Goal: Task Accomplishment & Management: Manage account settings

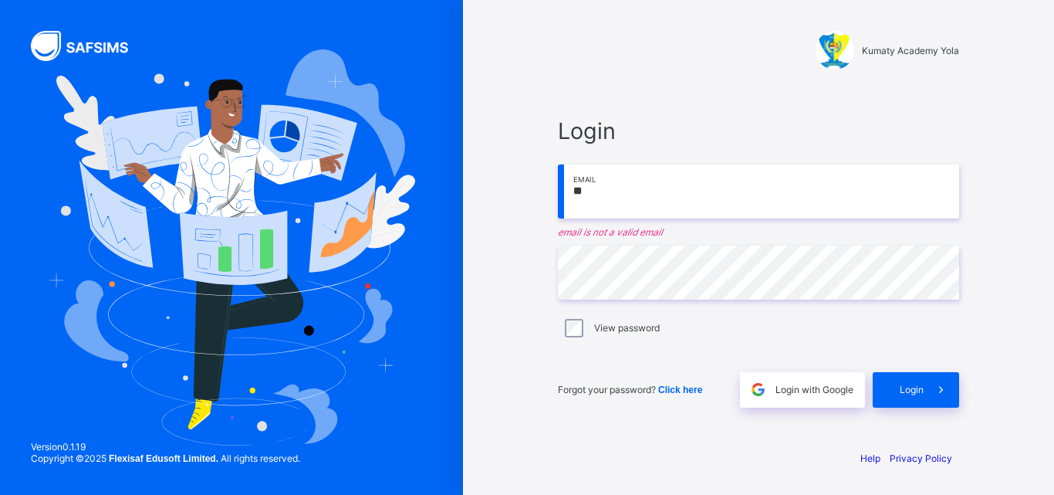
type input "**********"
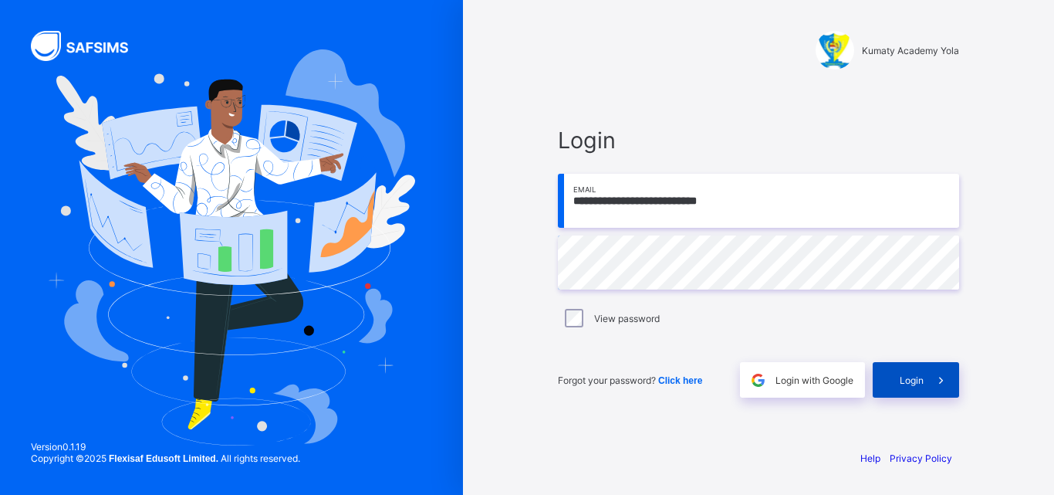
click at [922, 381] on span "Login" at bounding box center [912, 380] width 24 height 12
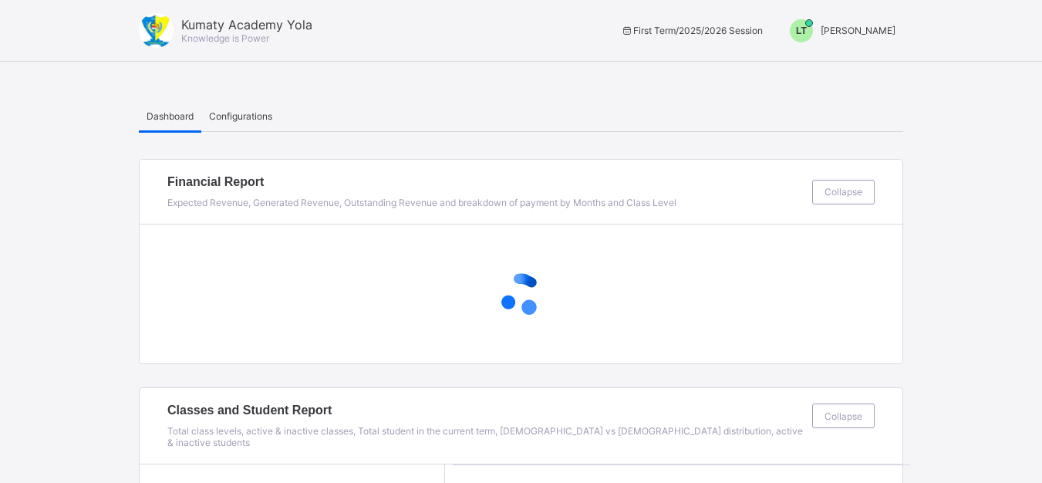
click at [813, 30] on div "LT" at bounding box center [801, 30] width 23 height 23
click at [834, 71] on span "Switch to Admin View" at bounding box center [837, 66] width 117 height 18
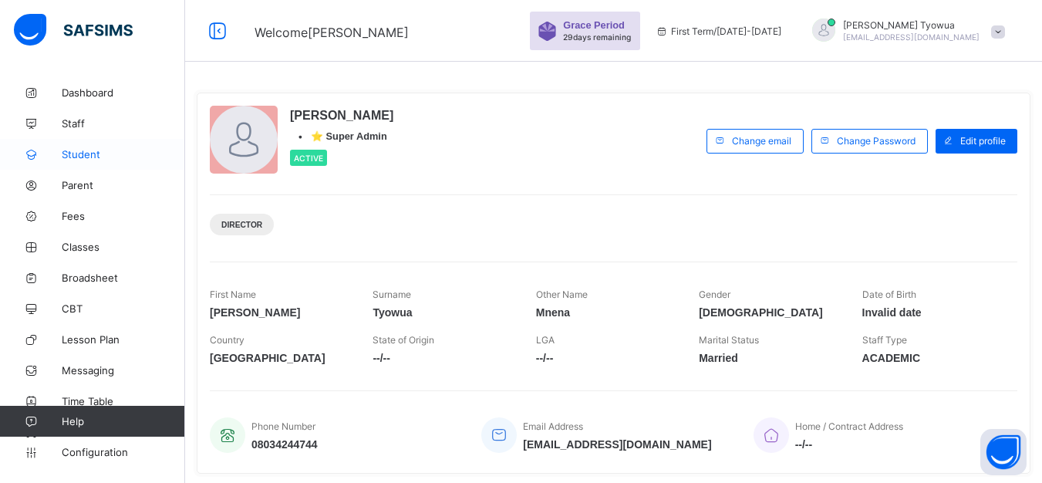
click at [83, 149] on span "Student" at bounding box center [123, 154] width 123 height 12
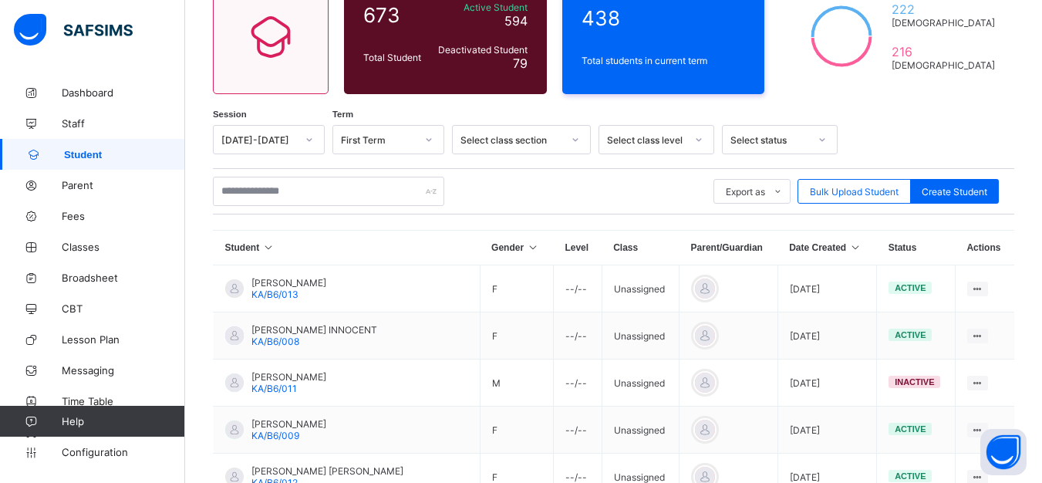
scroll to position [189, 0]
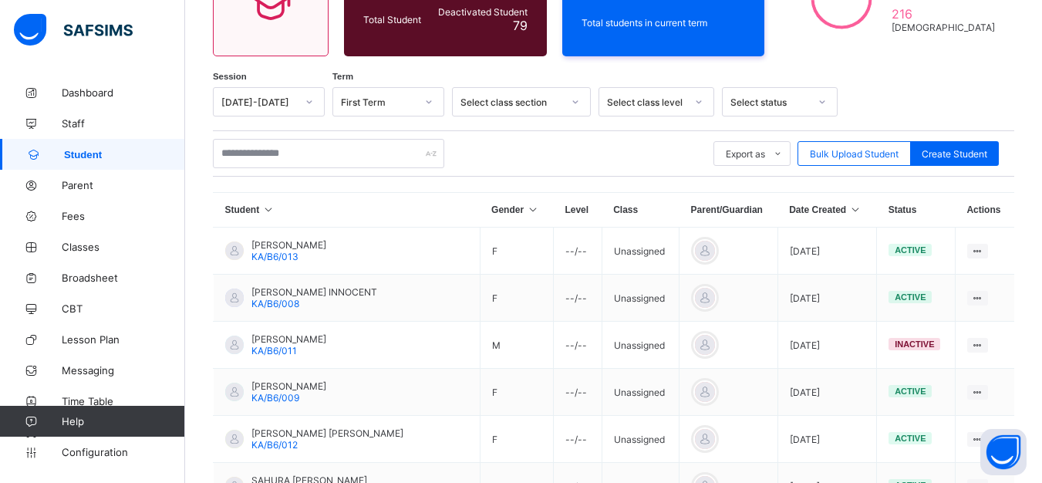
click at [828, 213] on th "Date Created" at bounding box center [827, 210] width 99 height 35
click at [813, 208] on th "Date Created" at bounding box center [827, 210] width 99 height 35
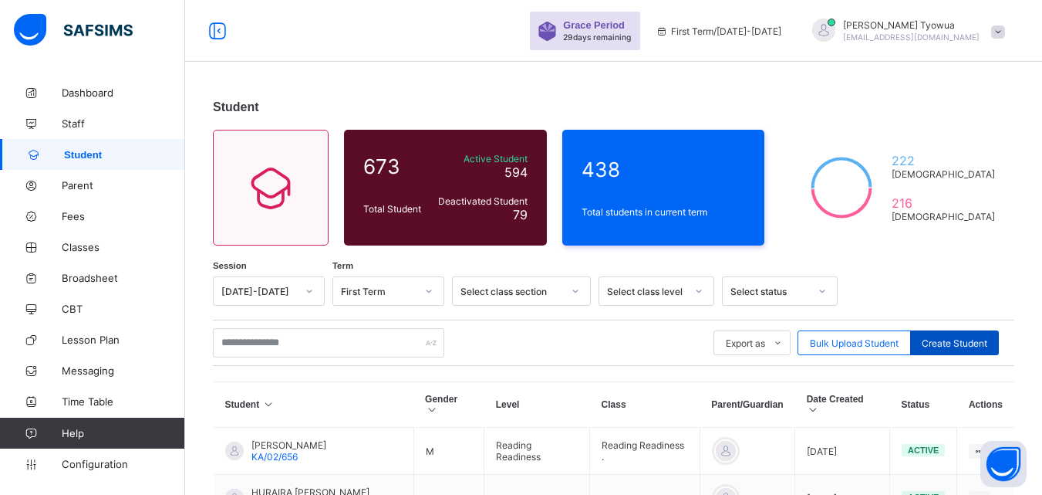
click at [959, 337] on span "Create Student" at bounding box center [955, 343] width 66 height 12
select select "**"
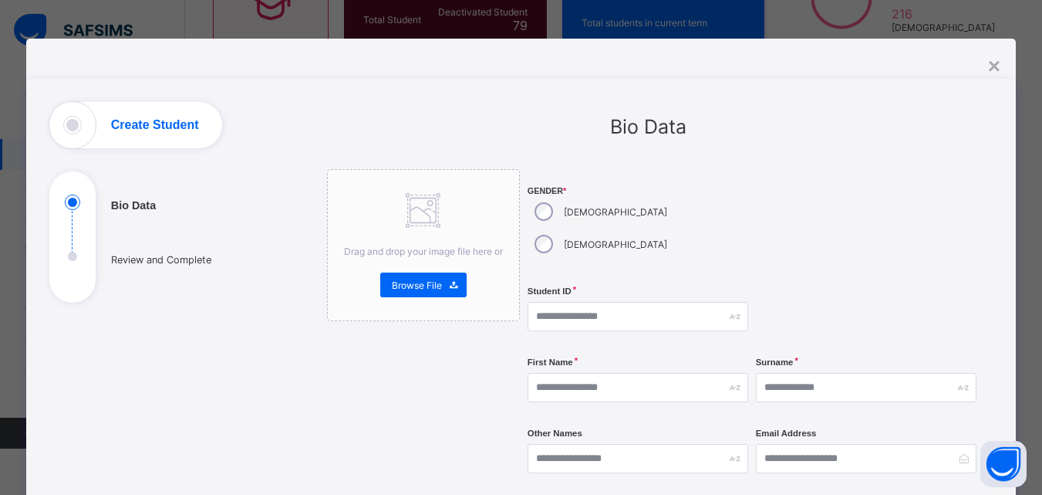
scroll to position [189, 0]
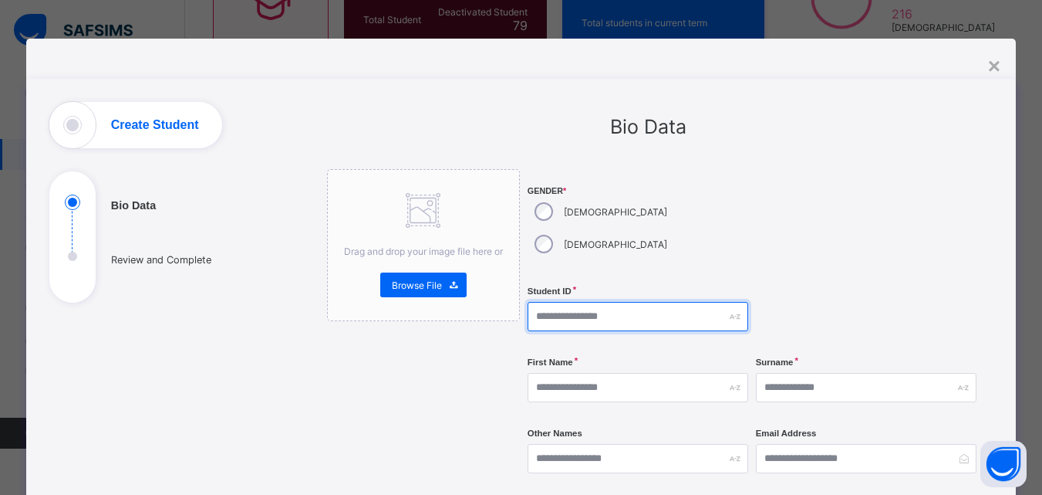
click at [631, 302] on input "text" at bounding box center [638, 316] width 221 height 29
type input "*********"
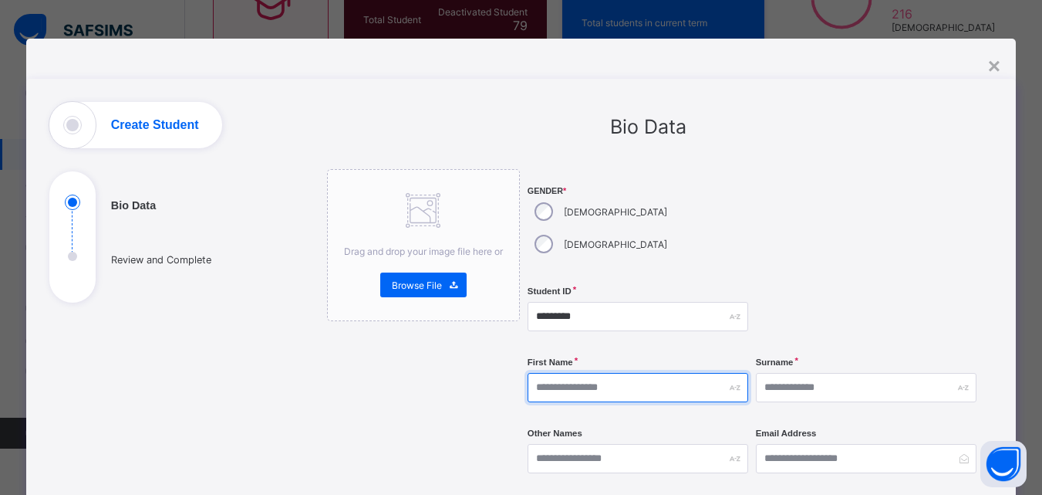
click at [642, 373] on input "text" at bounding box center [638, 387] width 221 height 29
type input "******"
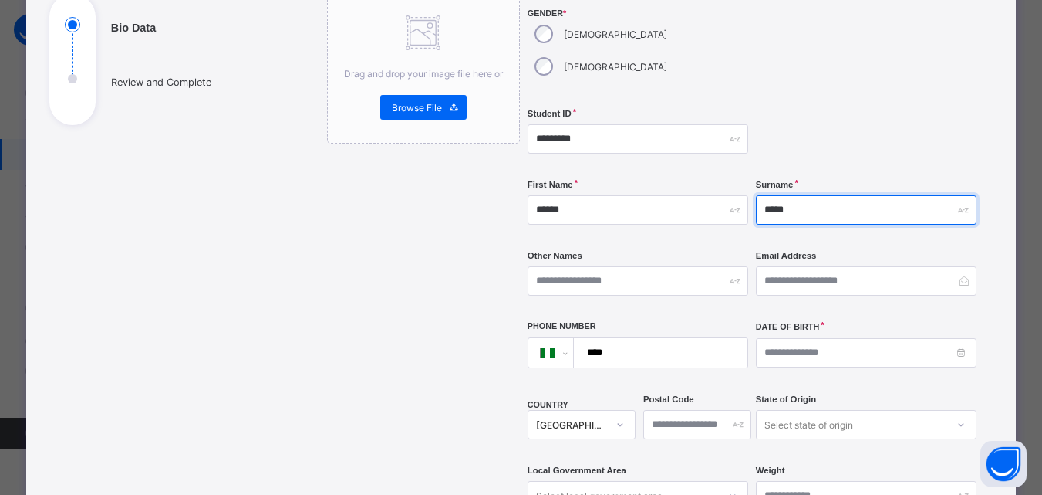
scroll to position [178, 0]
type input "*****"
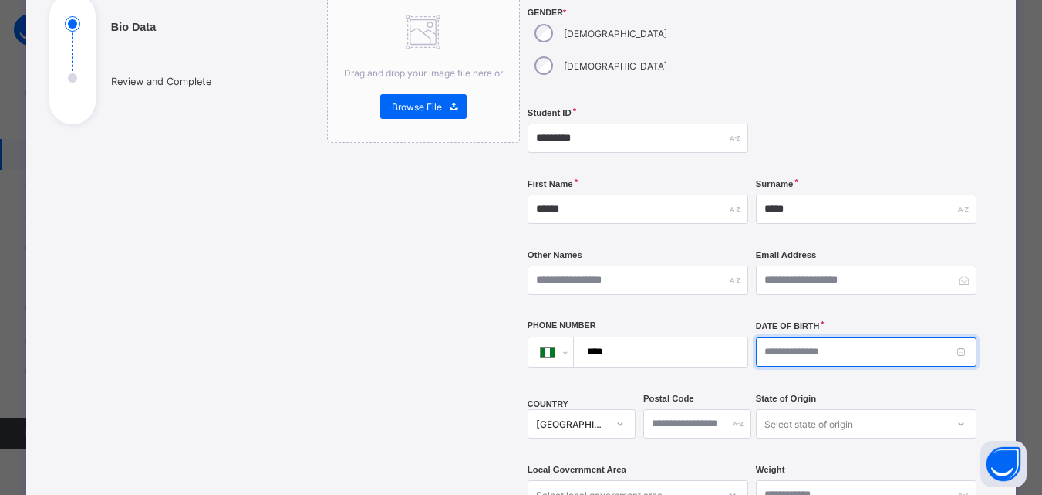
click at [856, 337] on input at bounding box center [866, 351] width 221 height 29
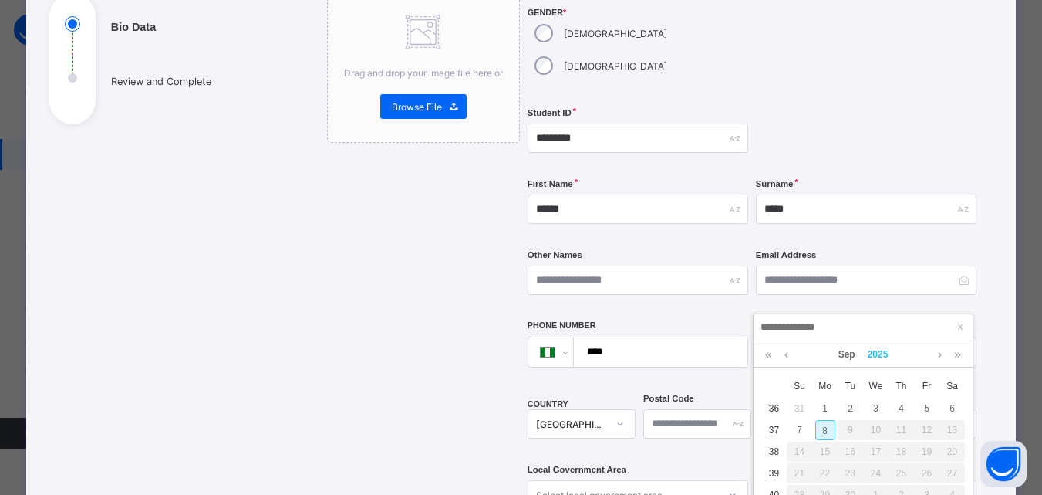
click at [880, 354] on link "2025" at bounding box center [878, 354] width 33 height 26
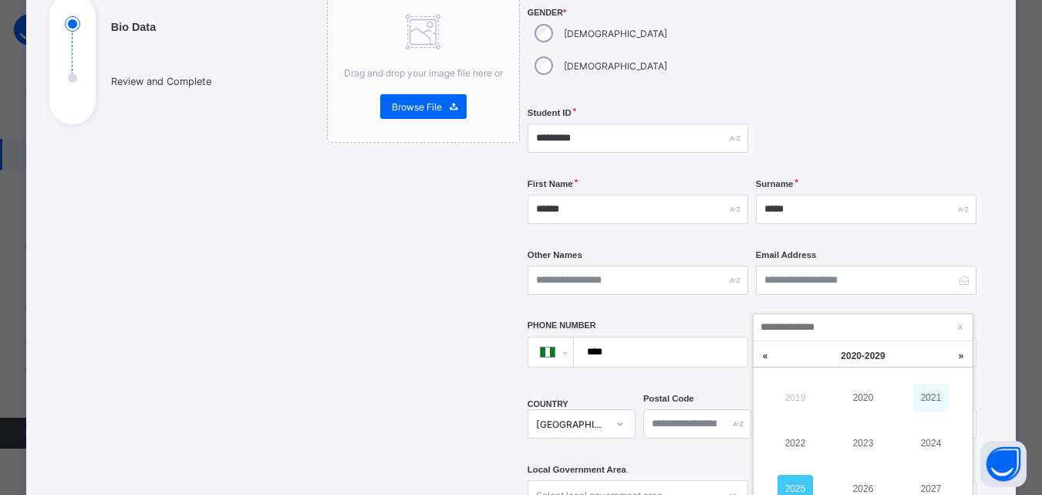
click at [923, 397] on link "2021" at bounding box center [931, 397] width 35 height 28
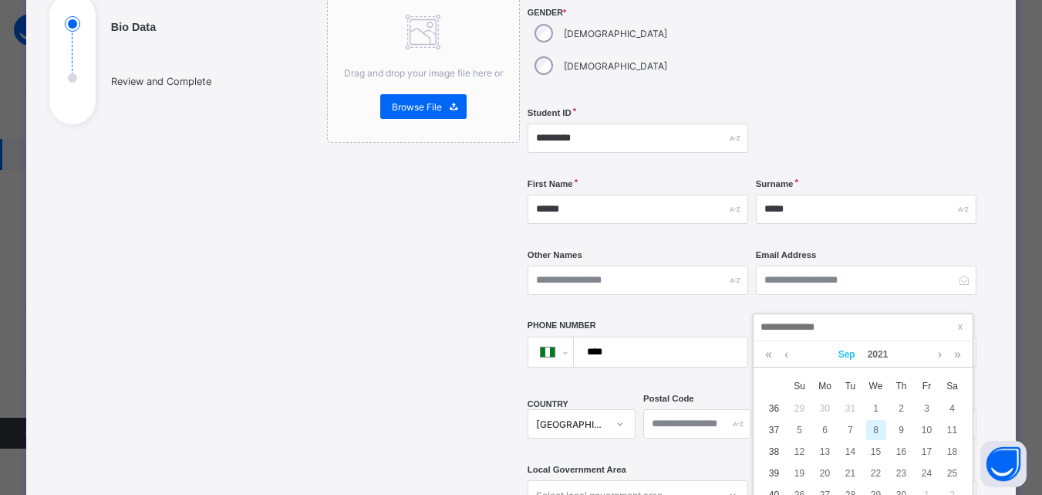
click at [850, 351] on link "Sep" at bounding box center [847, 354] width 29 height 26
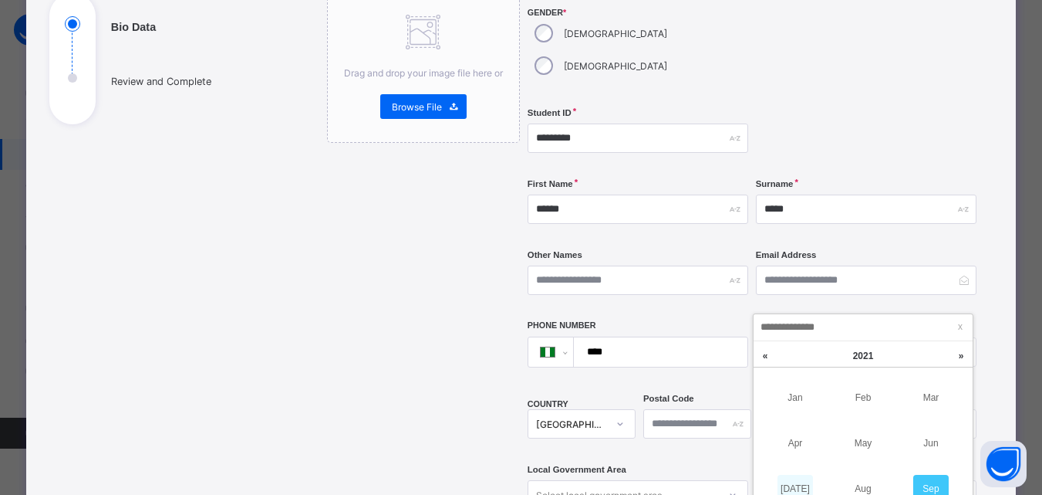
click at [803, 487] on link "[DATE]" at bounding box center [795, 489] width 35 height 28
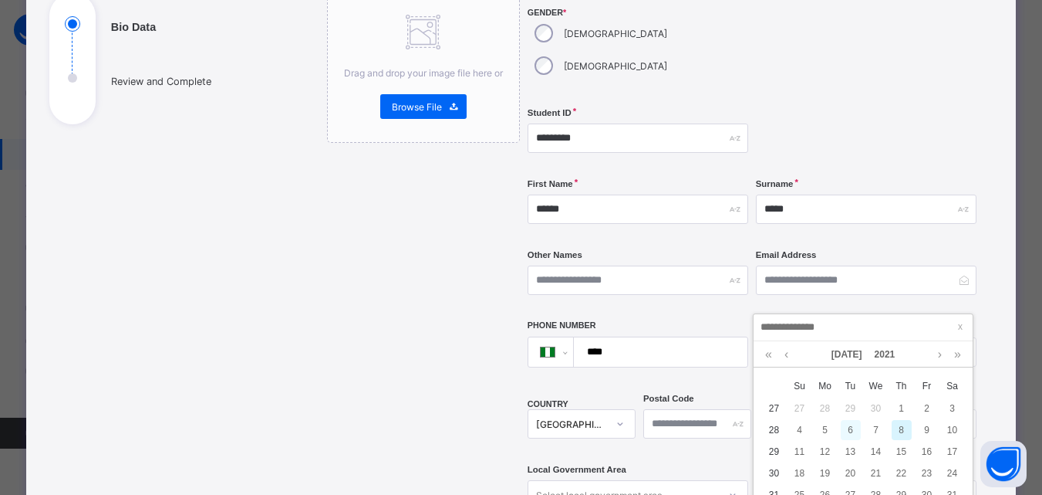
click at [857, 428] on div "6" at bounding box center [851, 430] width 20 height 20
type input "**********"
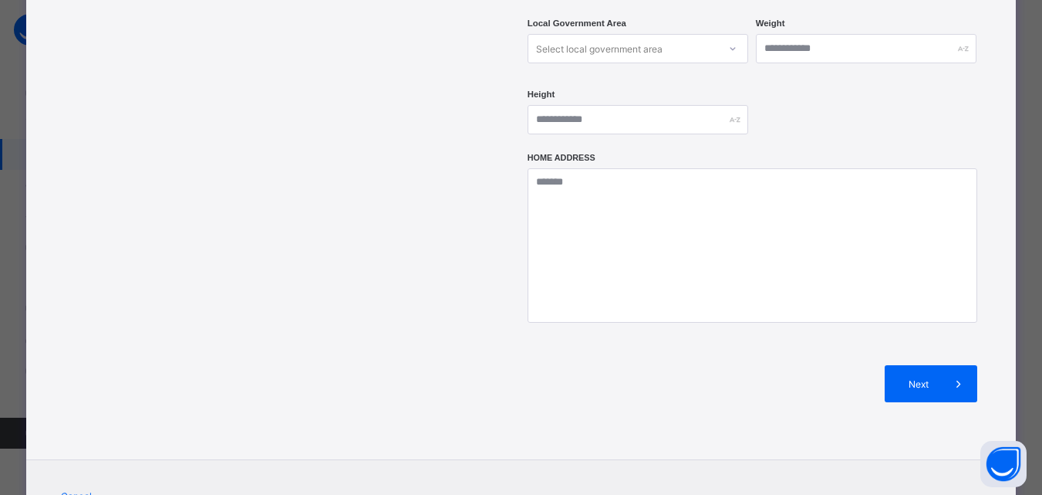
scroll to position [663, 0]
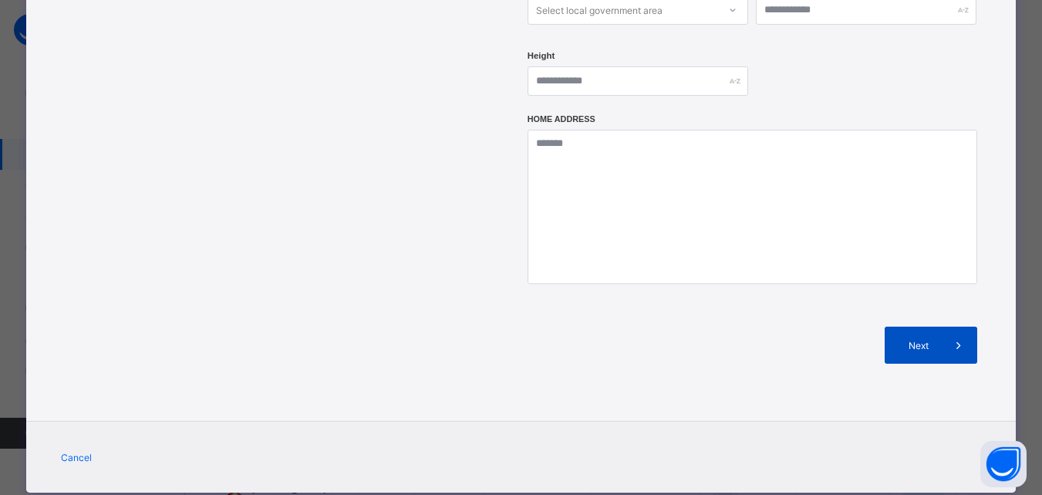
click at [927, 340] on span "Next" at bounding box center [919, 346] width 44 height 12
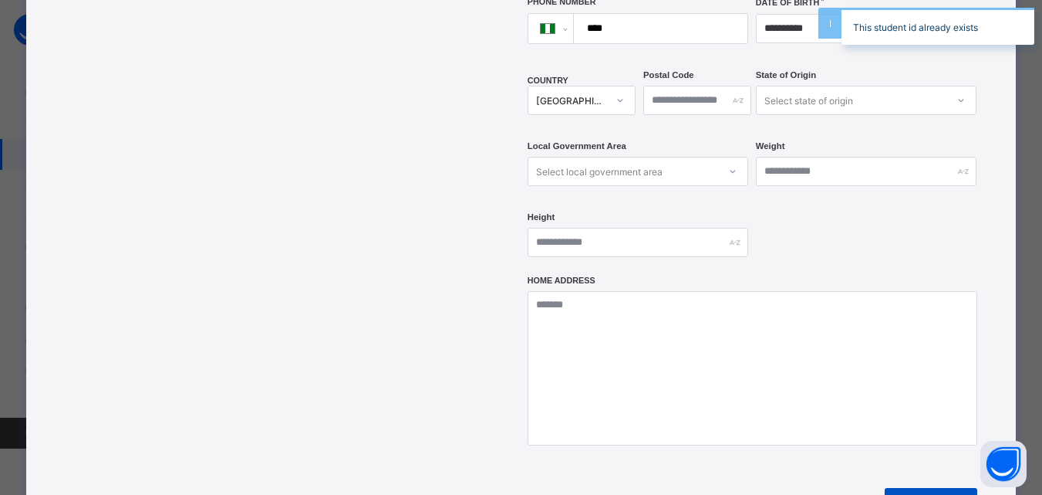
scroll to position [0, 0]
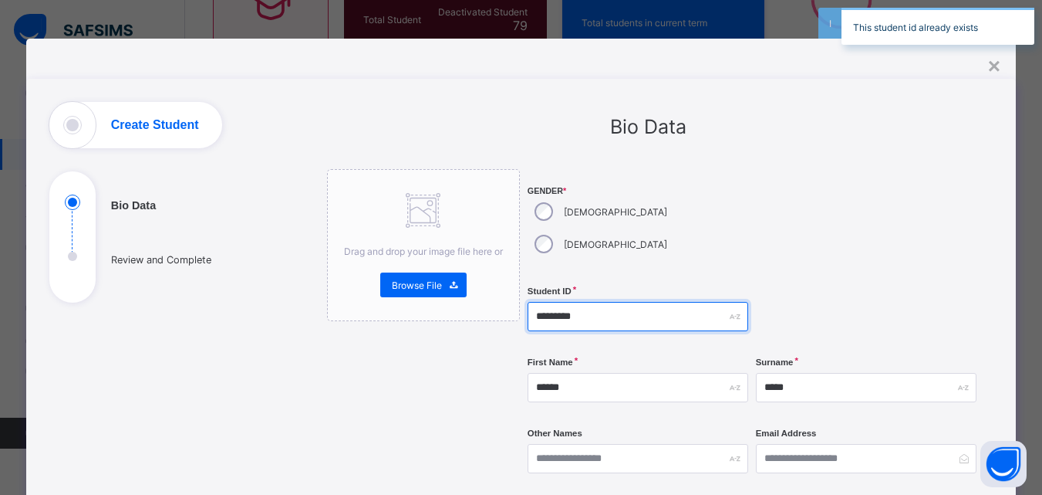
click at [616, 302] on input "*********" at bounding box center [638, 316] width 221 height 29
type input "*********"
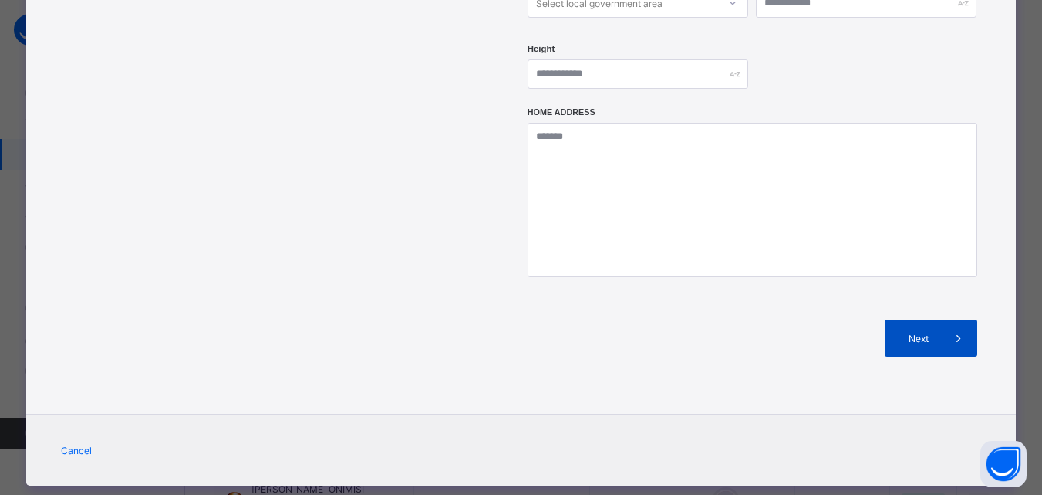
click at [926, 319] on div "Next" at bounding box center [931, 337] width 93 height 37
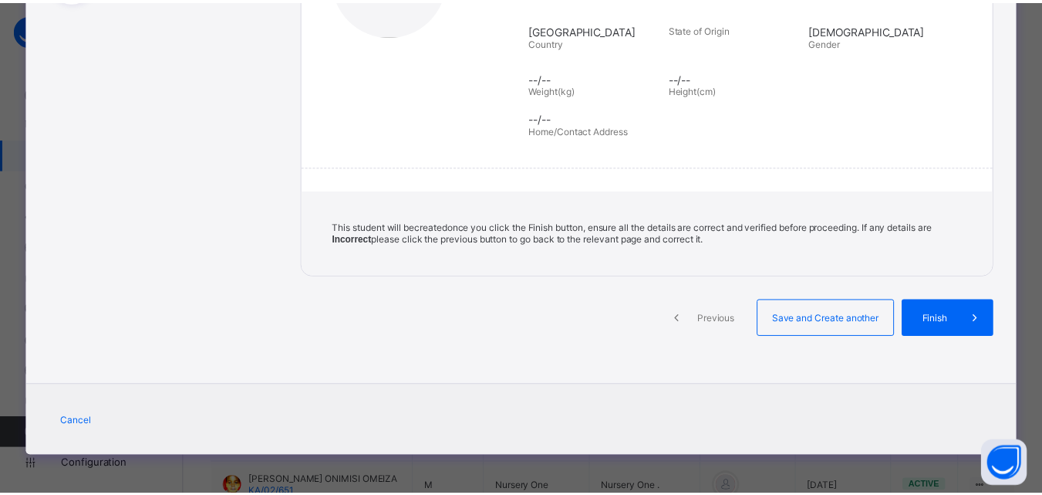
scroll to position [302, 0]
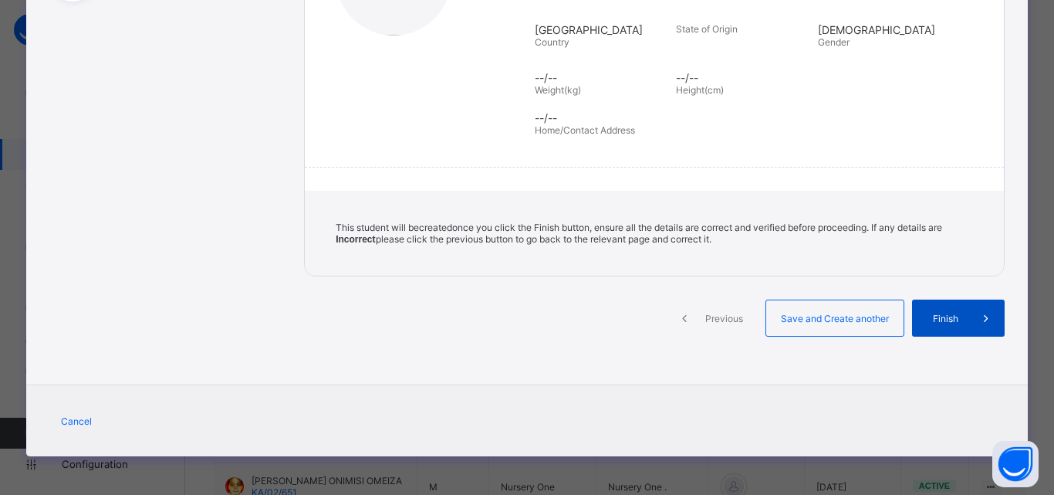
click at [968, 316] on span at bounding box center [986, 317] width 37 height 37
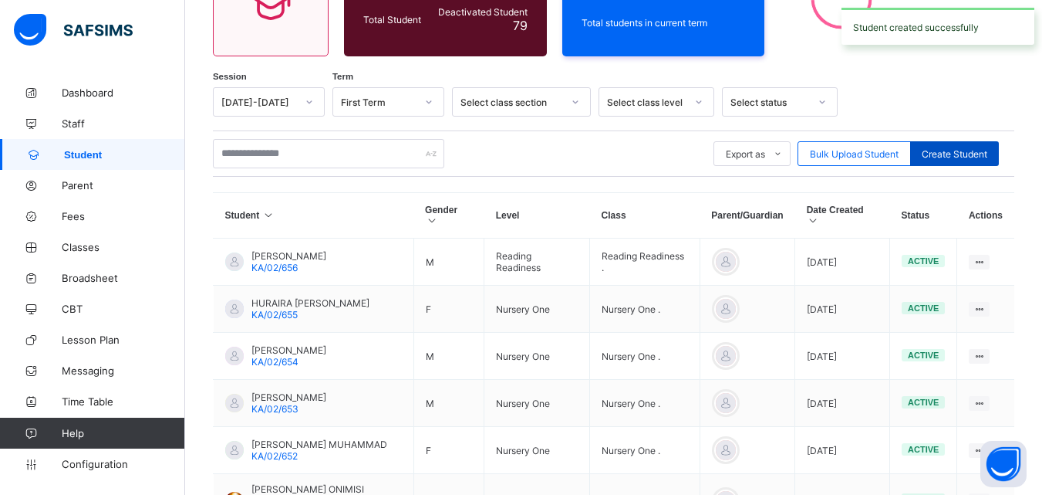
click at [967, 154] on span "Create Student" at bounding box center [955, 154] width 66 height 12
select select "**"
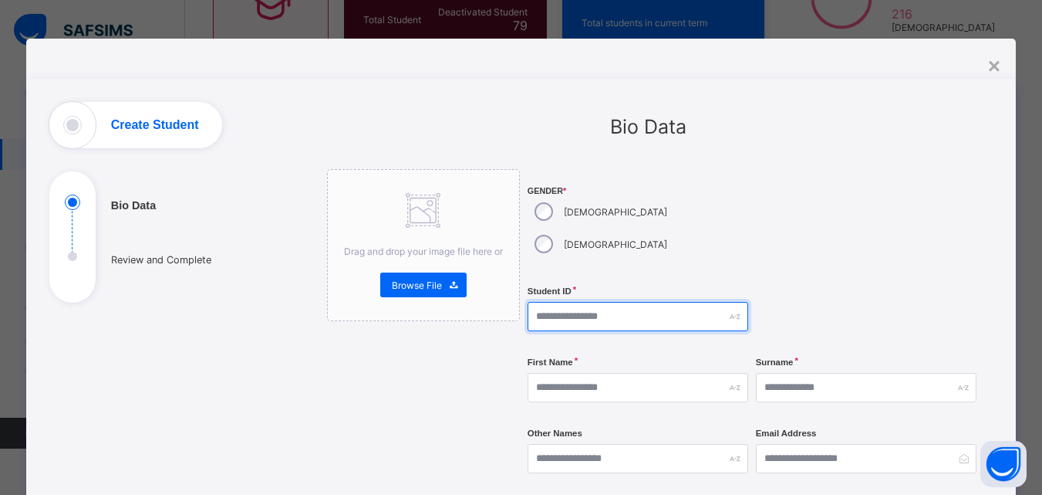
click at [635, 302] on input "text" at bounding box center [638, 316] width 221 height 29
type input "*********"
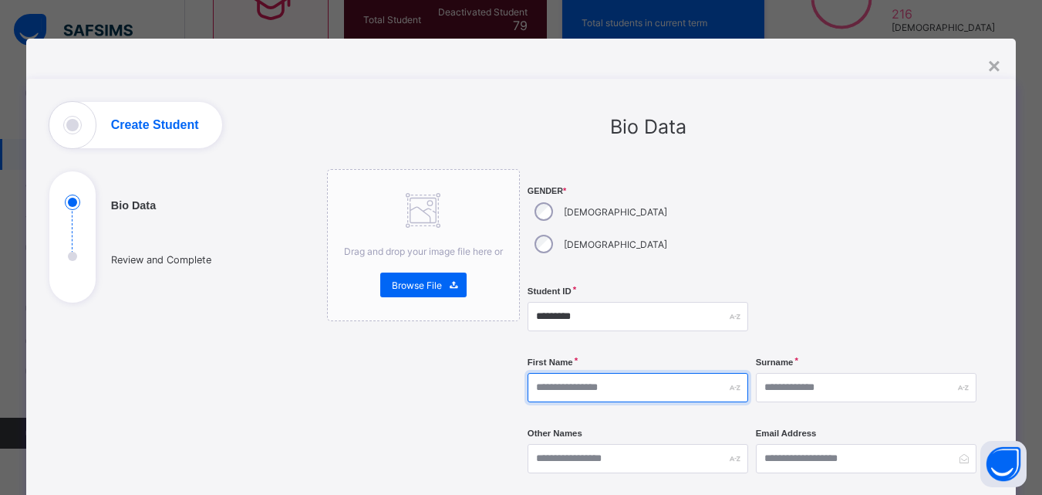
click at [640, 373] on input "text" at bounding box center [638, 387] width 221 height 29
type input "*******"
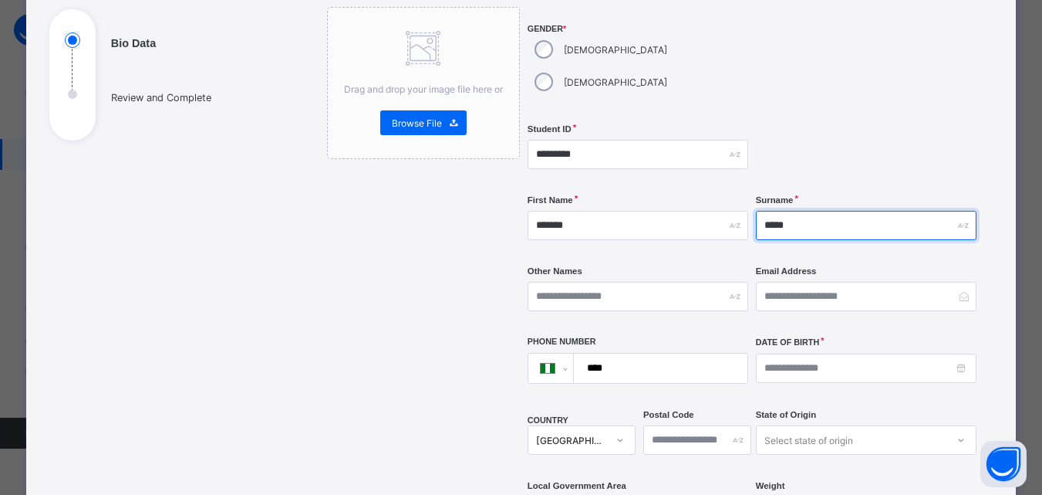
scroll to position [166, 0]
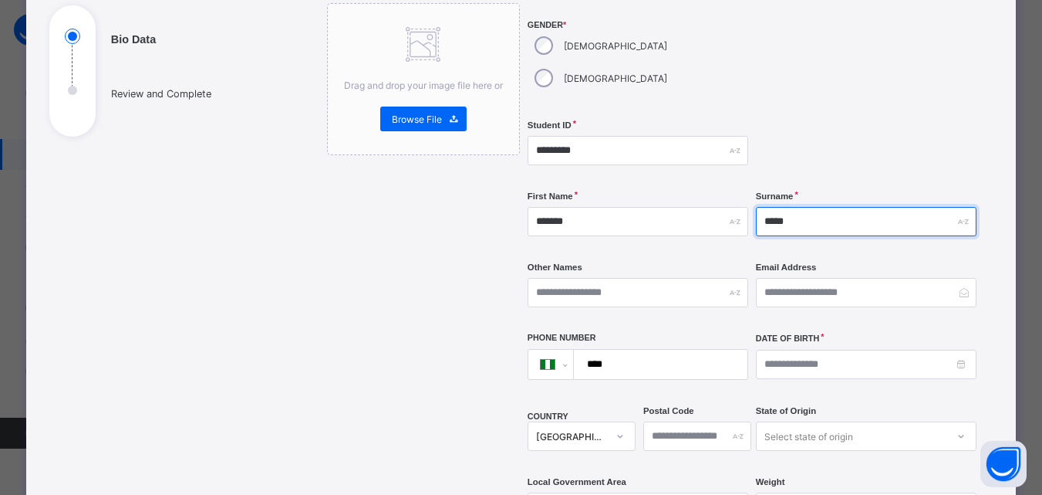
type input "*****"
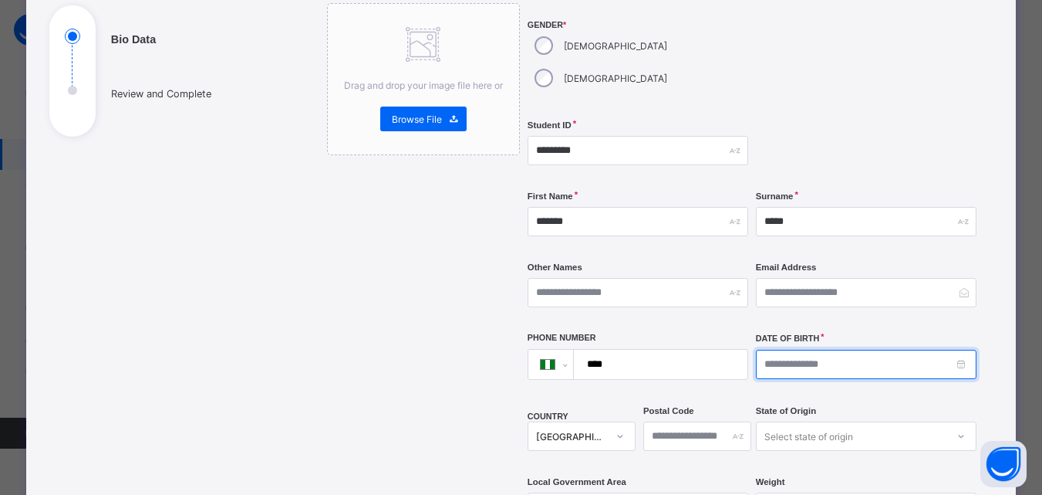
click at [878, 350] on input at bounding box center [866, 364] width 221 height 29
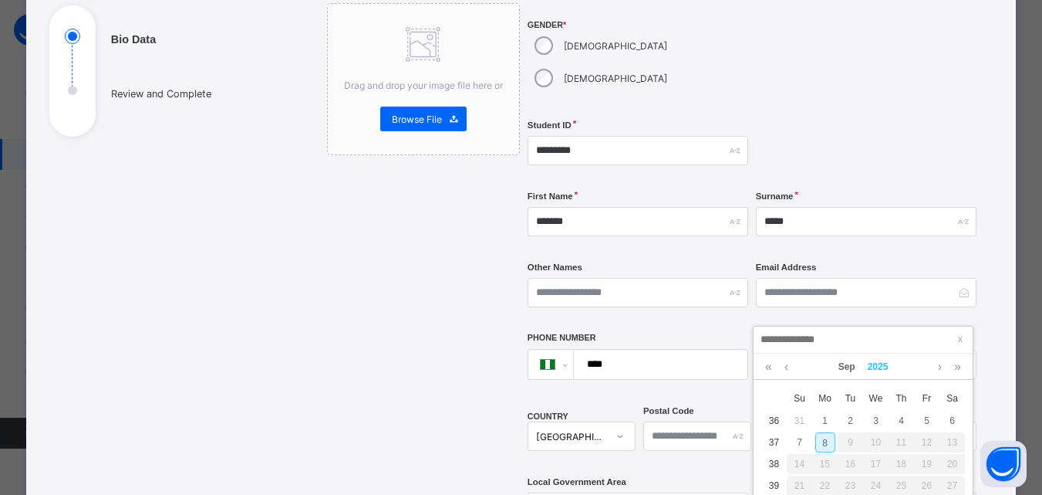
click at [877, 362] on link "2025" at bounding box center [878, 366] width 33 height 26
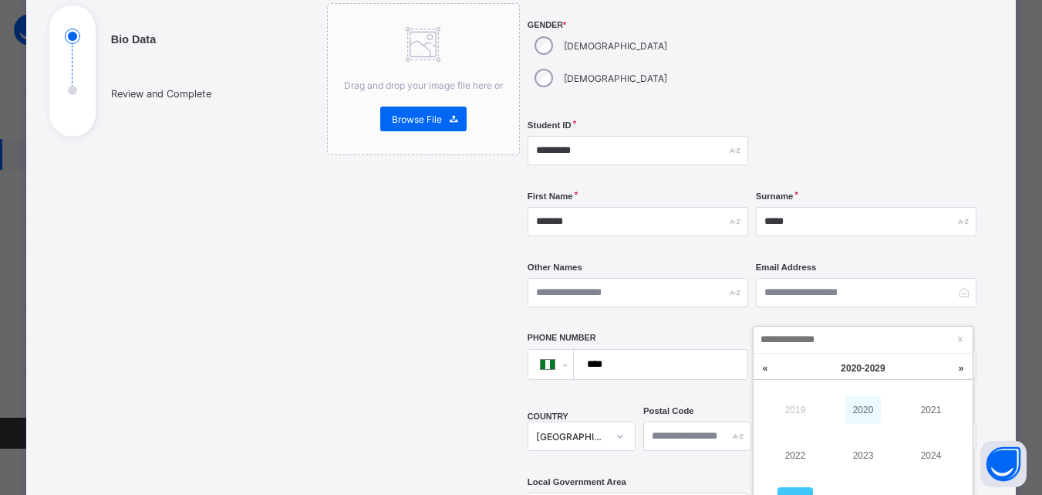
click at [853, 415] on link "2020" at bounding box center [863, 410] width 35 height 28
click at [796, 441] on div "6" at bounding box center [800, 442] width 20 height 20
type input "**********"
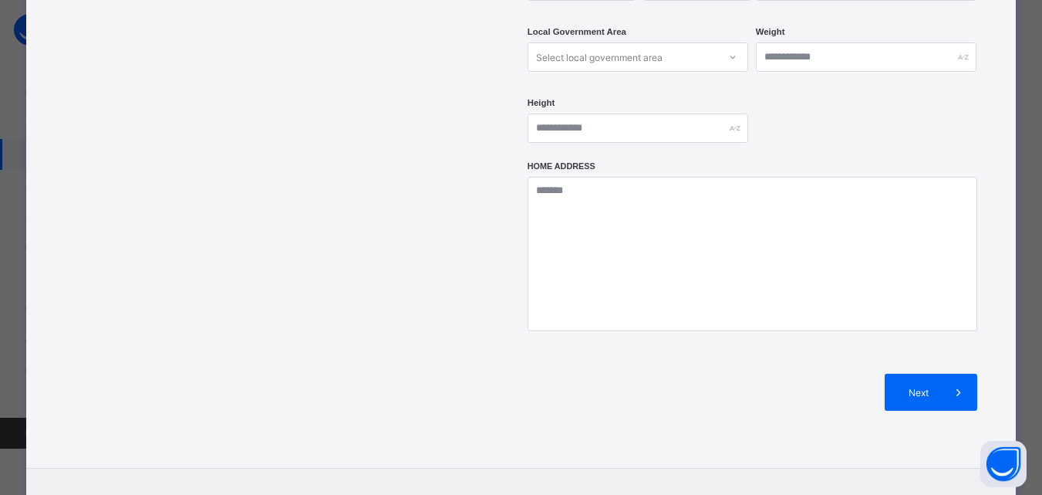
scroll to position [670, 0]
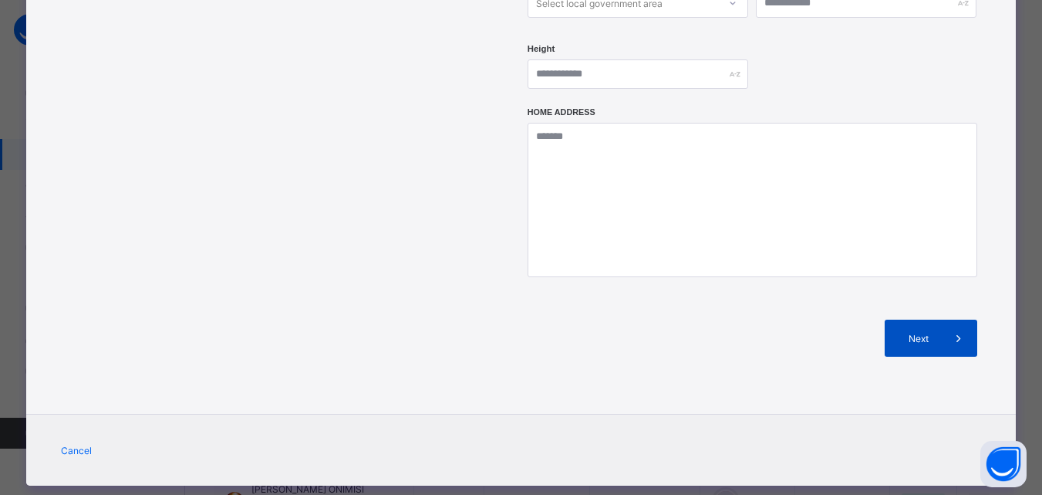
click at [927, 320] on div "Next" at bounding box center [931, 337] width 93 height 37
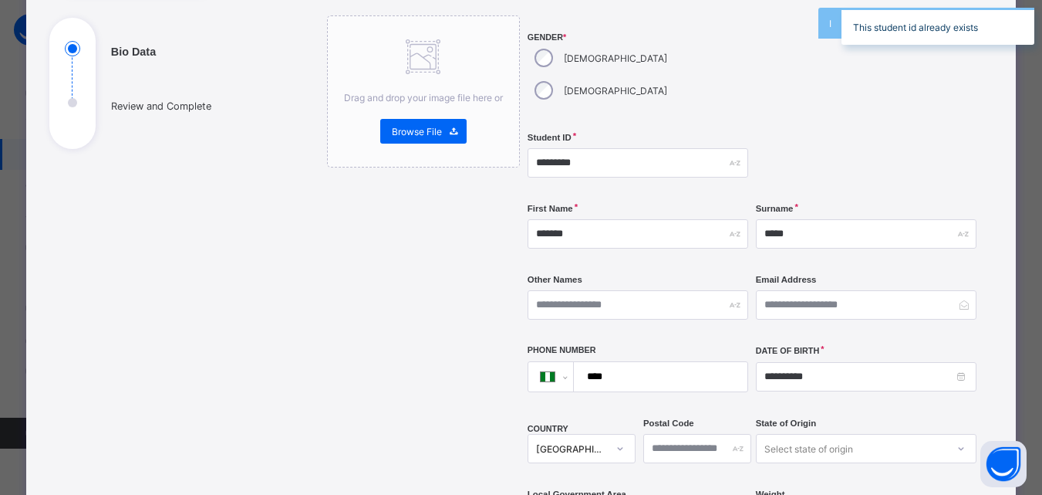
scroll to position [0, 0]
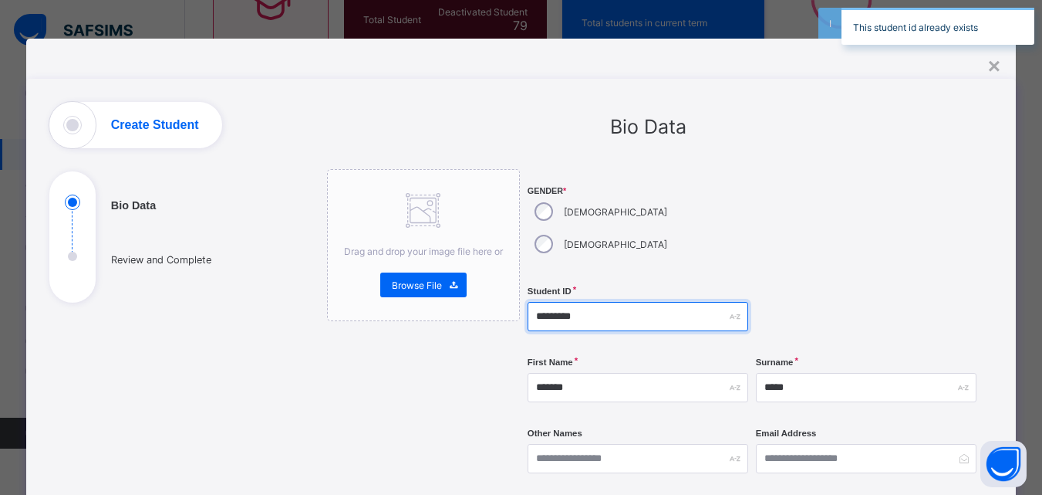
click at [620, 302] on input "*********" at bounding box center [638, 316] width 221 height 29
type input "*********"
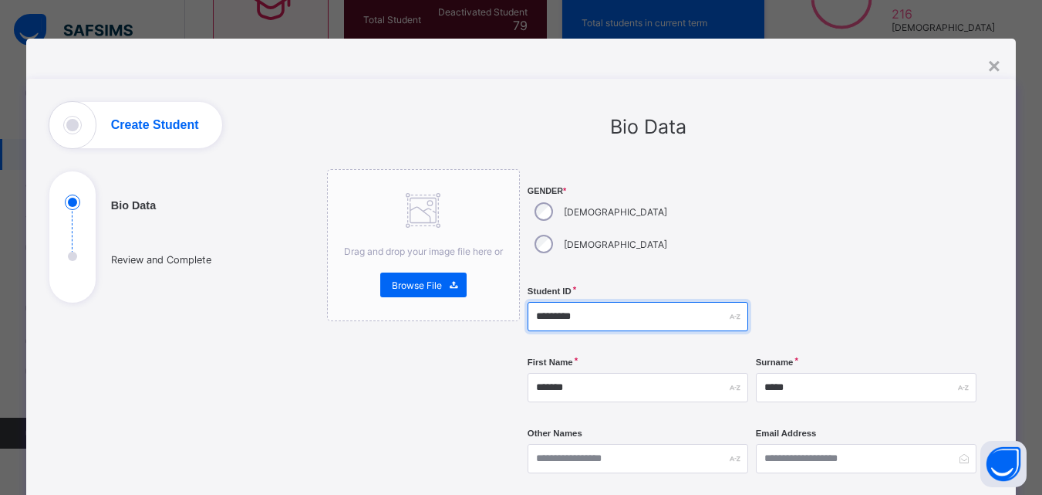
click at [606, 302] on input "*********" at bounding box center [638, 316] width 221 height 29
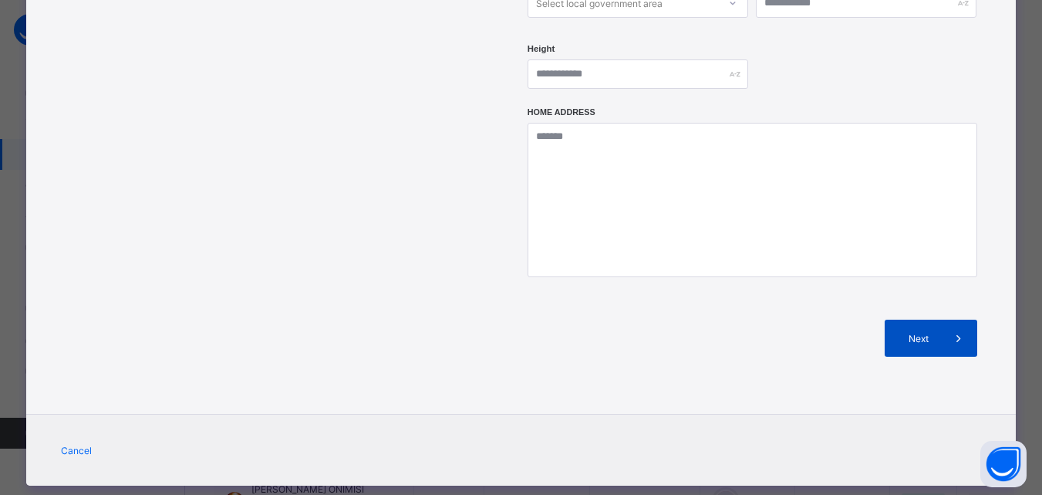
click at [941, 333] on span "Next" at bounding box center [919, 339] width 44 height 12
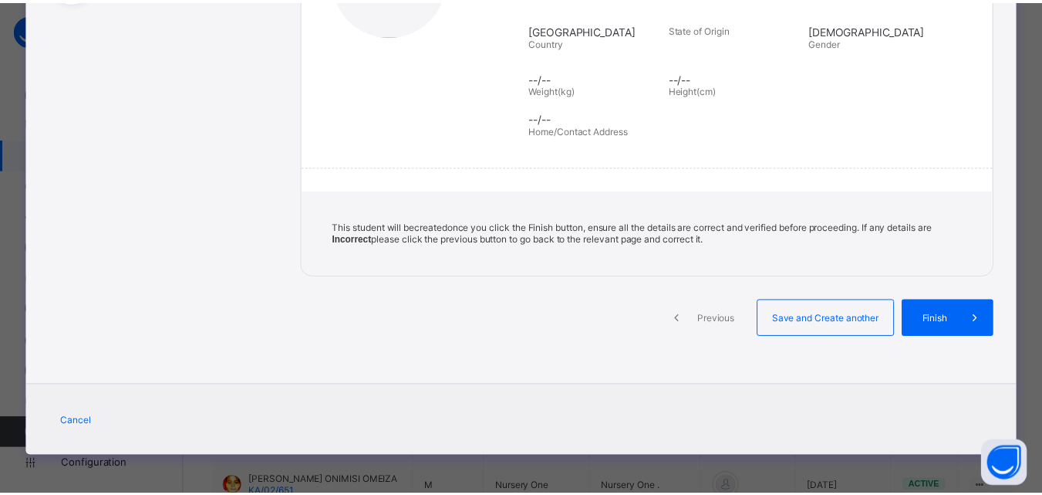
scroll to position [302, 0]
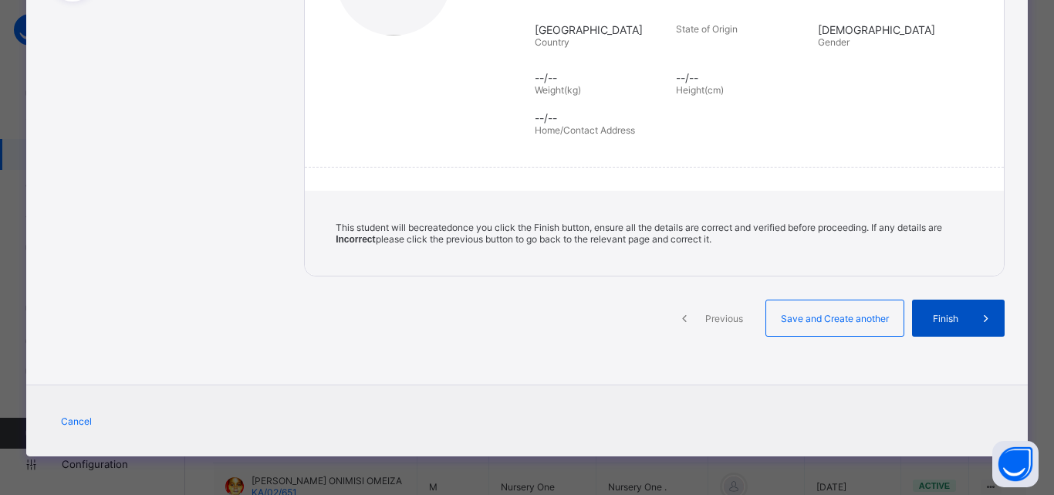
click at [954, 323] on span "Finish" at bounding box center [946, 319] width 44 height 12
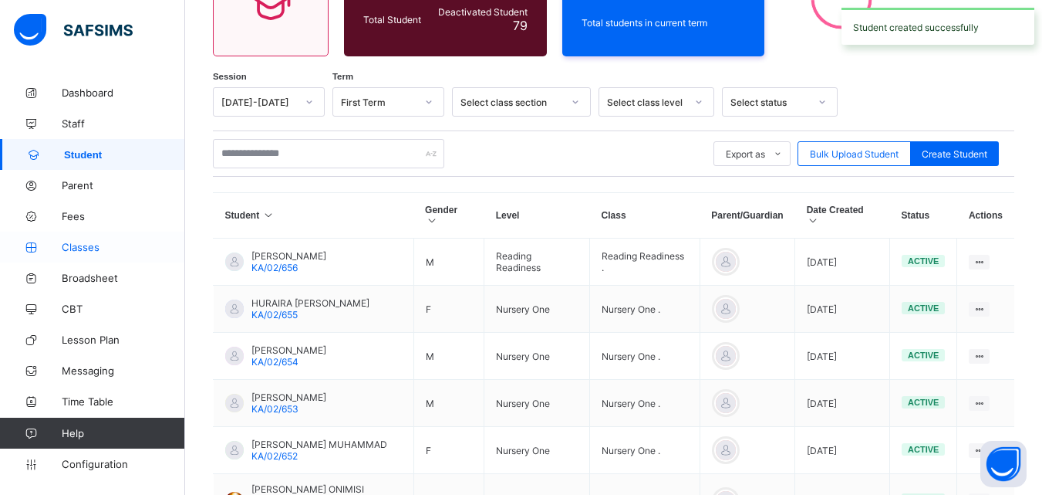
click at [81, 248] on span "Classes" at bounding box center [123, 247] width 123 height 12
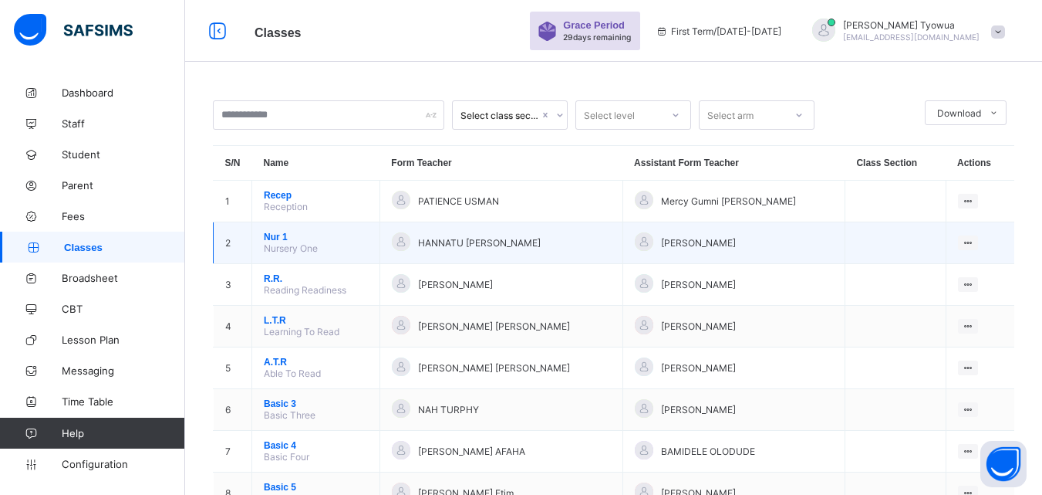
click at [270, 238] on span "Nur 1" at bounding box center [316, 236] width 104 height 11
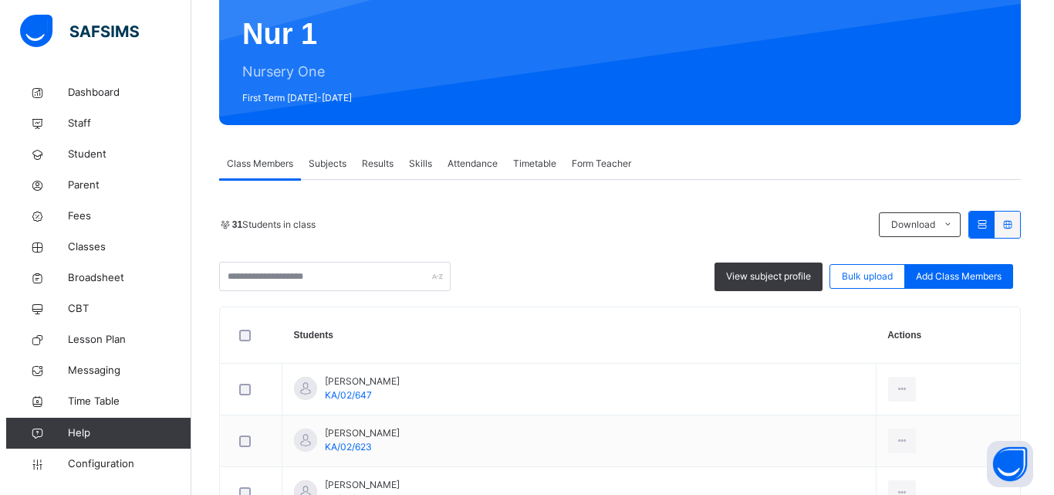
scroll to position [145, 0]
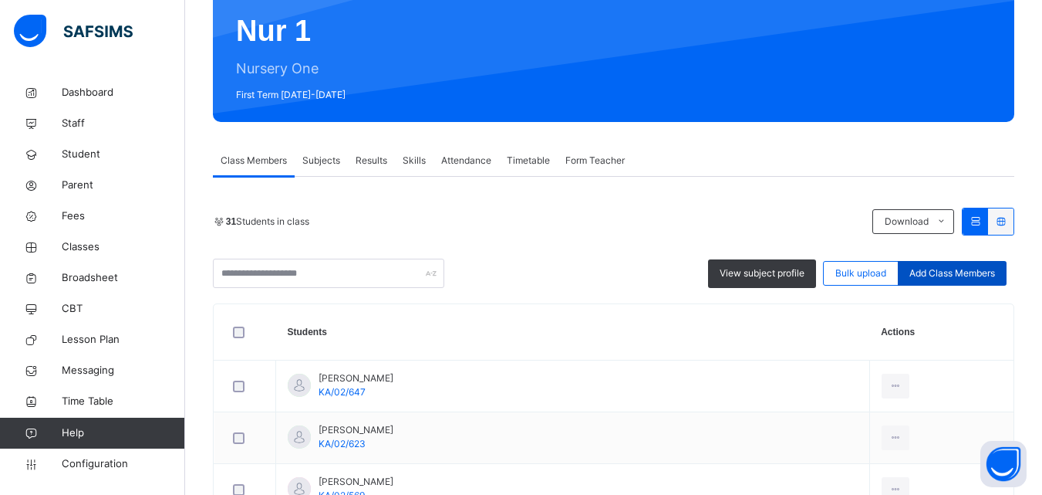
click at [956, 274] on span "Add Class Members" at bounding box center [953, 273] width 86 height 14
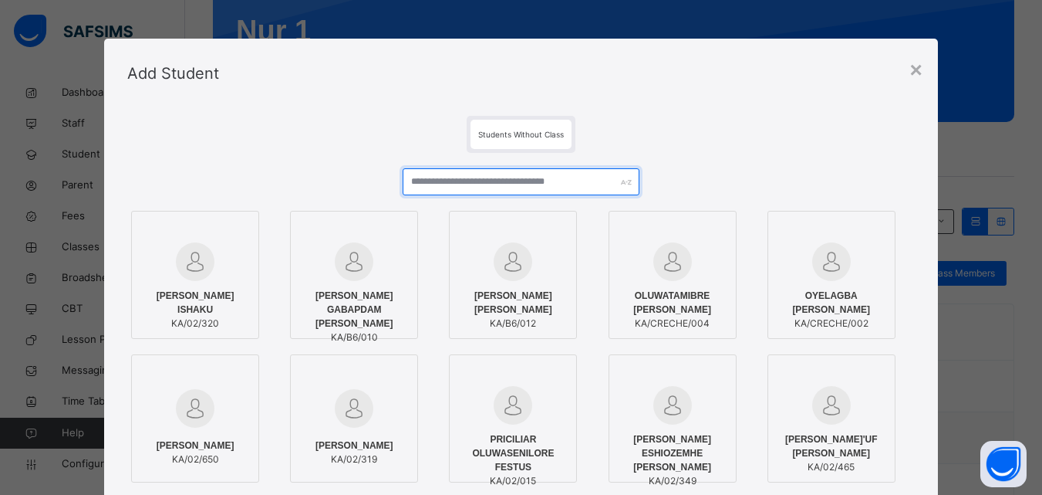
click at [519, 182] on input "text" at bounding box center [521, 181] width 236 height 27
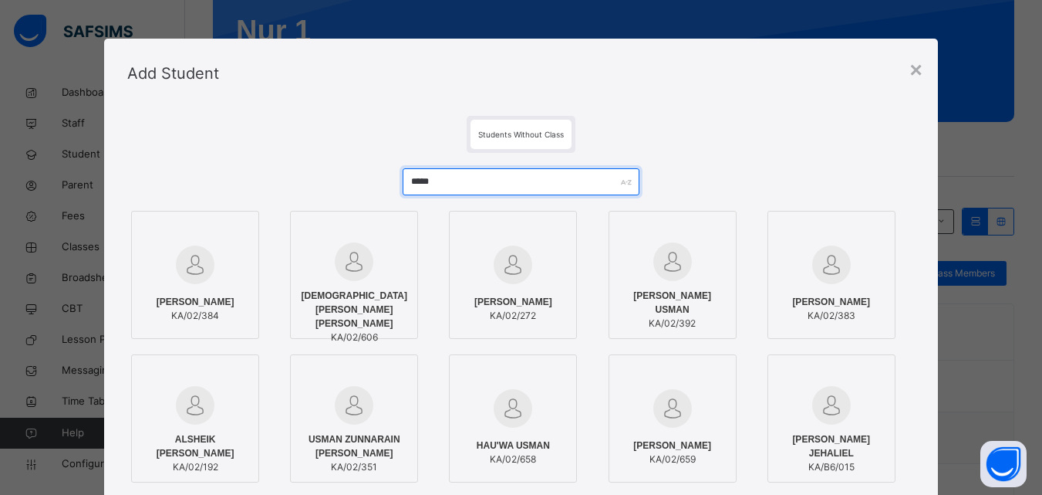
type input "*****"
click at [681, 416] on img at bounding box center [673, 408] width 39 height 39
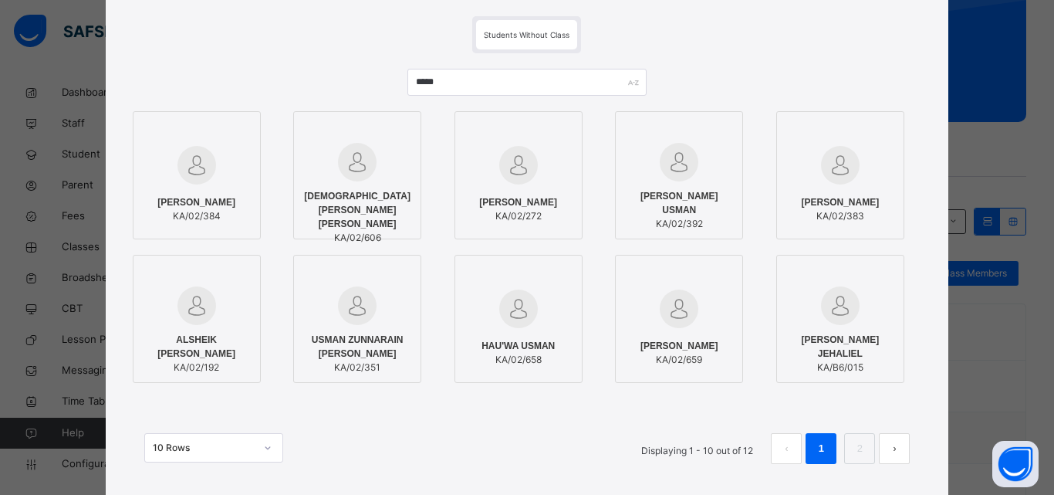
scroll to position [122, 0]
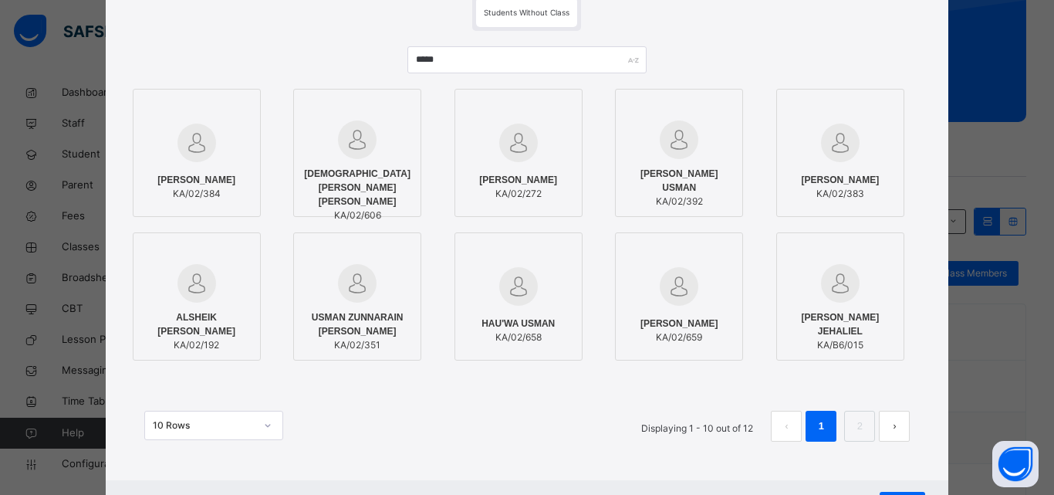
click at [542, 305] on div at bounding box center [518, 286] width 111 height 45
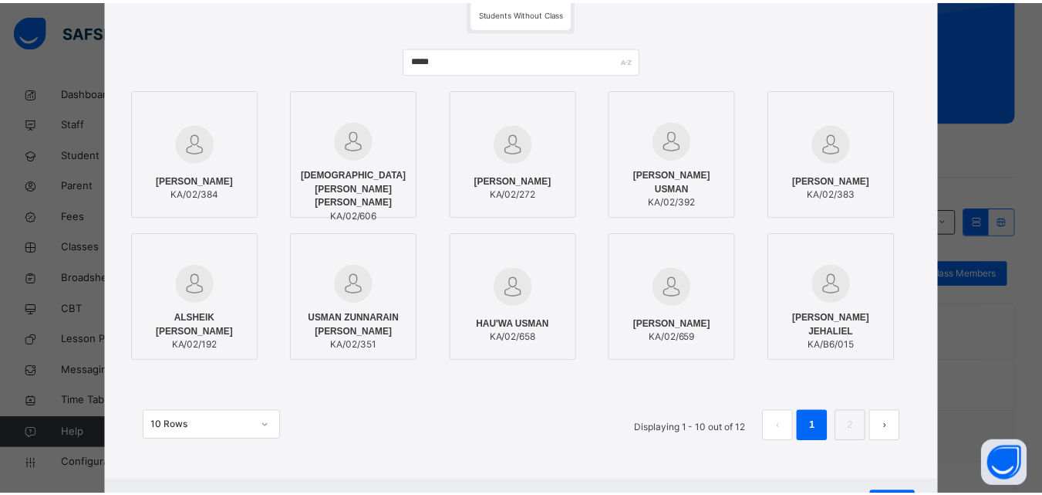
scroll to position [194, 0]
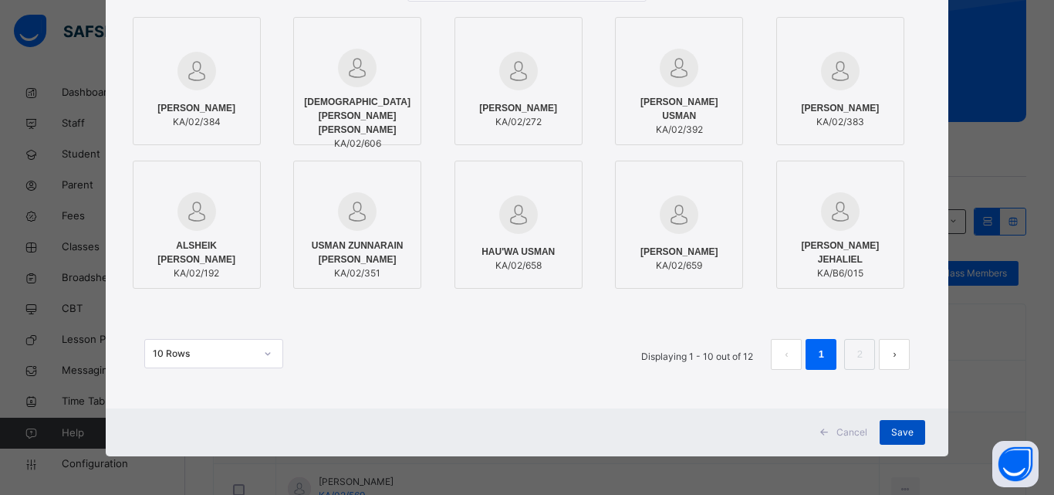
click at [893, 432] on span "Save" at bounding box center [902, 432] width 22 height 14
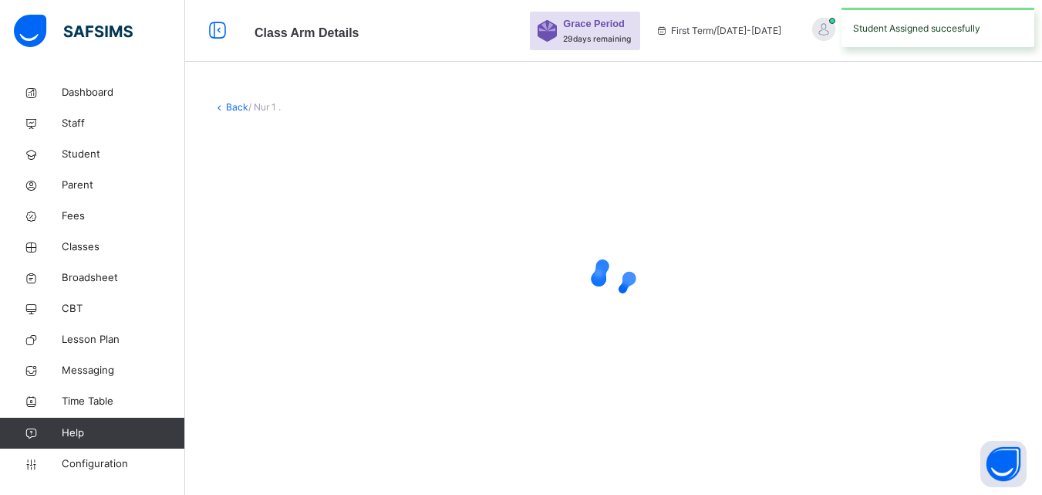
scroll to position [0, 0]
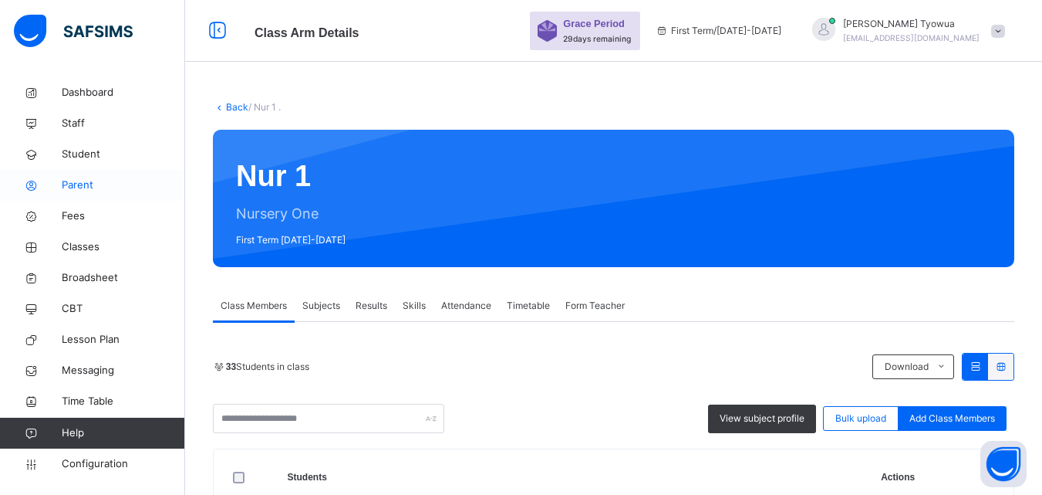
click at [89, 180] on span "Parent" at bounding box center [123, 184] width 123 height 15
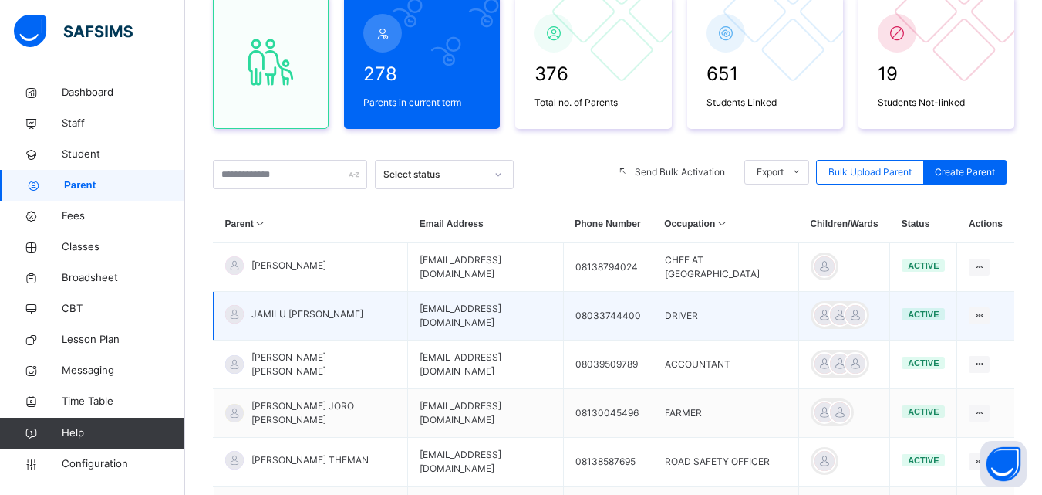
scroll to position [156, 0]
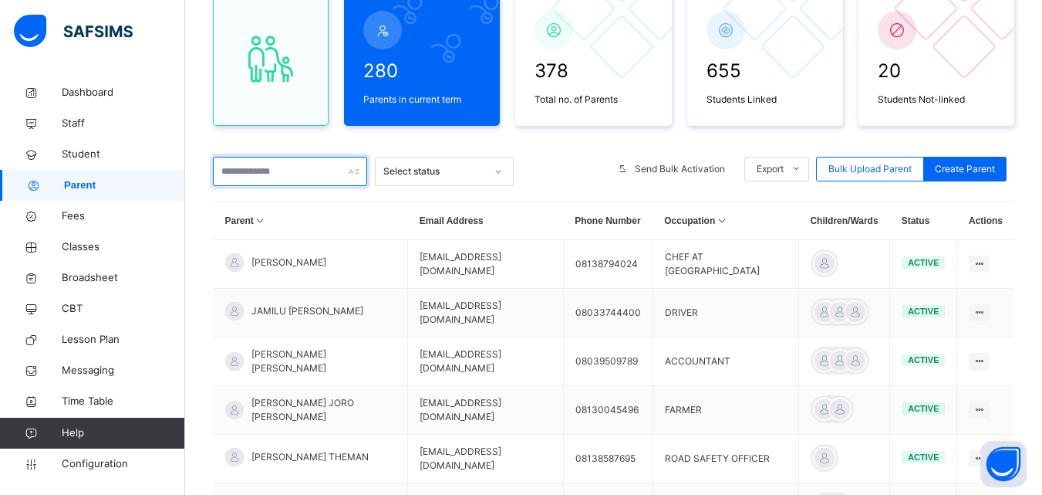
click at [266, 175] on input "text" at bounding box center [290, 171] width 154 height 29
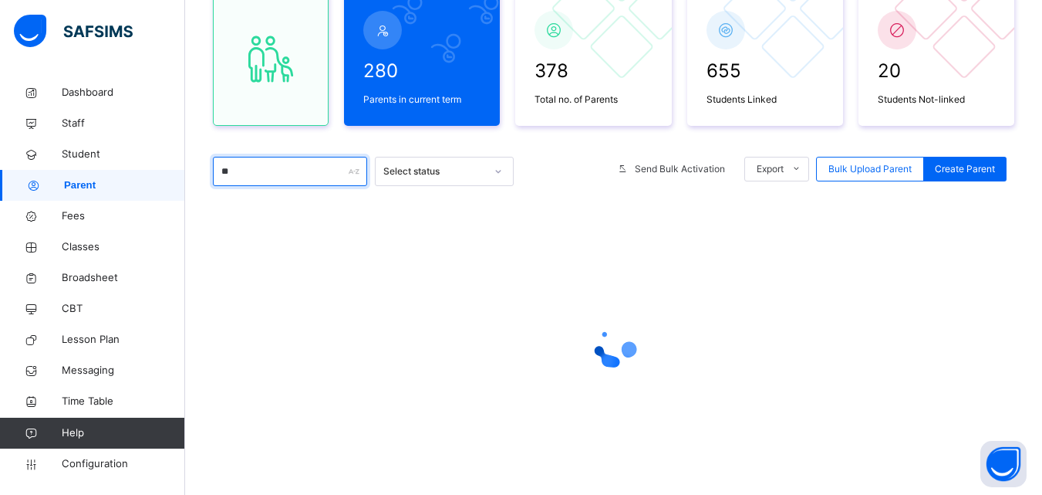
type input "*"
click at [266, 175] on input "text" at bounding box center [290, 171] width 154 height 29
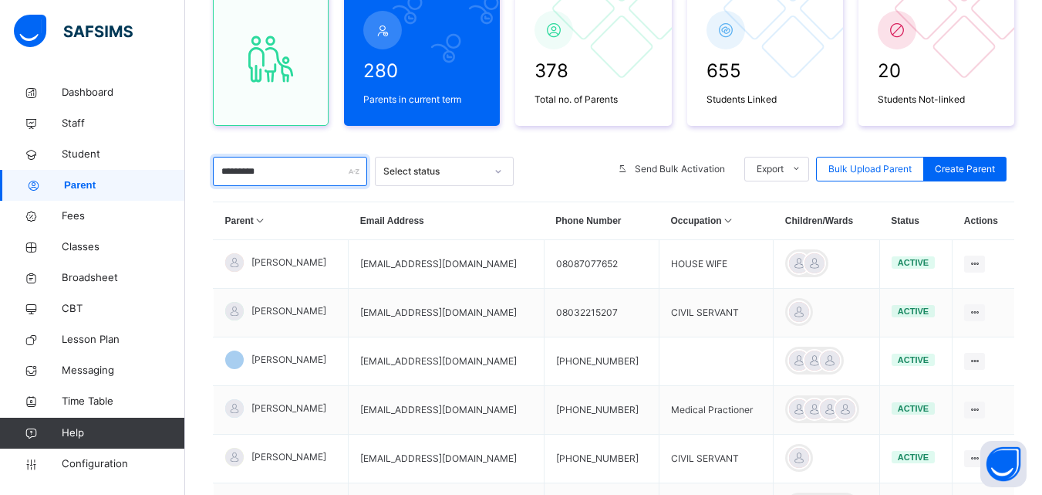
type input "**********"
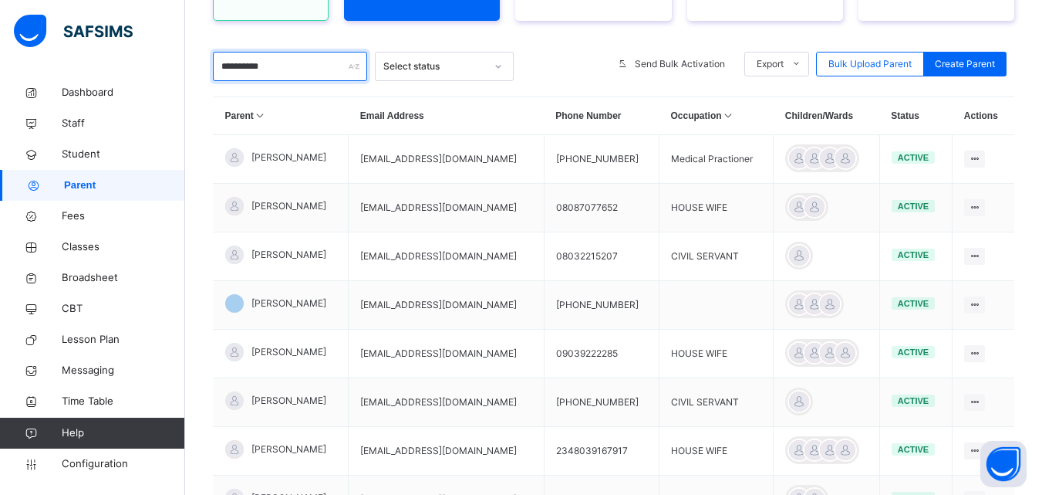
scroll to position [228, 0]
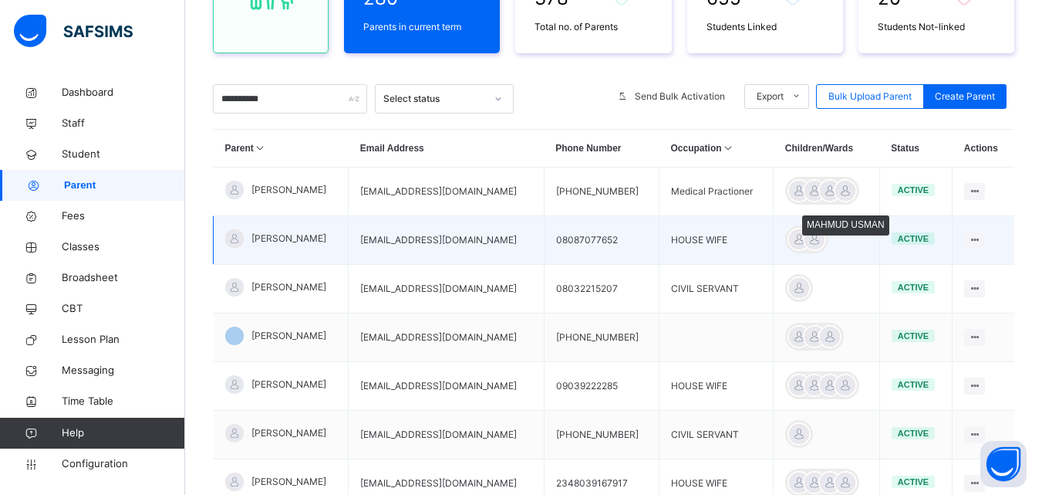
click at [826, 238] on div at bounding box center [814, 239] width 23 height 23
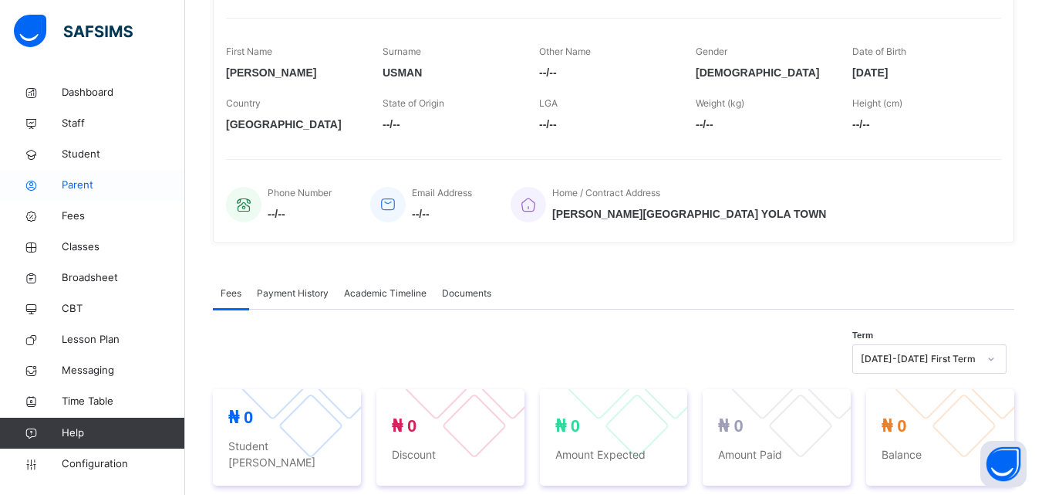
click at [75, 185] on span "Parent" at bounding box center [123, 184] width 123 height 15
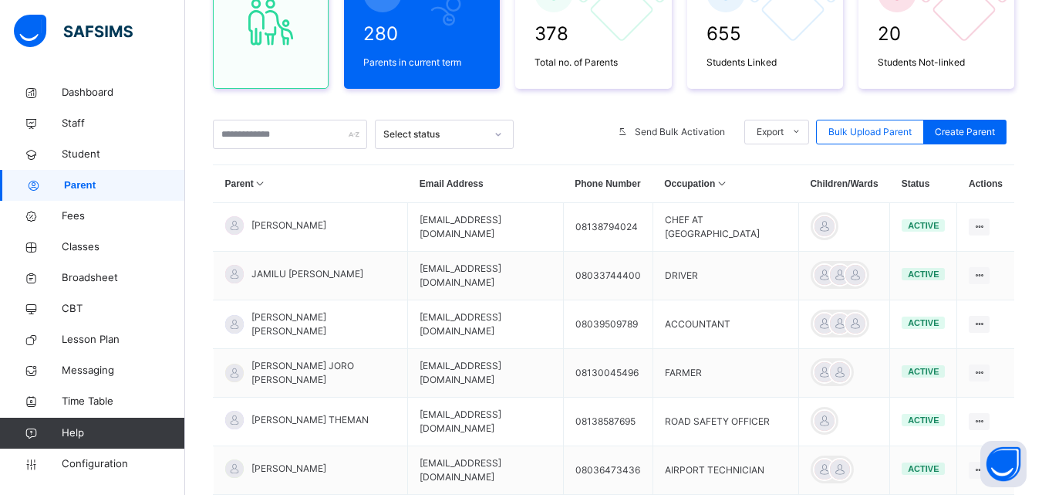
scroll to position [228, 0]
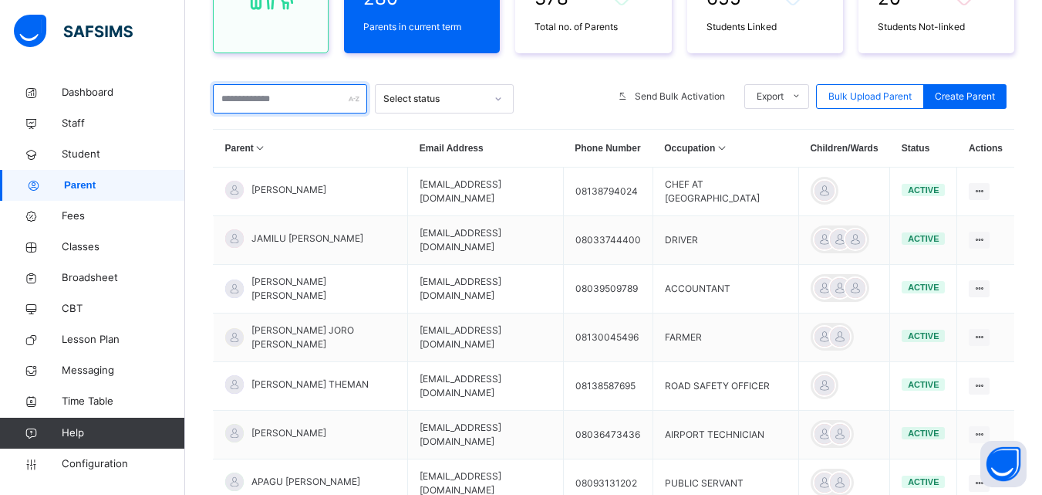
click at [252, 100] on input "text" at bounding box center [290, 98] width 154 height 29
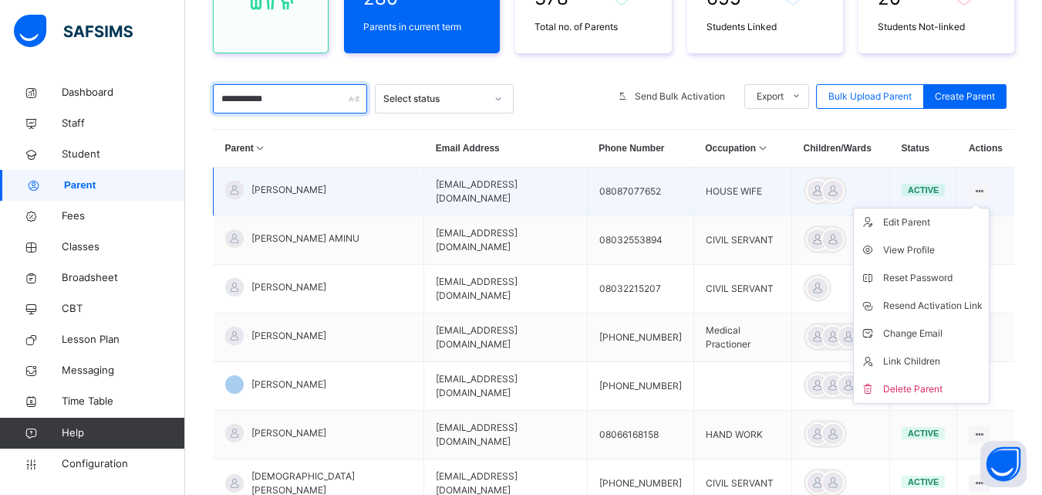
type input "**********"
click at [983, 189] on icon at bounding box center [979, 191] width 13 height 12
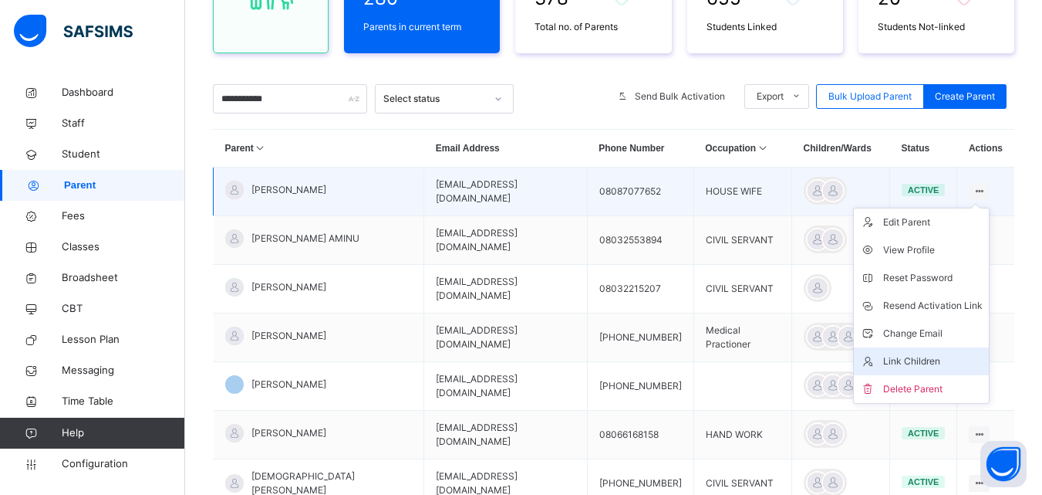
click at [928, 356] on div "Link Children" at bounding box center [934, 360] width 100 height 15
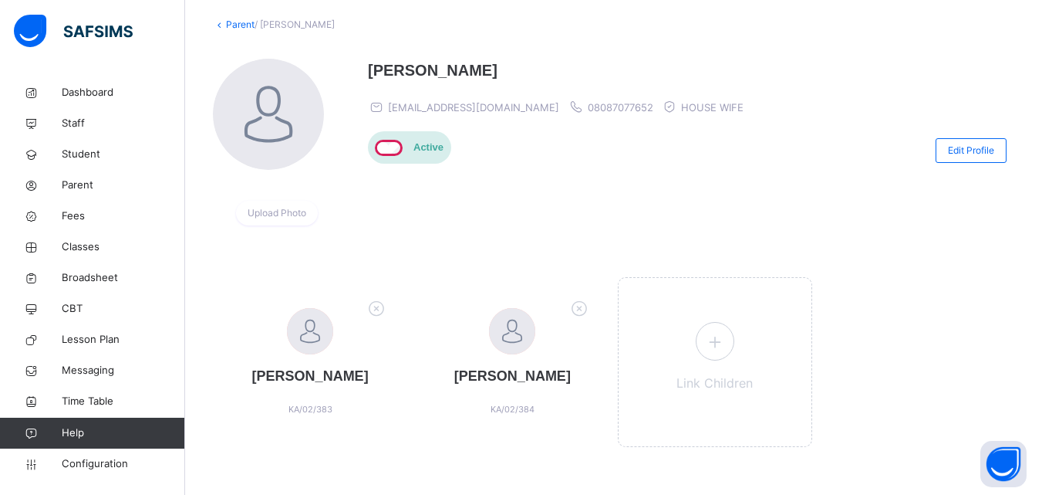
scroll to position [96, 0]
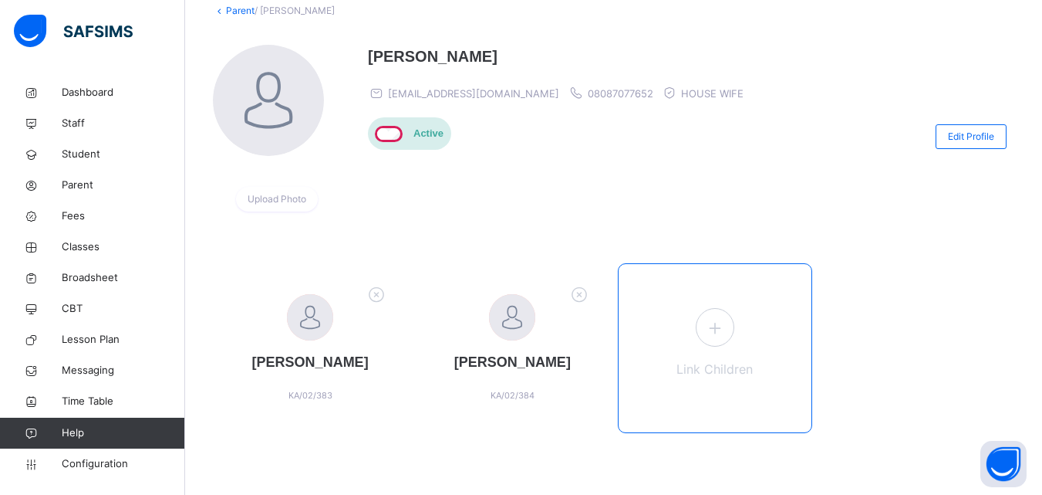
click at [723, 328] on icon at bounding box center [715, 328] width 28 height 30
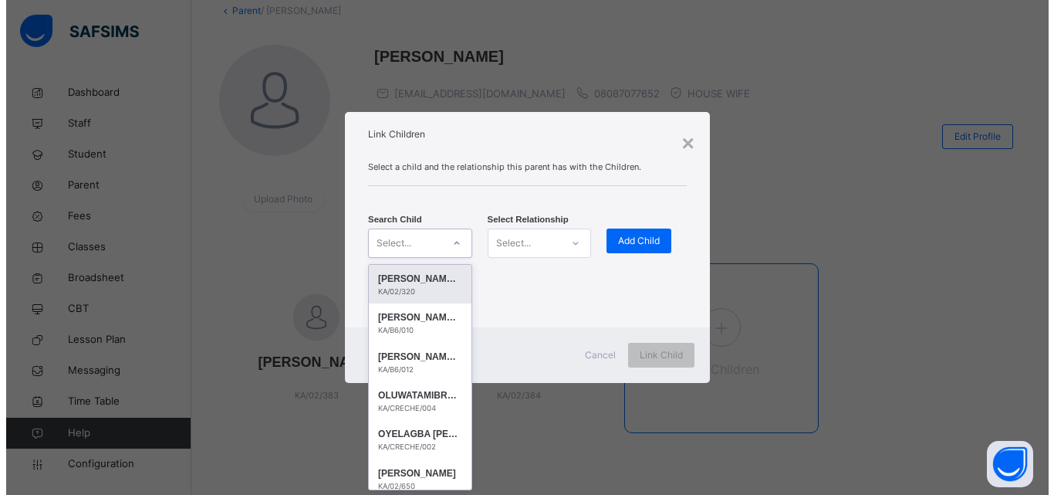
scroll to position [0, 0]
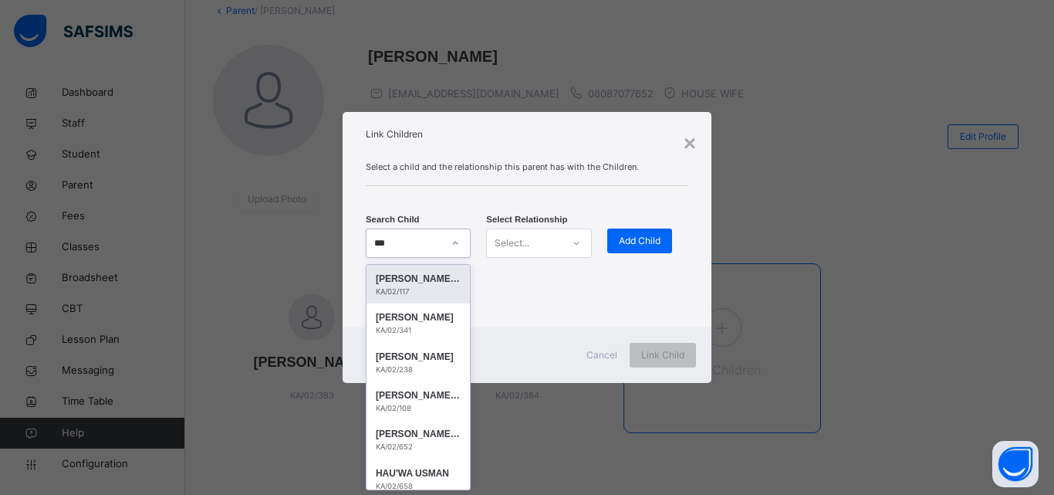
type input "****"
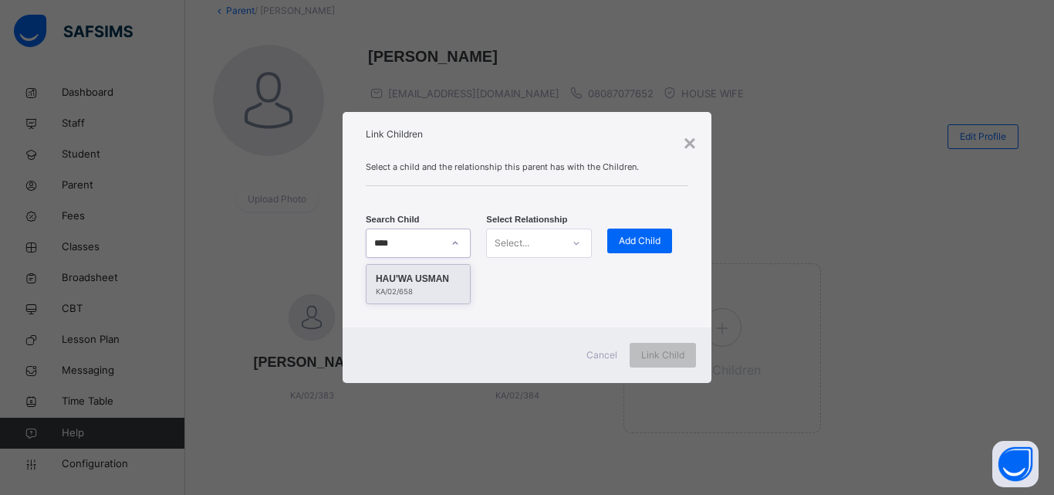
click at [419, 291] on div "KA/02/658" at bounding box center [418, 291] width 85 height 11
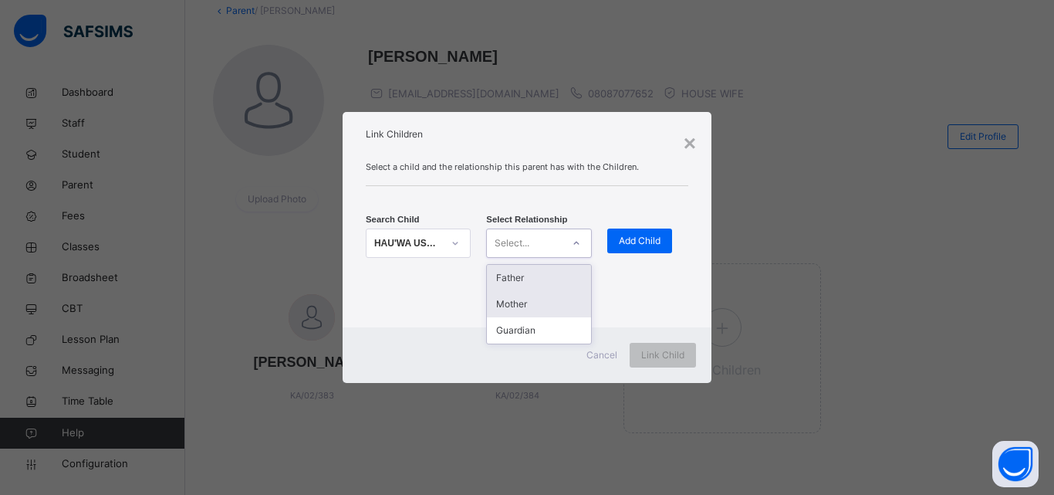
click at [533, 303] on div "Mother" at bounding box center [538, 304] width 103 height 26
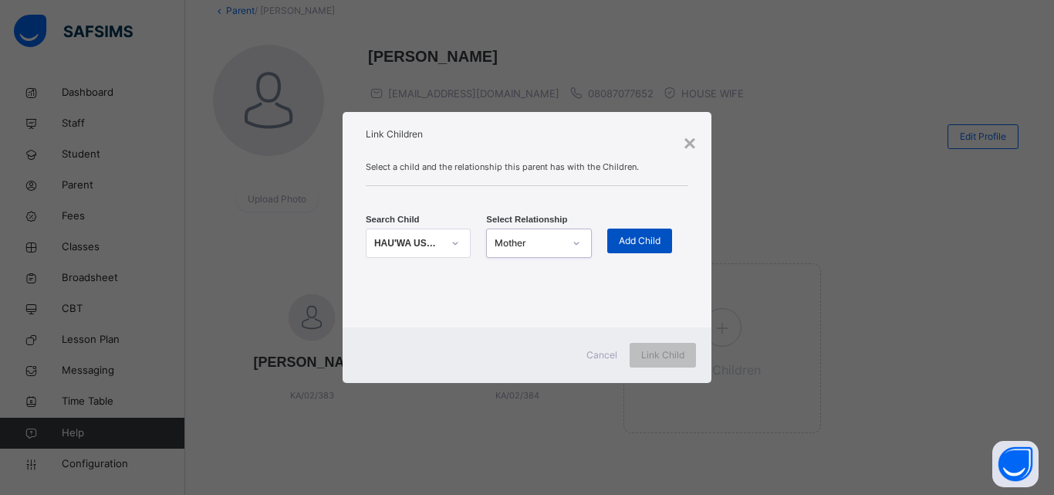
click at [643, 236] on span "Add Child" at bounding box center [640, 241] width 42 height 14
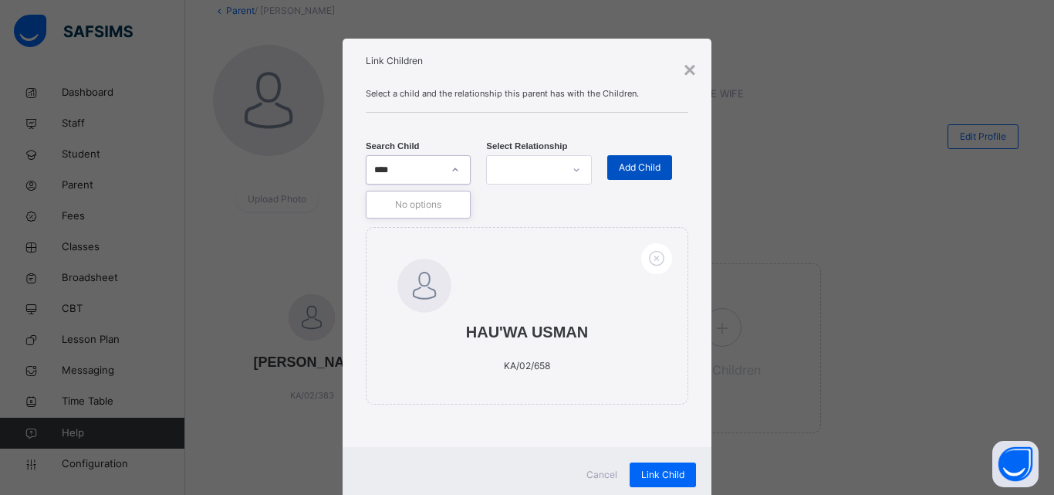
type input "***"
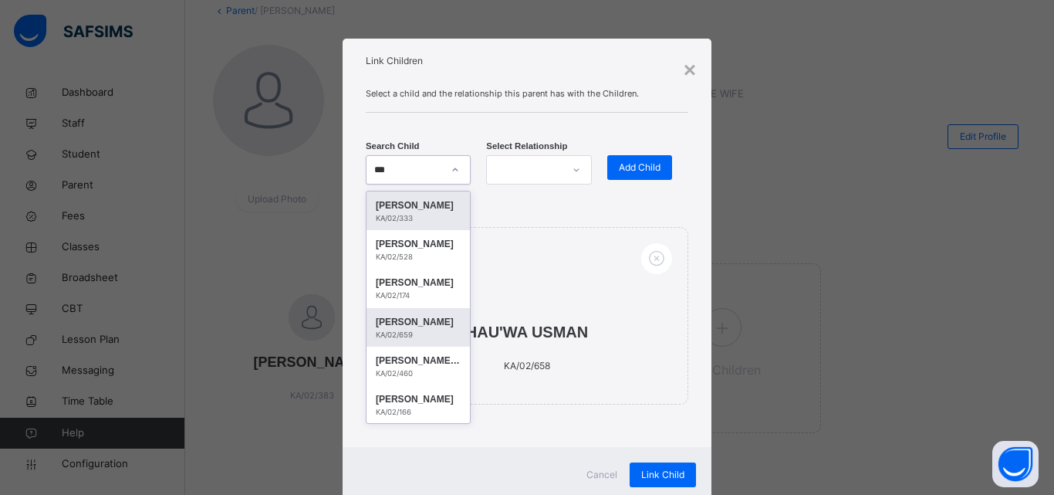
click at [418, 329] on div "KA/02/659" at bounding box center [418, 334] width 85 height 11
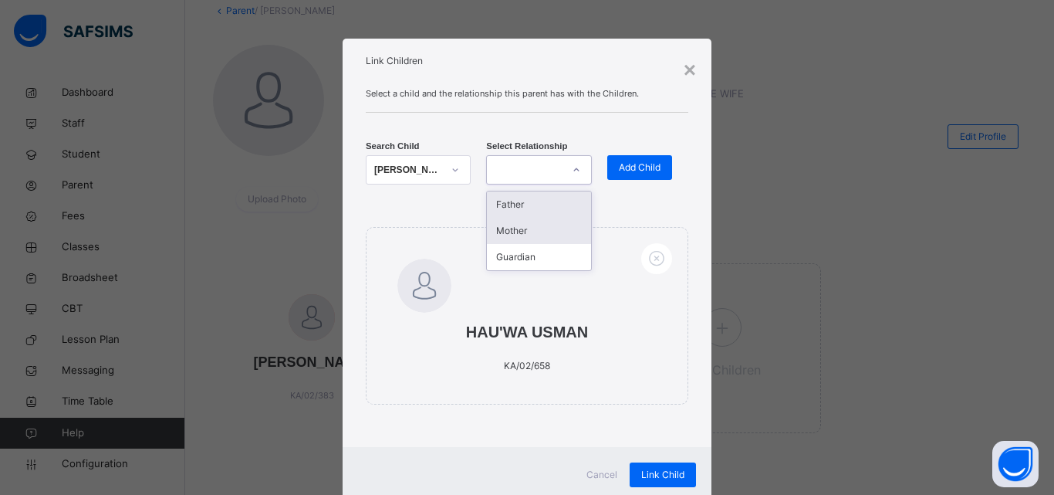
click at [528, 233] on div "Mother" at bounding box center [538, 231] width 103 height 26
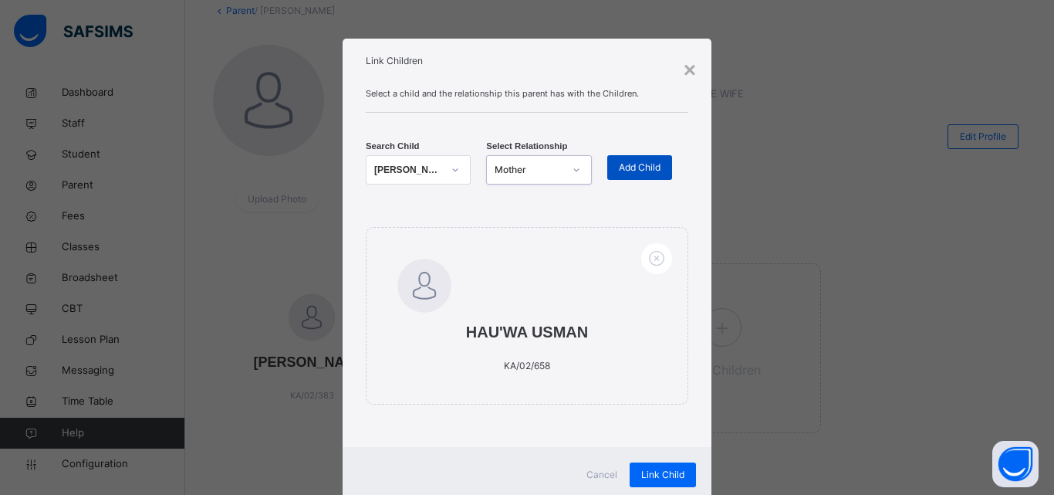
click at [635, 162] on span "Add Child" at bounding box center [640, 167] width 42 height 14
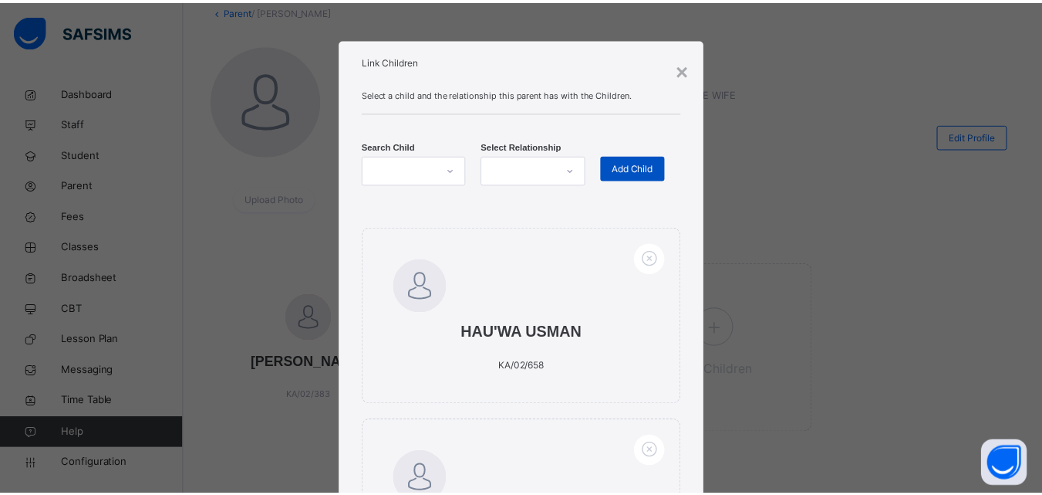
scroll to position [239, 0]
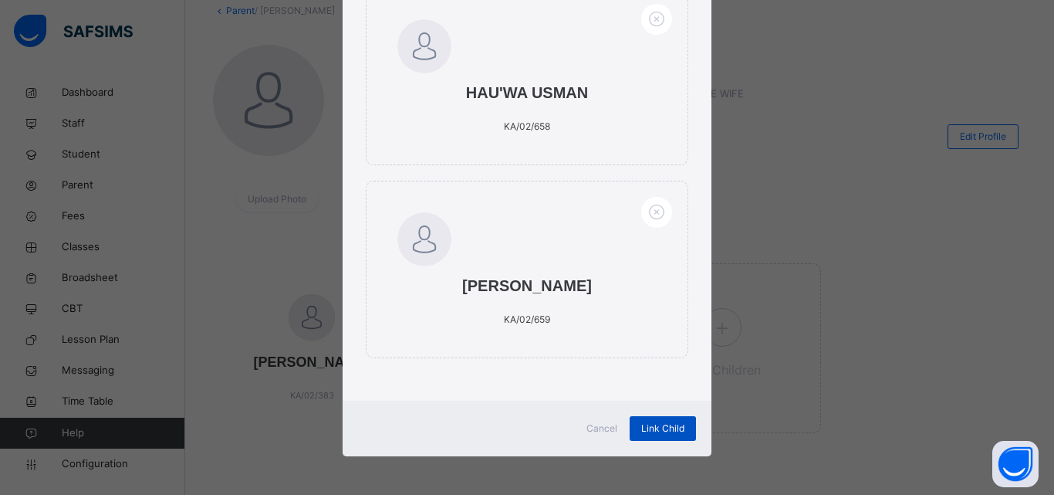
click at [664, 425] on span "Link Child" at bounding box center [662, 428] width 43 height 14
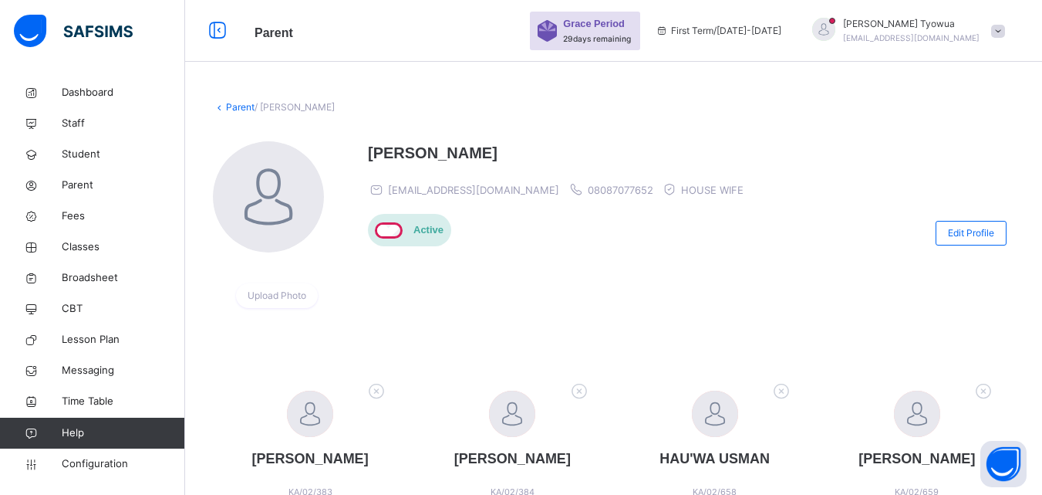
scroll to position [267, 0]
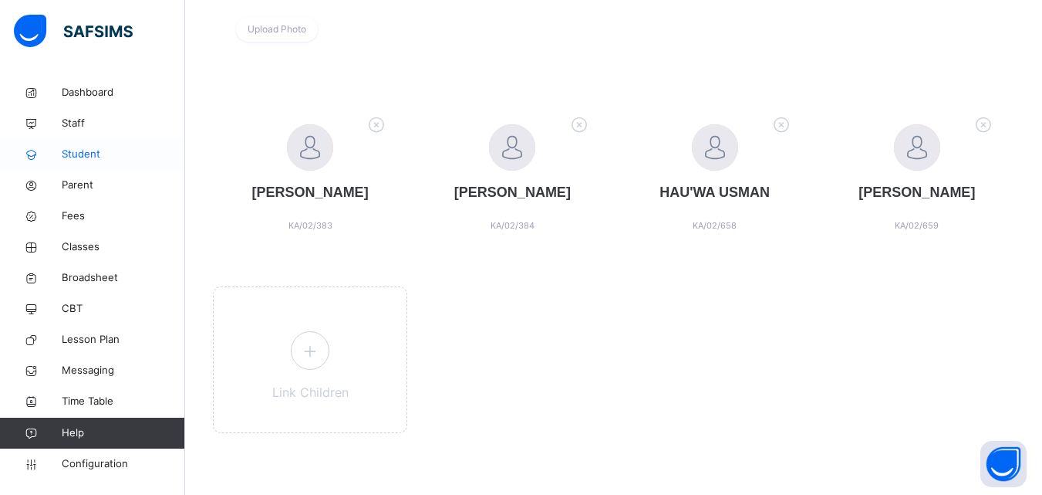
click at [76, 157] on span "Student" at bounding box center [123, 154] width 123 height 15
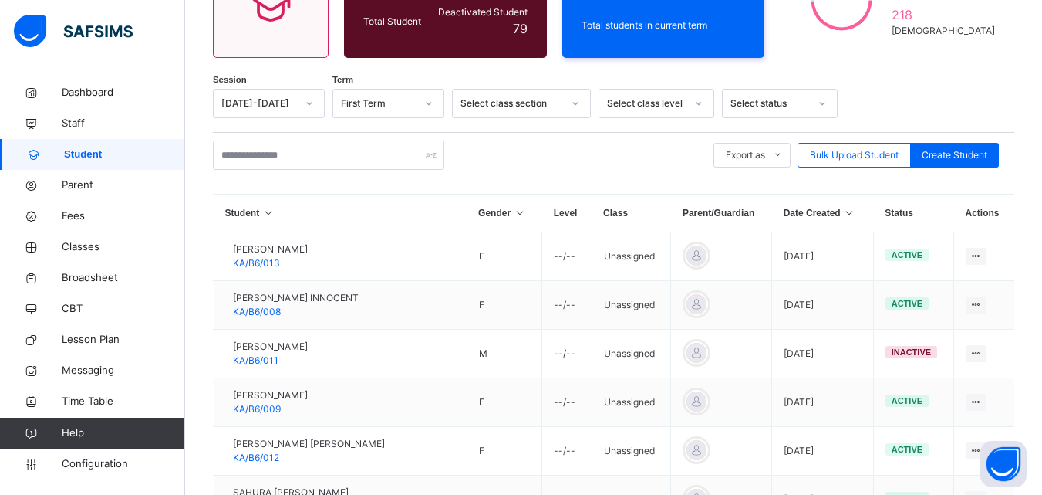
scroll to position [267, 0]
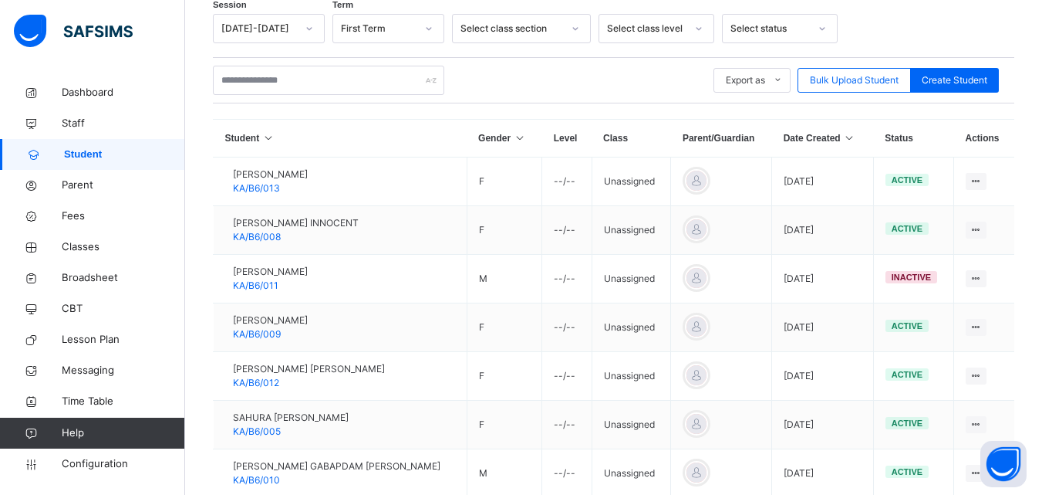
click at [849, 137] on icon at bounding box center [849, 138] width 13 height 11
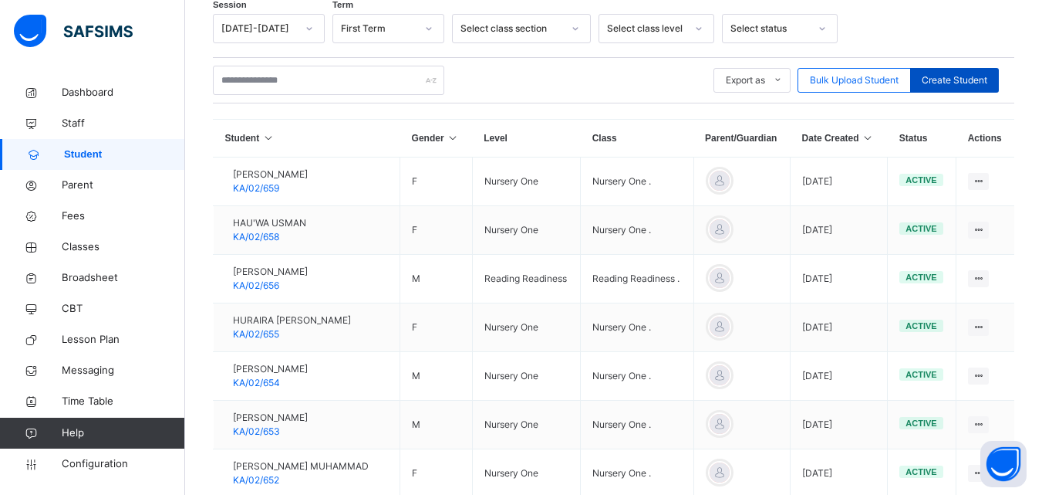
click at [941, 78] on span "Create Student" at bounding box center [955, 80] width 66 height 14
select select "**"
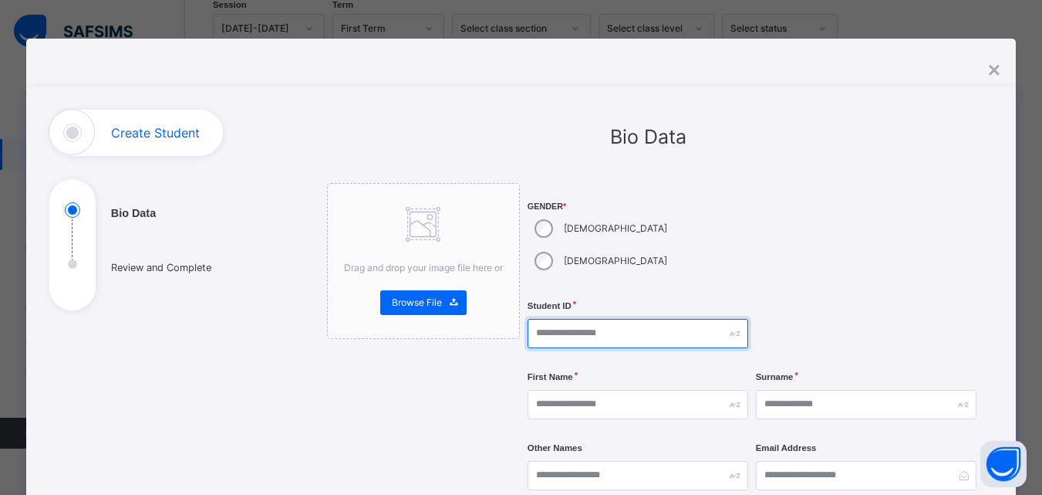
click at [586, 319] on input "text" at bounding box center [638, 333] width 221 height 29
type input "*"
type input "*********"
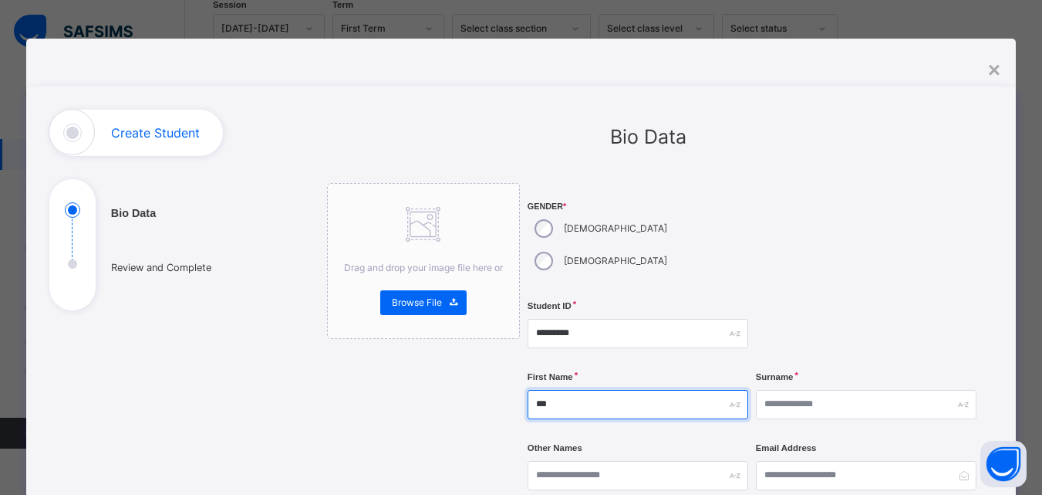
type input "********"
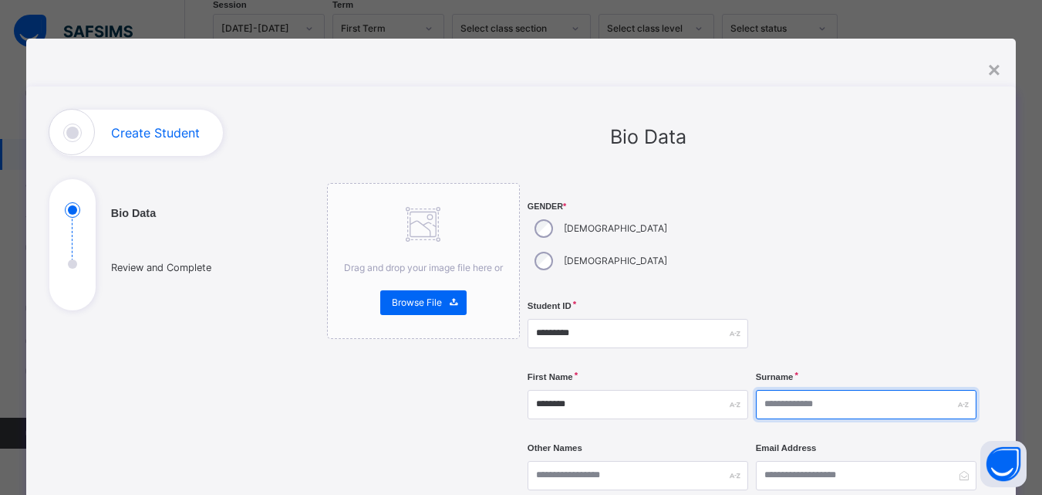
click at [843, 390] on input "text" at bounding box center [866, 404] width 221 height 29
type input "******"
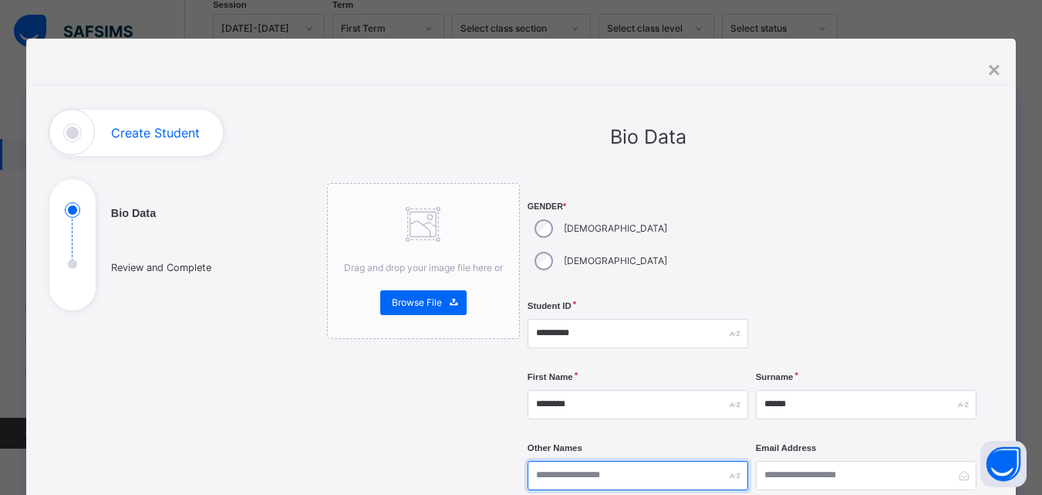
click at [634, 461] on input "text" at bounding box center [638, 475] width 221 height 29
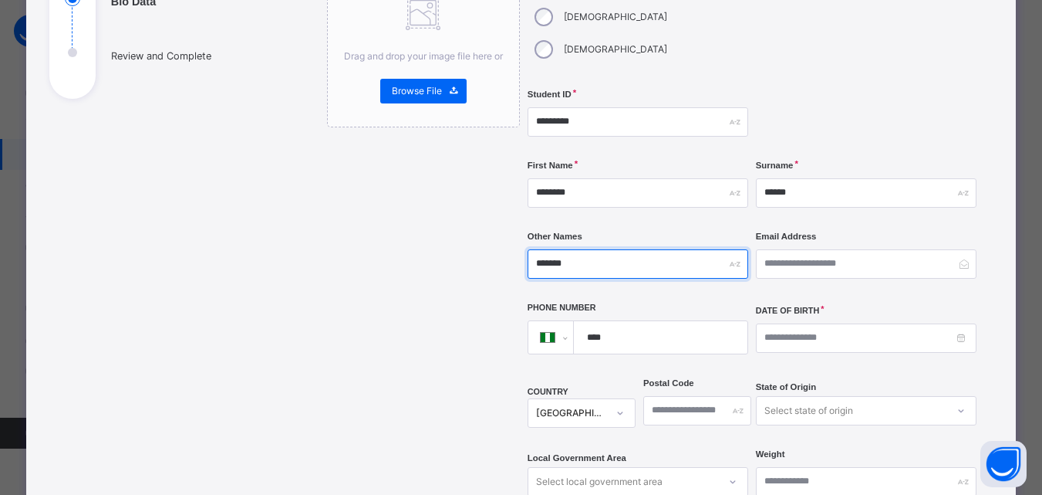
type input "*******"
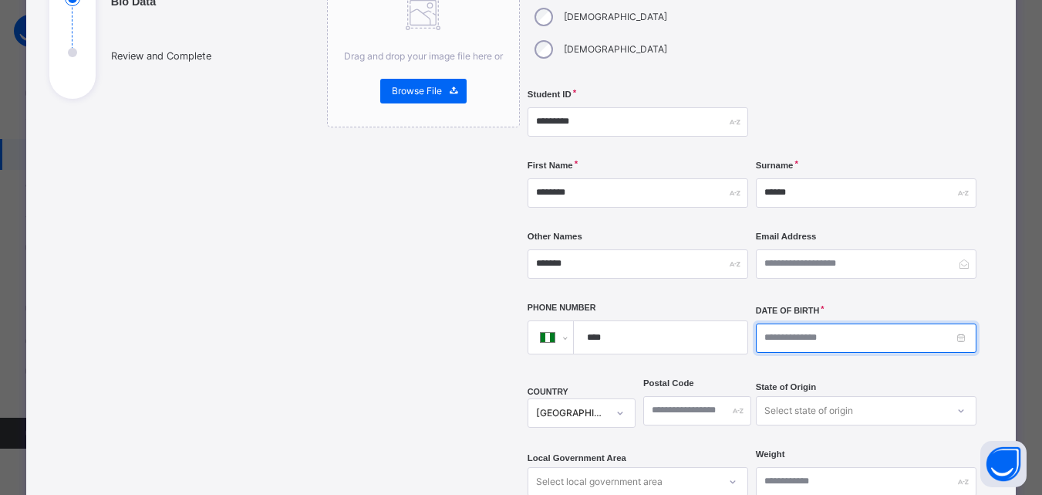
click at [779, 323] on input at bounding box center [866, 337] width 221 height 29
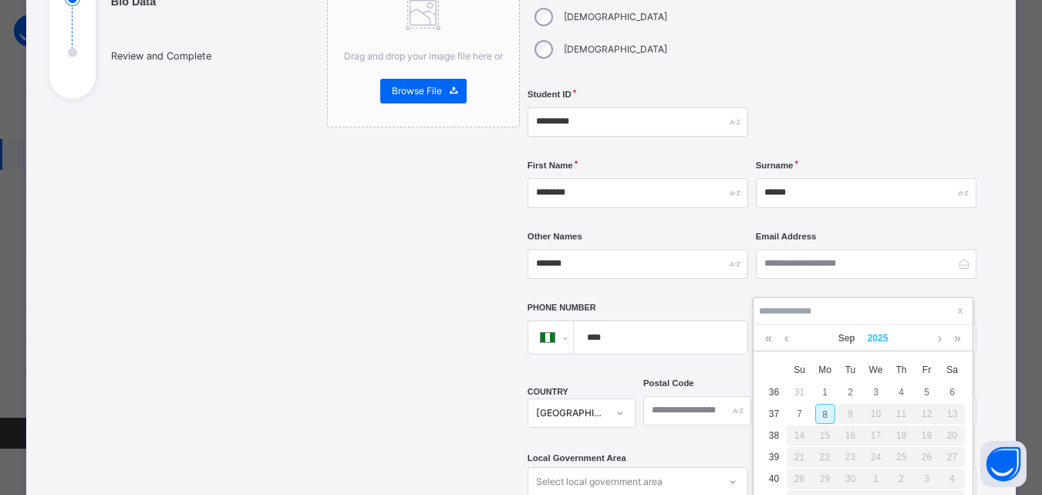
click at [877, 338] on link "2025" at bounding box center [878, 338] width 33 height 26
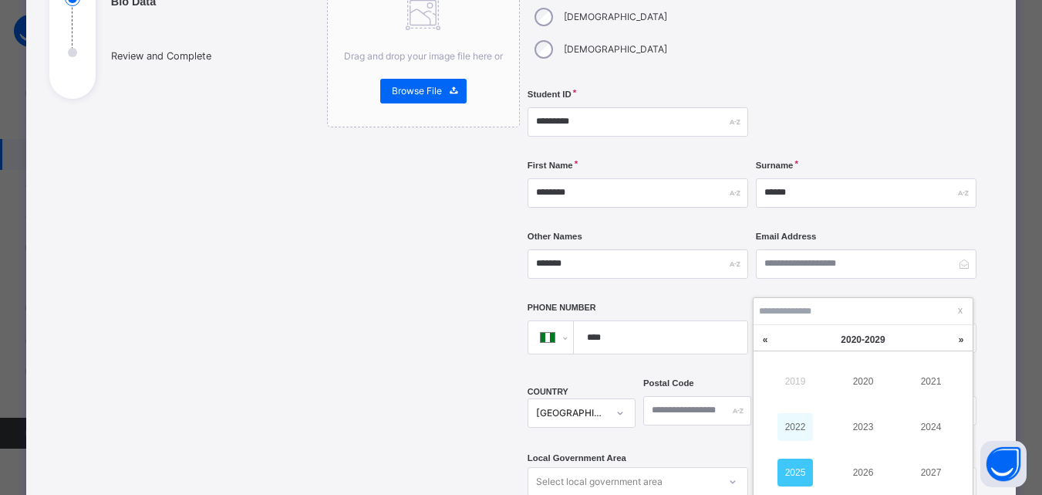
click at [804, 427] on link "2022" at bounding box center [795, 427] width 35 height 28
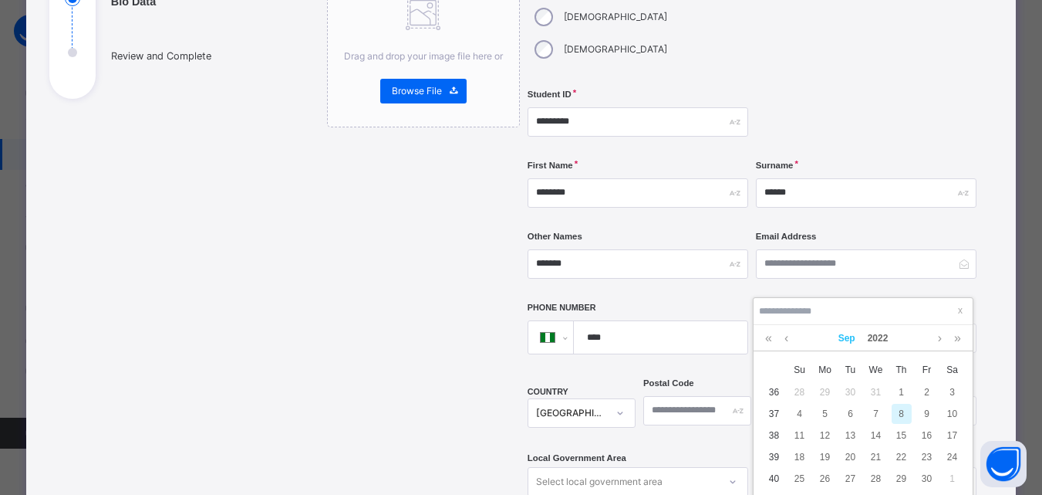
click at [843, 340] on link "Sep" at bounding box center [847, 338] width 29 height 26
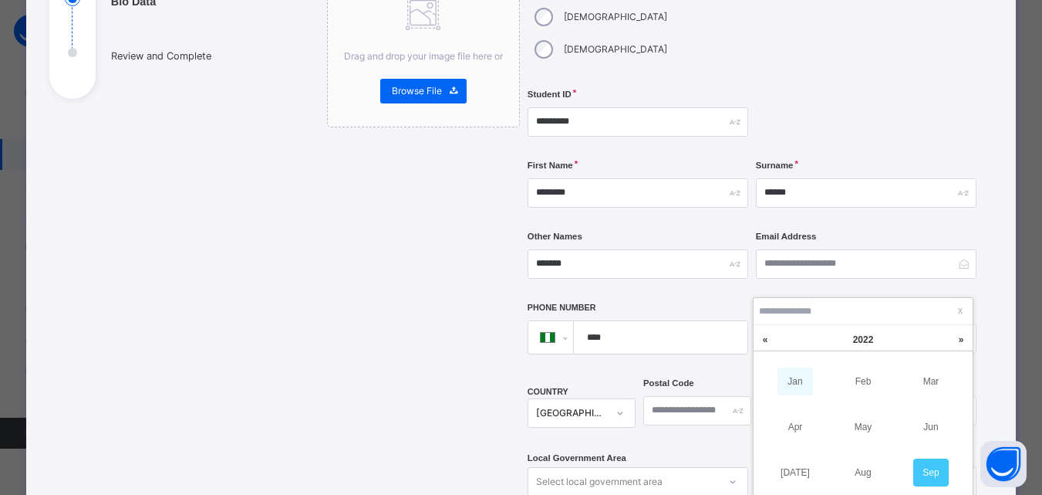
click at [797, 377] on link "Jan" at bounding box center [795, 381] width 35 height 28
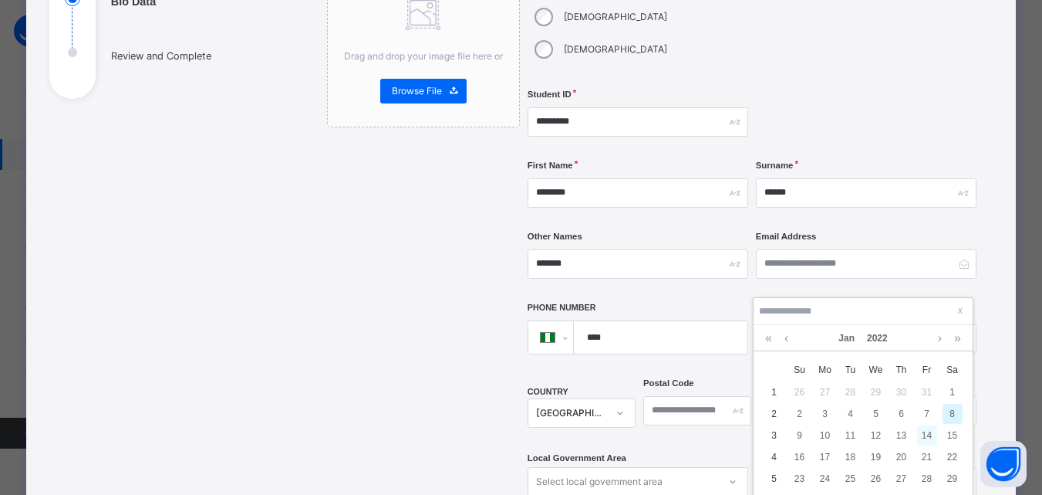
click at [924, 434] on div "14" at bounding box center [927, 435] width 20 height 20
type input "**********"
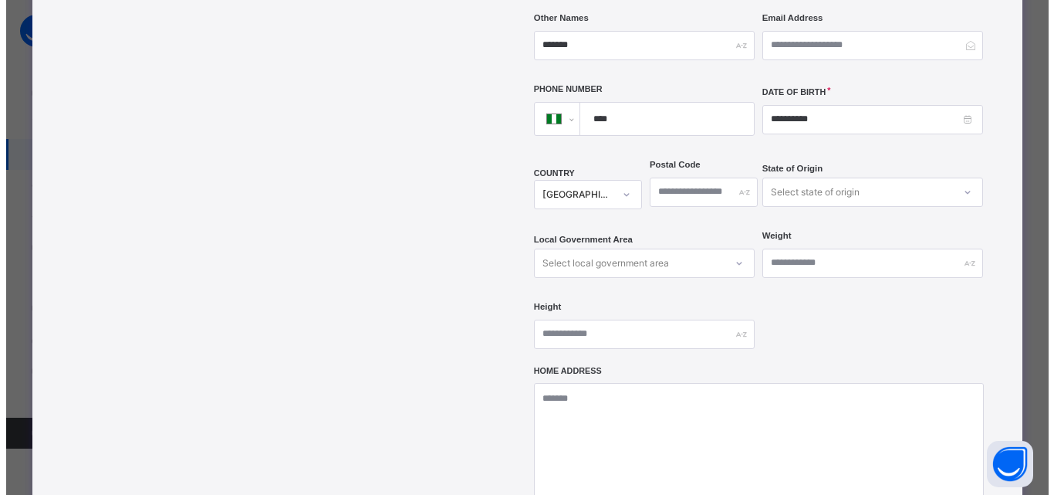
scroll to position [555, 0]
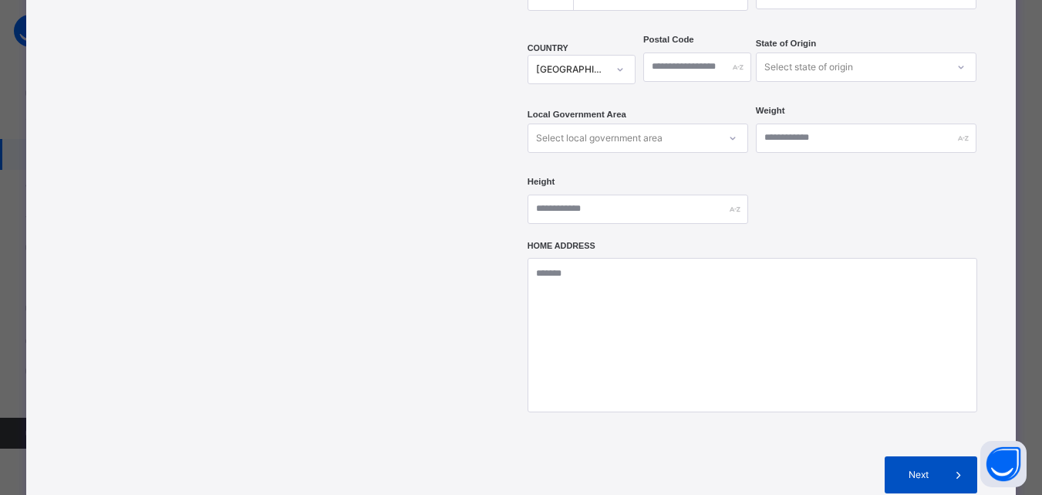
click at [935, 468] on span "Next" at bounding box center [919, 475] width 44 height 14
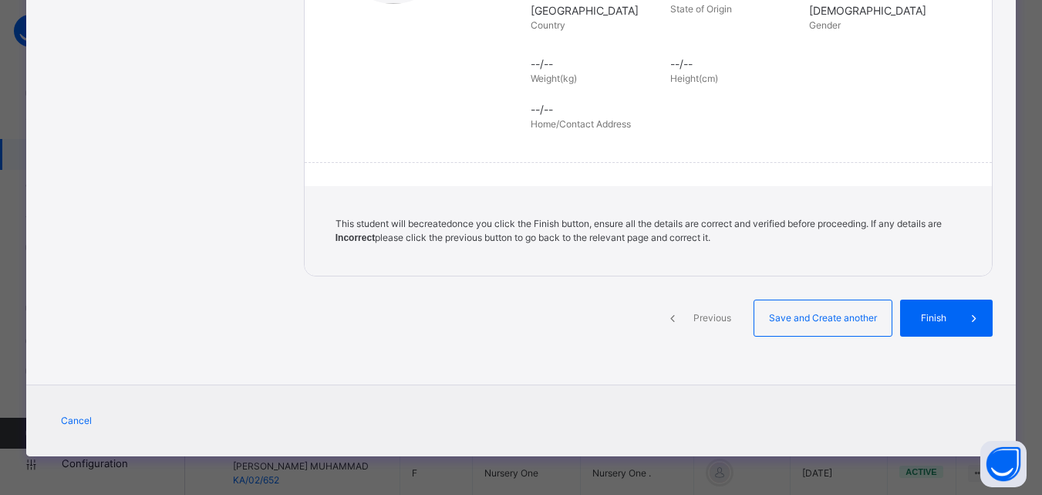
scroll to position [354, 0]
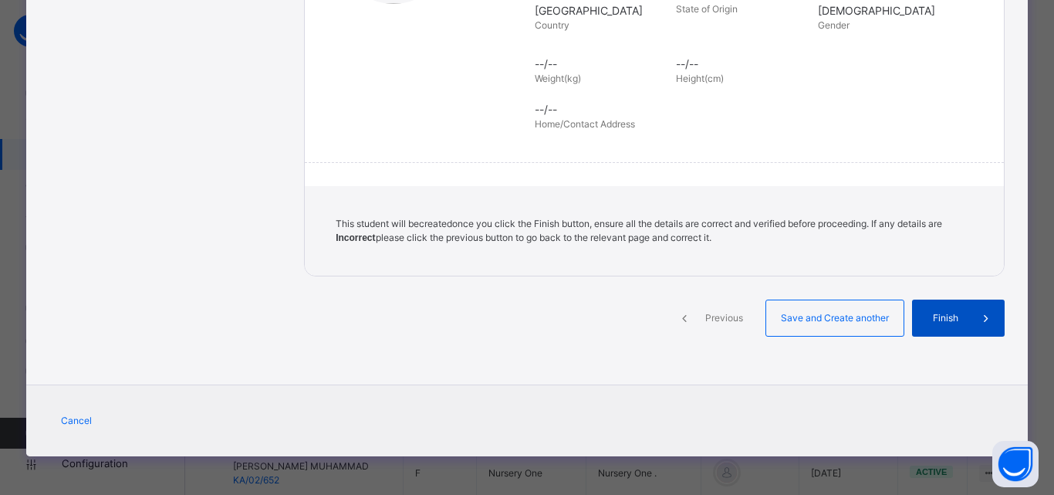
click at [951, 328] on div "Finish" at bounding box center [958, 317] width 93 height 37
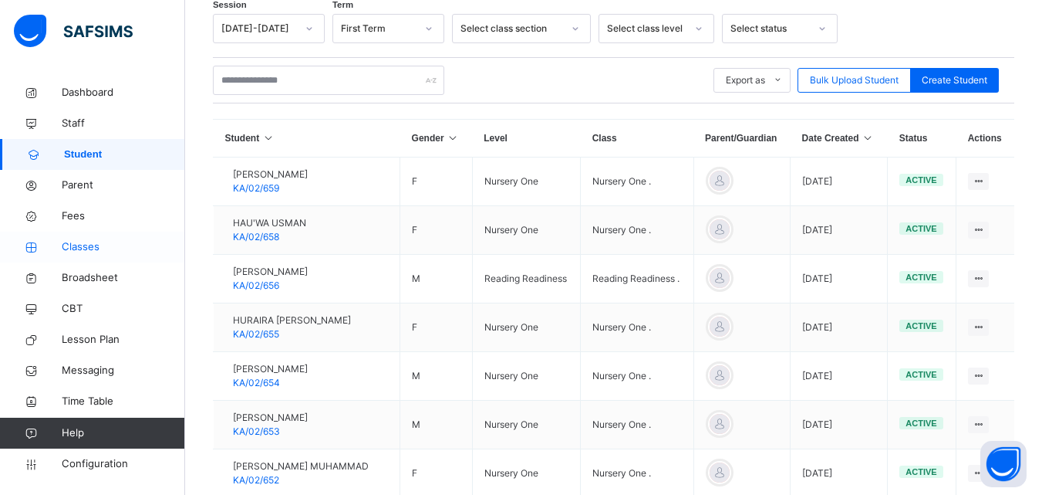
click at [94, 252] on span "Classes" at bounding box center [123, 246] width 123 height 15
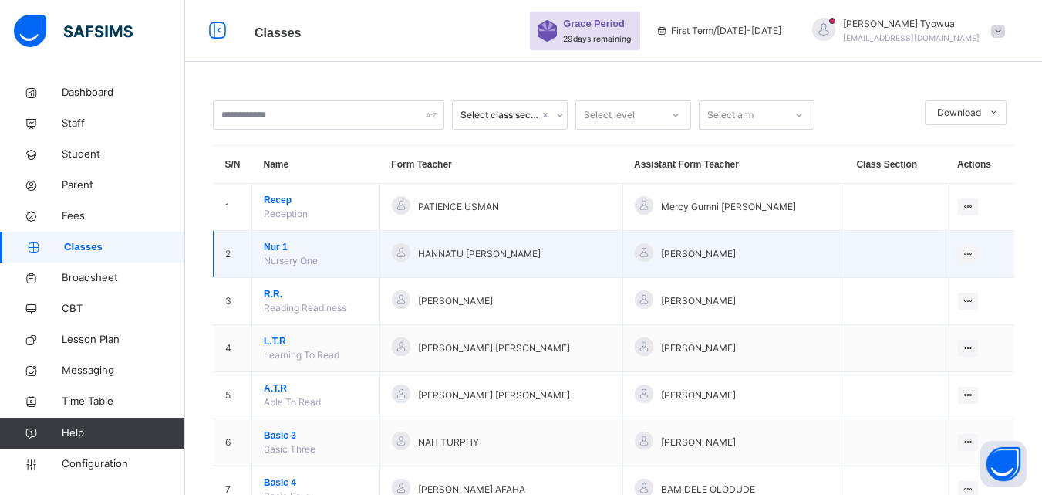
click at [272, 246] on span "Nur 1" at bounding box center [316, 247] width 104 height 14
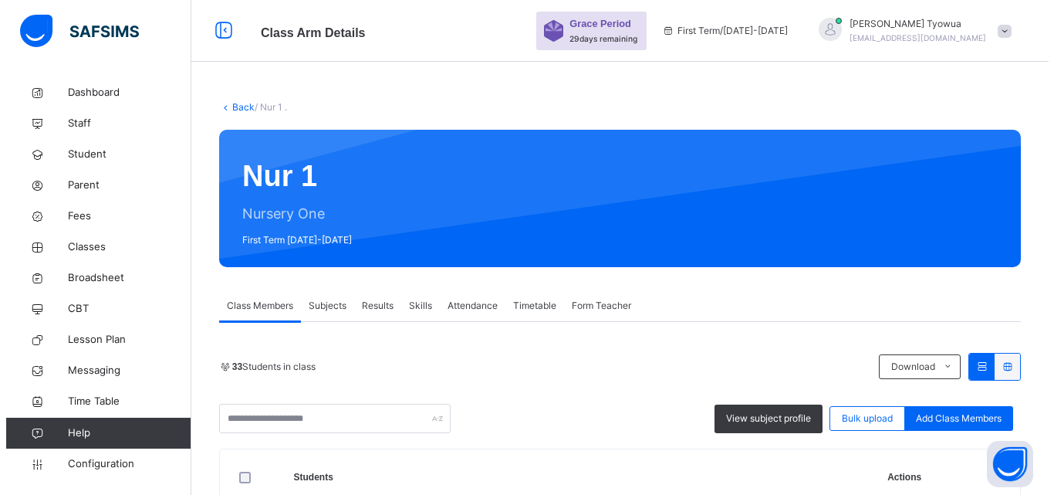
scroll to position [161, 0]
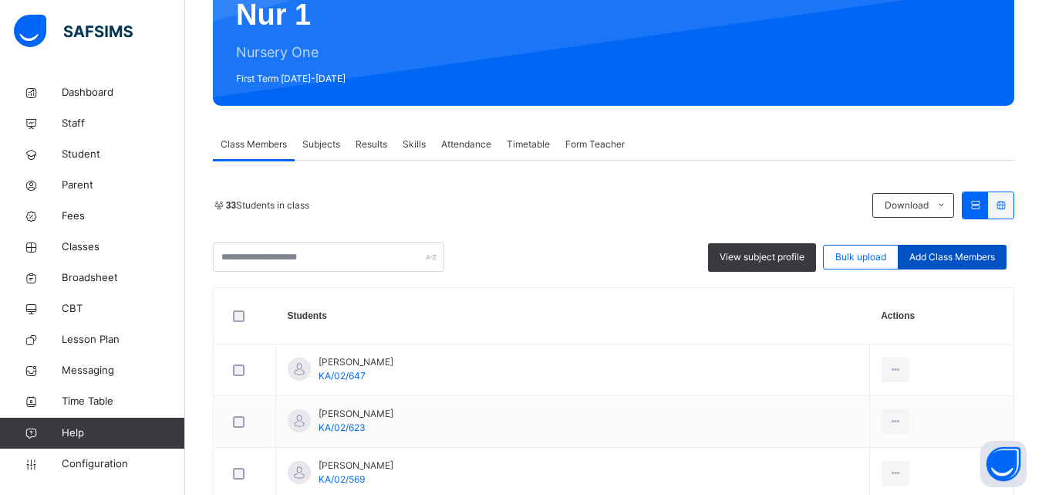
click at [978, 258] on span "Add Class Members" at bounding box center [953, 257] width 86 height 14
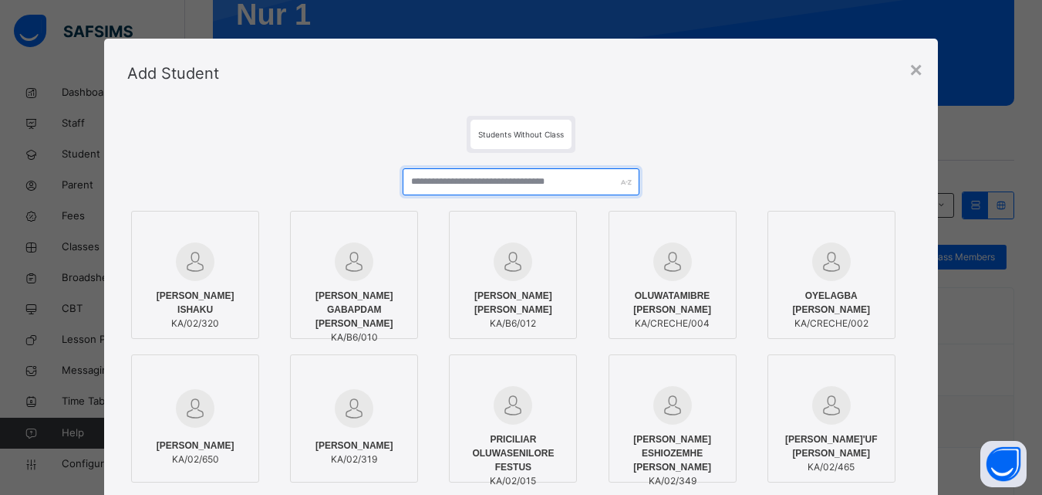
click at [512, 181] on input "text" at bounding box center [521, 181] width 236 height 27
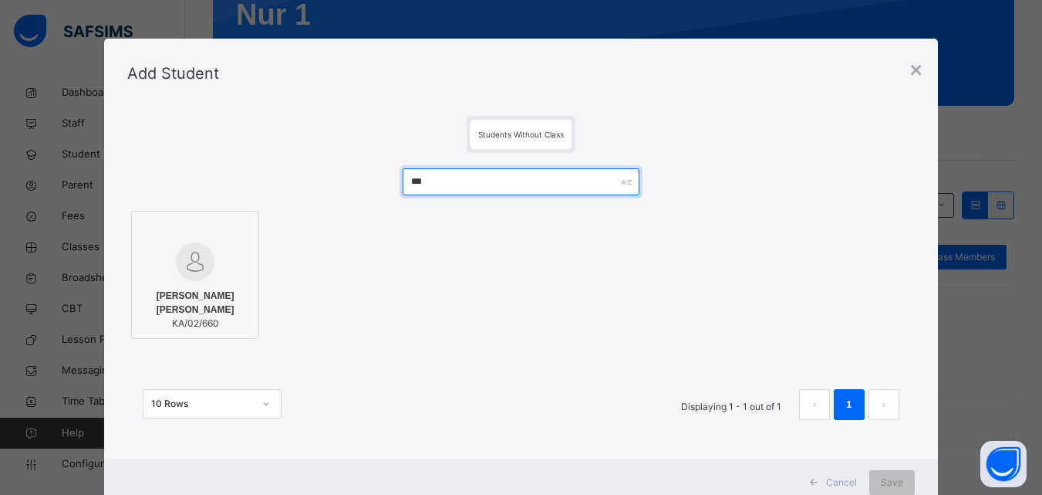
type input "***"
click at [187, 290] on span "[PERSON_NAME] [PERSON_NAME]" at bounding box center [195, 303] width 111 height 28
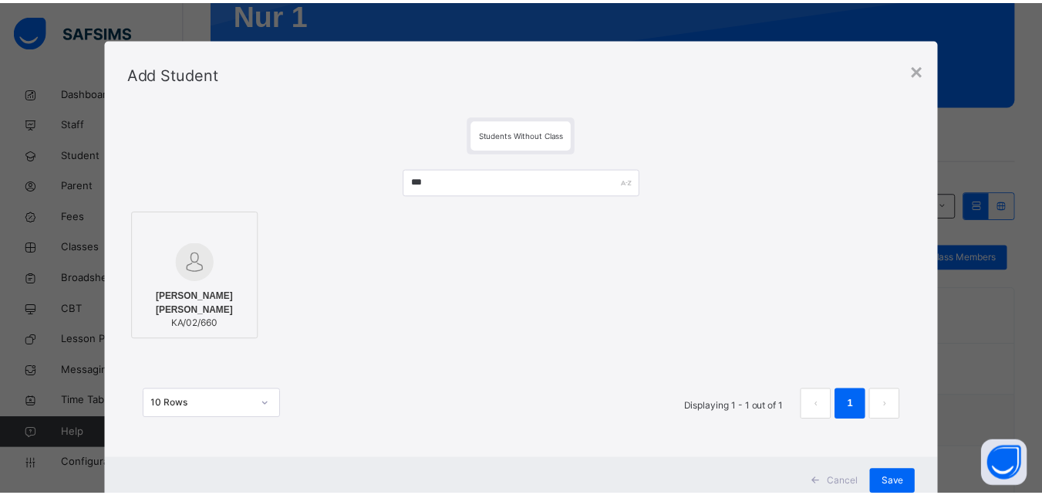
scroll to position [50, 0]
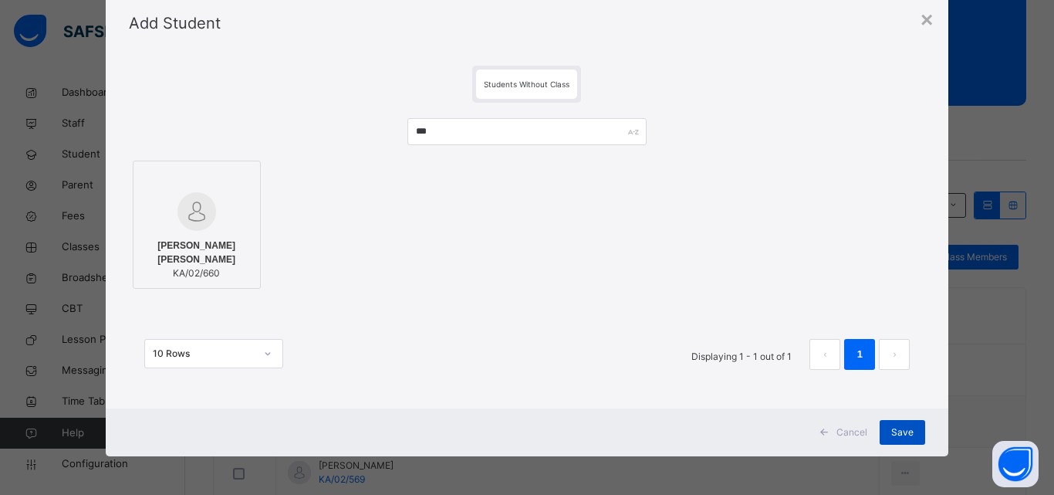
click at [900, 432] on span "Save" at bounding box center [902, 432] width 22 height 14
click at [892, 425] on div "Save" at bounding box center [903, 432] width 46 height 25
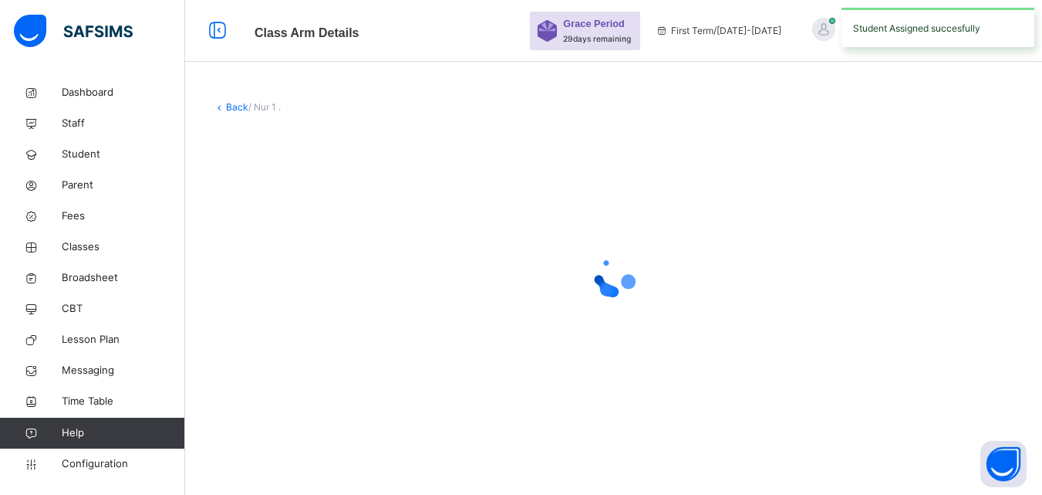
scroll to position [0, 0]
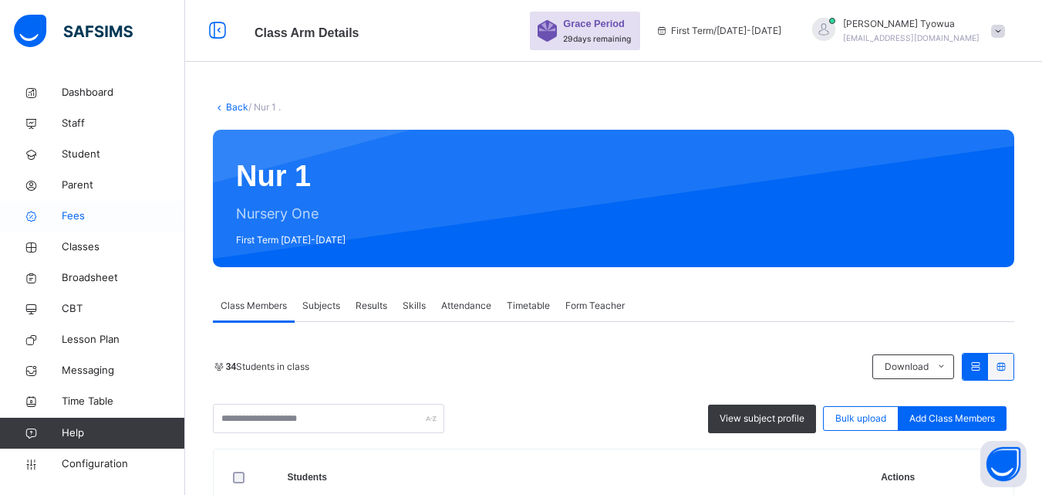
click at [83, 215] on span "Fees" at bounding box center [123, 215] width 123 height 15
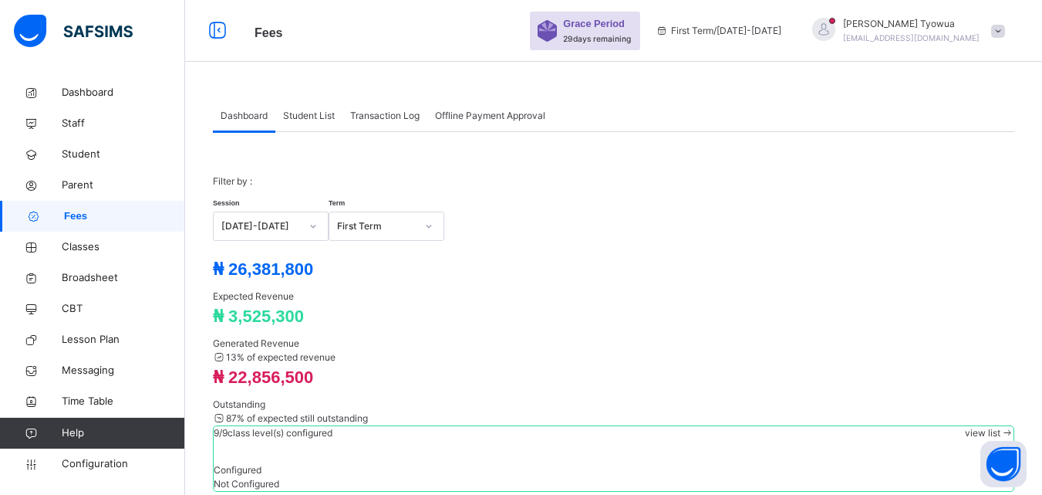
click at [313, 114] on span "Student List" at bounding box center [309, 116] width 52 height 14
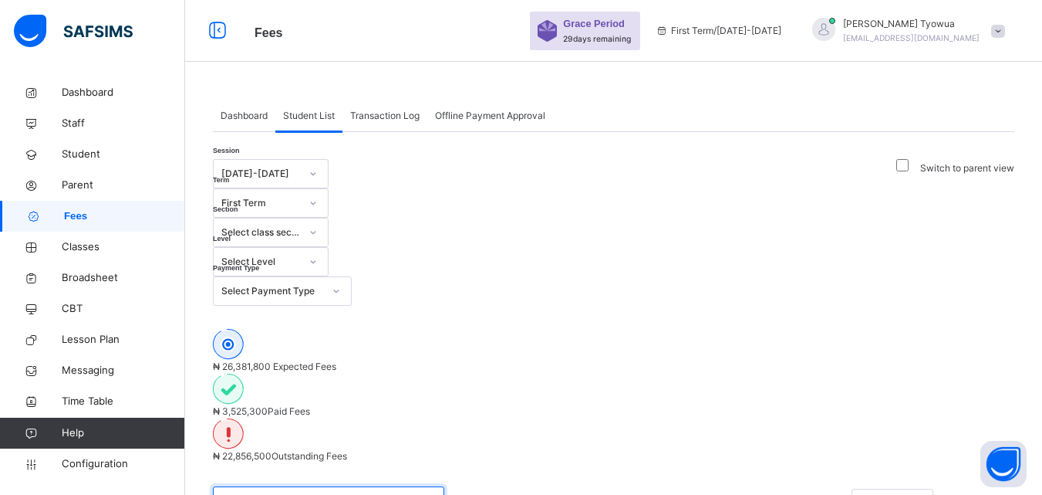
click at [353, 486] on input "text" at bounding box center [328, 500] width 231 height 29
type input "***"
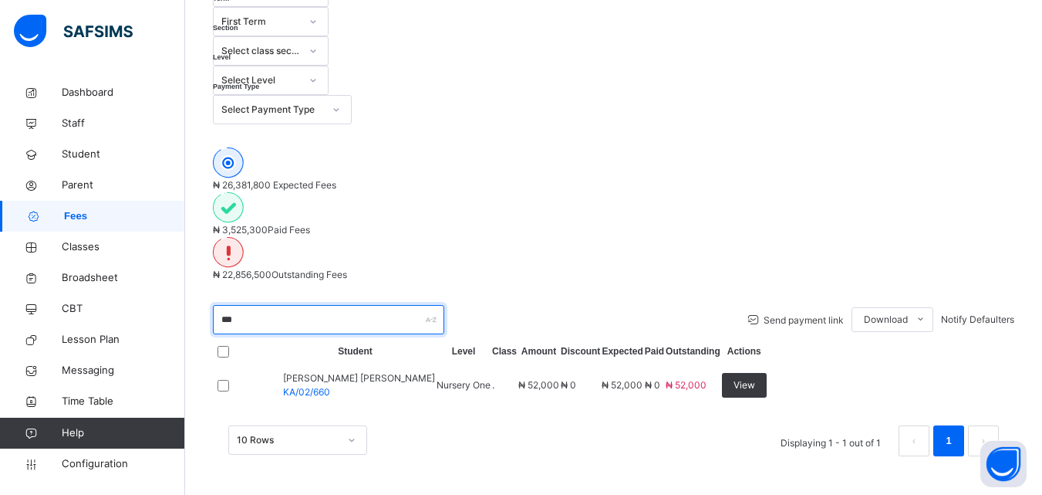
scroll to position [129, 0]
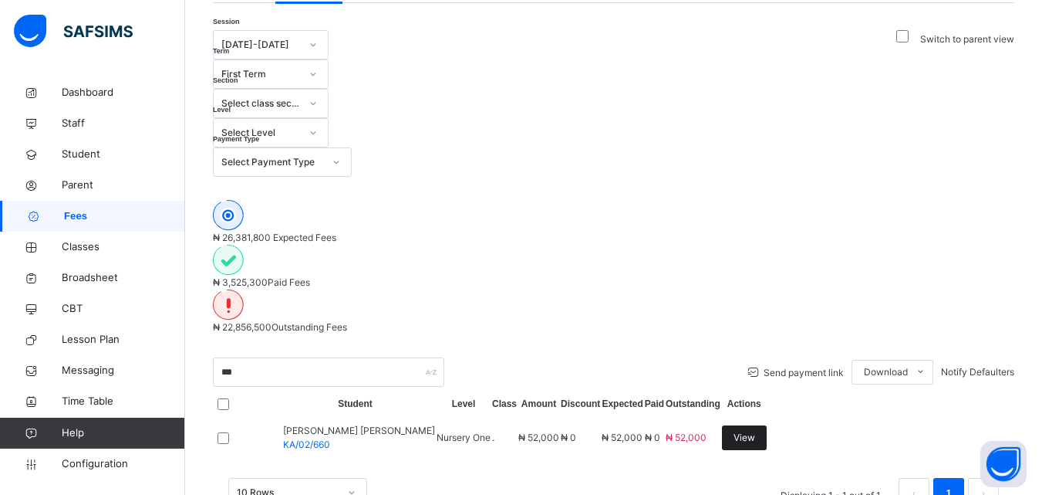
click at [755, 431] on span "View" at bounding box center [745, 438] width 22 height 14
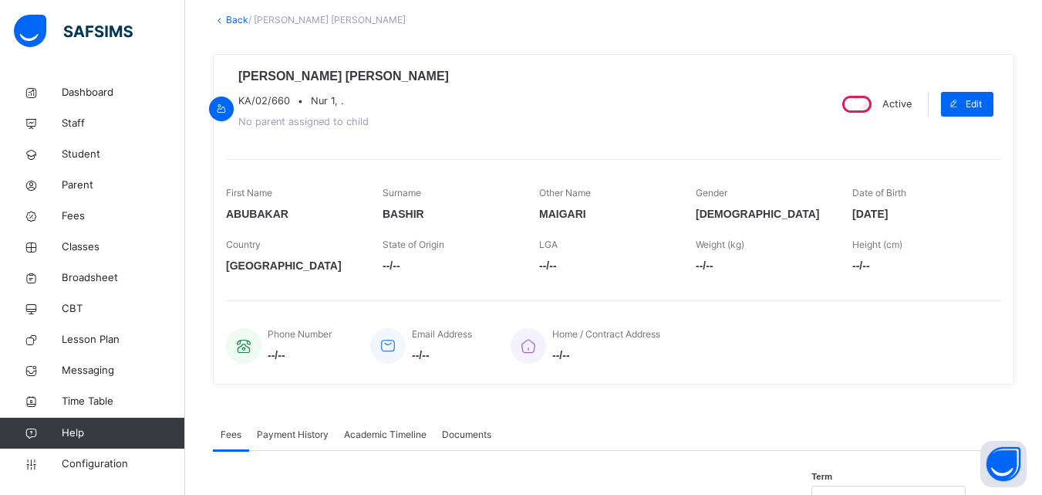
scroll to position [389, 0]
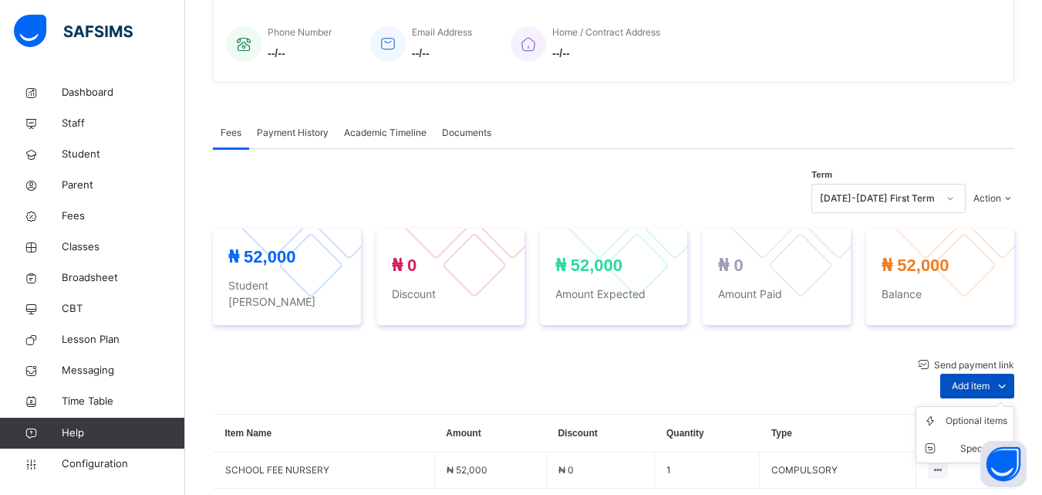
click at [1003, 373] on span at bounding box center [1002, 385] width 25 height 25
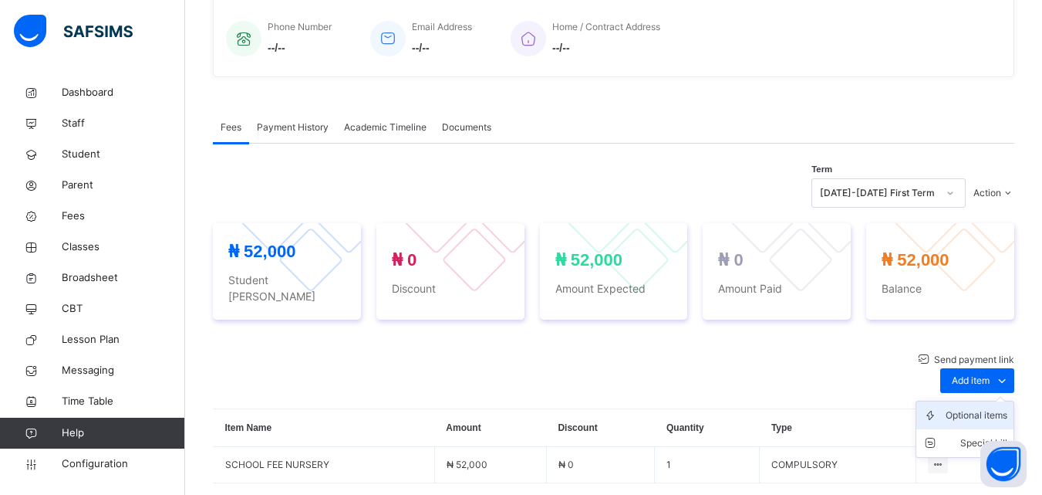
click at [960, 407] on div "Optional items" at bounding box center [977, 414] width 62 height 15
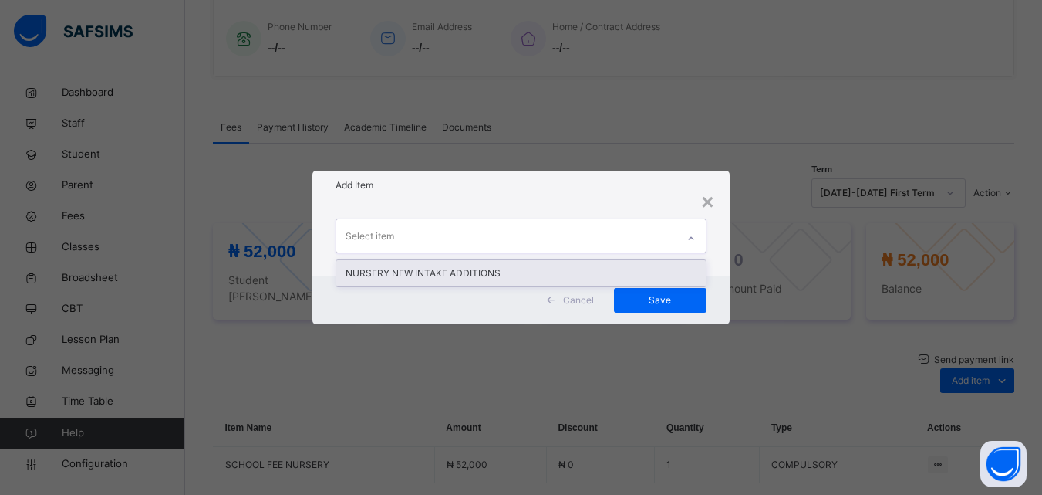
click at [491, 263] on div "NURSERY NEW INTAKE ADDITIONS" at bounding box center [520, 273] width 369 height 26
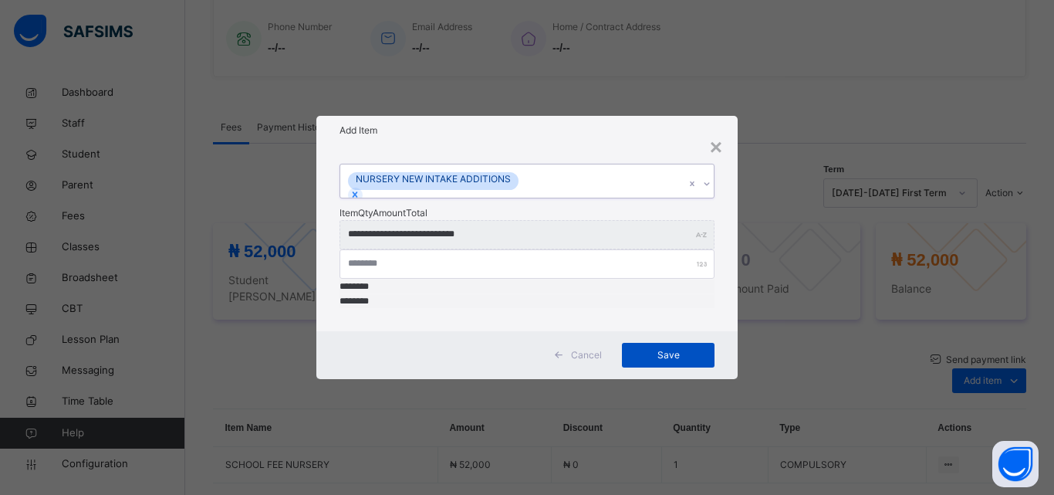
click at [673, 348] on span "Save" at bounding box center [668, 355] width 69 height 14
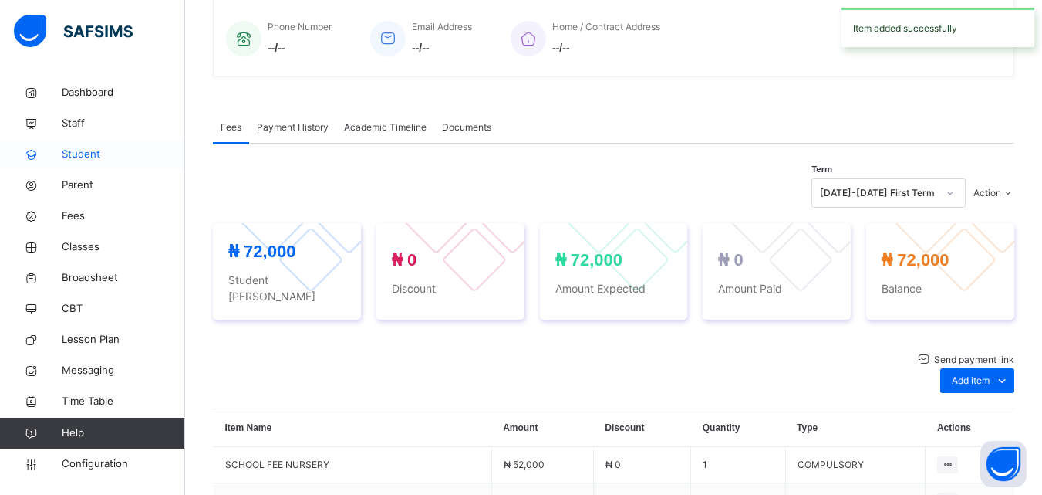
click at [100, 164] on link "Student" at bounding box center [92, 154] width 185 height 31
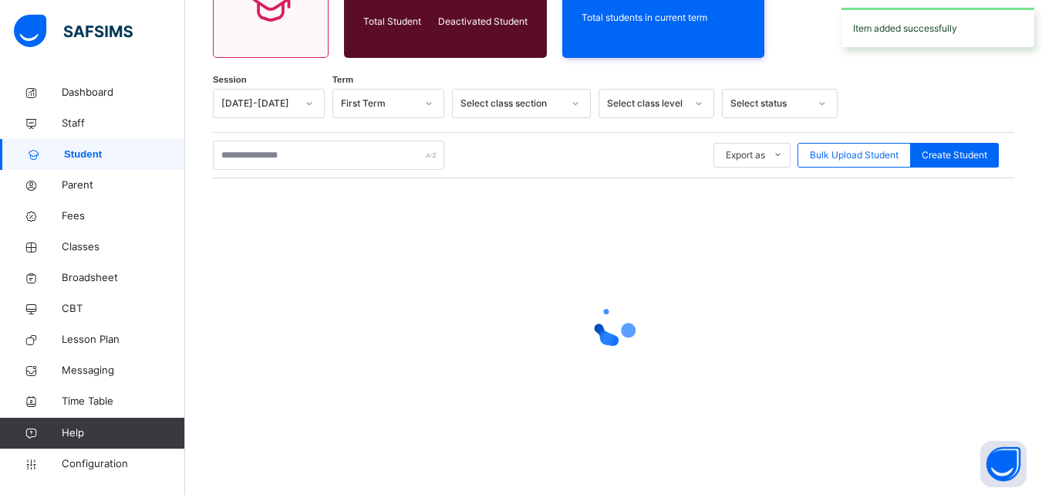
scroll to position [192, 0]
click at [93, 183] on span "Parent" at bounding box center [123, 184] width 123 height 15
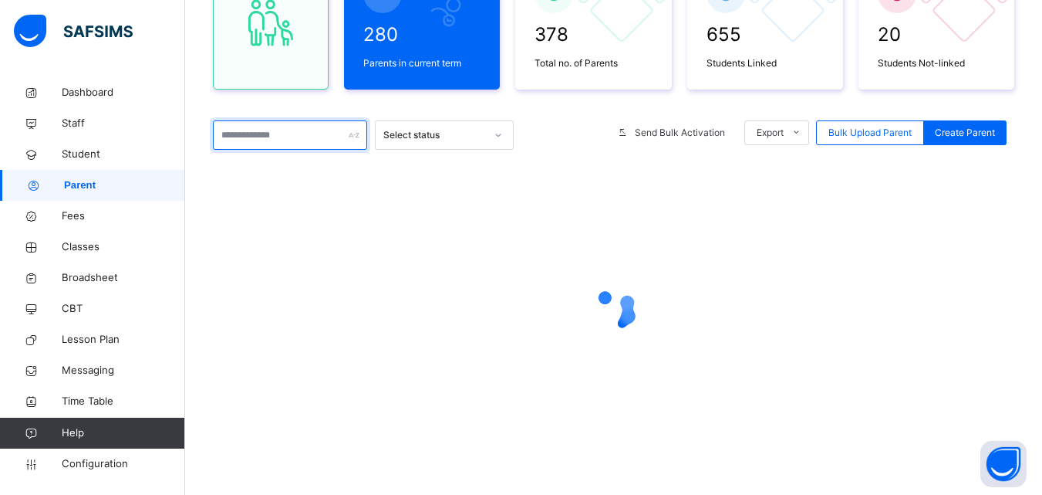
click at [288, 146] on input "text" at bounding box center [290, 134] width 154 height 29
click at [281, 130] on input "text" at bounding box center [290, 134] width 154 height 29
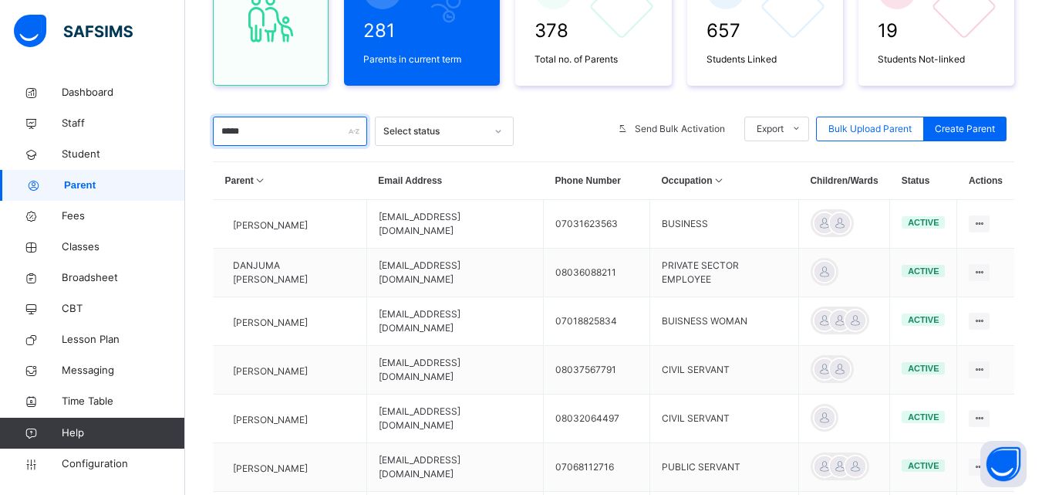
scroll to position [197, 0]
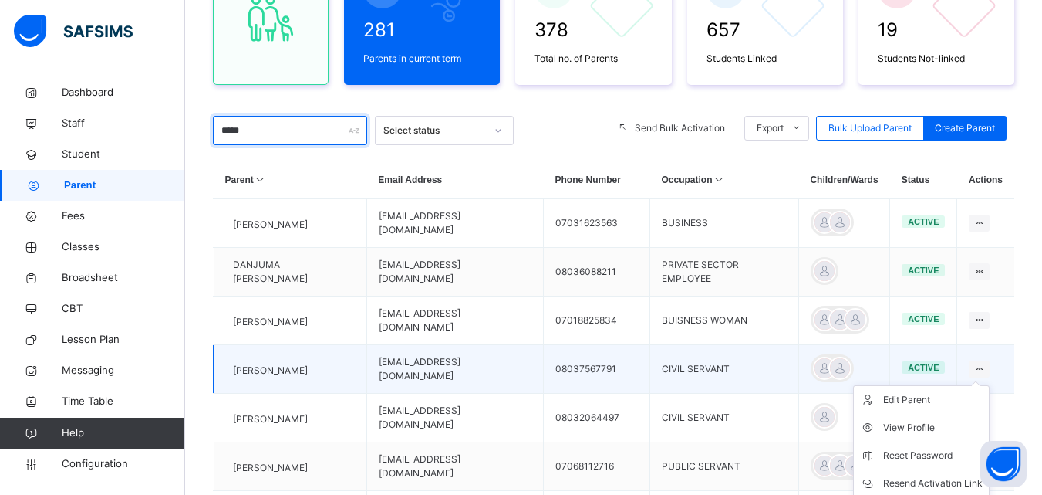
type input "*****"
click at [986, 369] on icon at bounding box center [979, 369] width 13 height 12
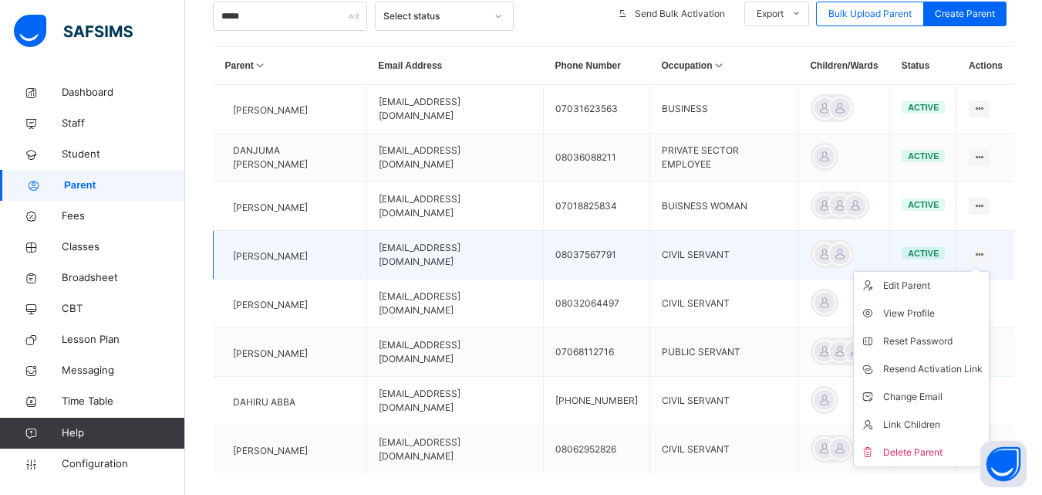
scroll to position [316, 0]
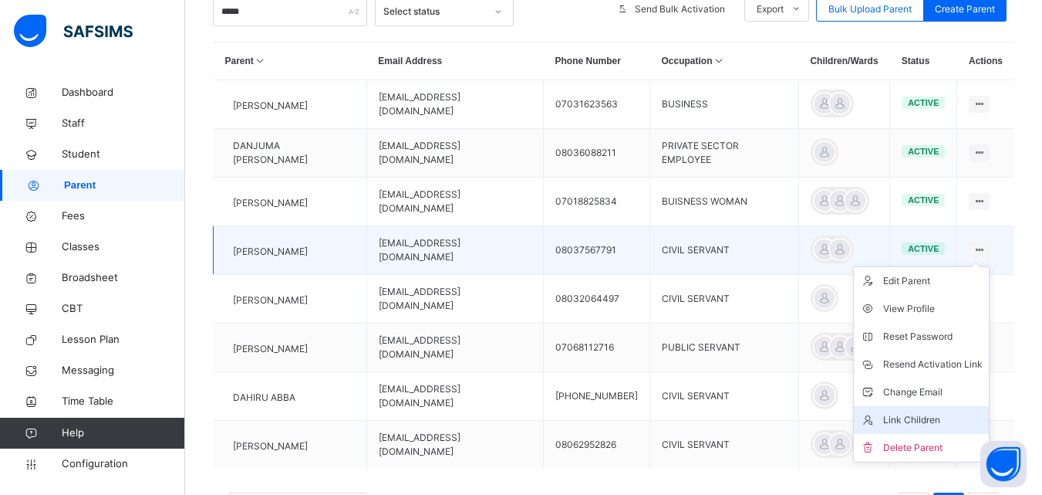
click at [932, 417] on div "Link Children" at bounding box center [934, 419] width 100 height 15
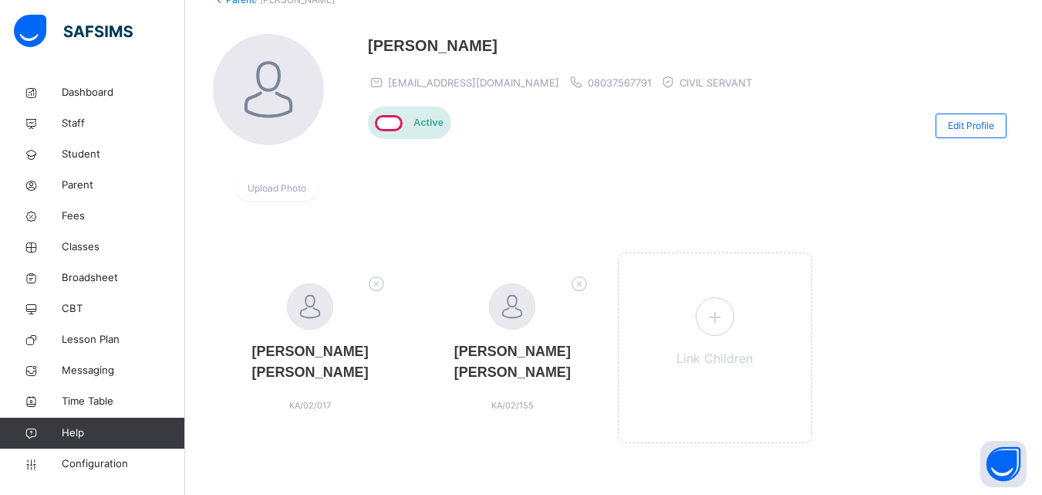
scroll to position [117, 0]
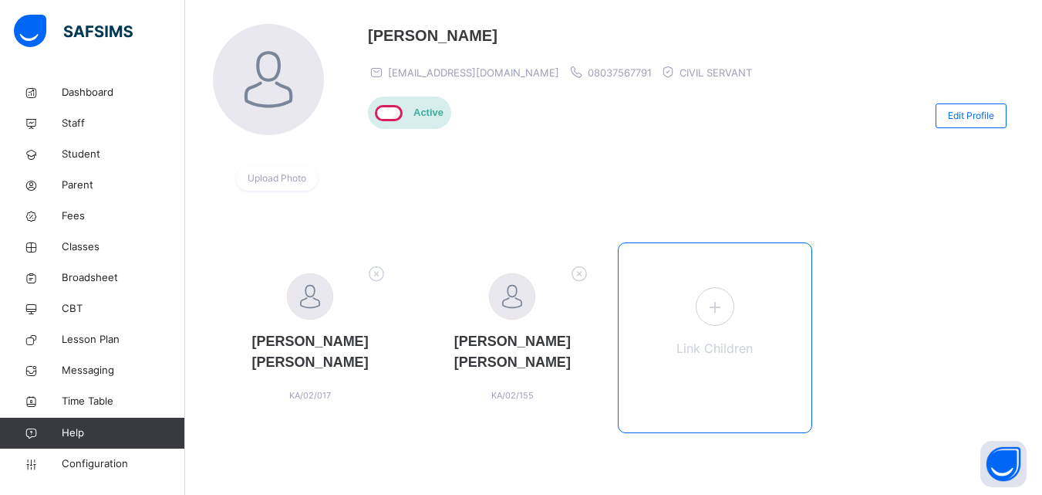
click at [724, 320] on icon at bounding box center [715, 307] width 28 height 30
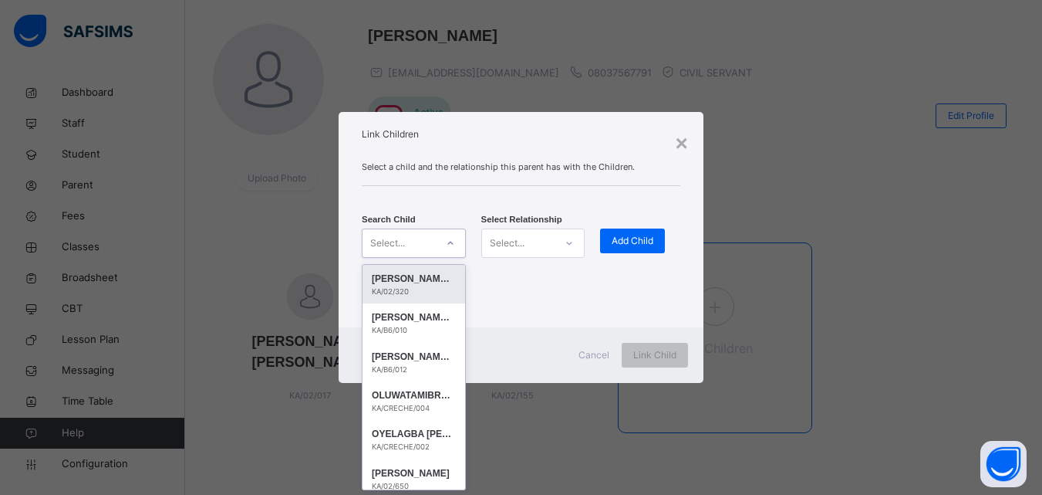
scroll to position [0, 0]
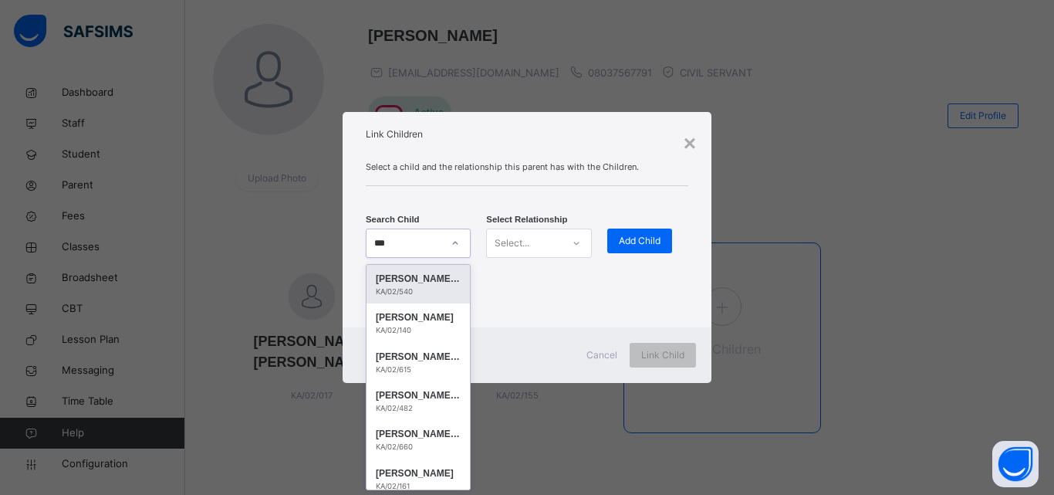
type input "****"
click at [426, 292] on div "KA/02/660" at bounding box center [418, 291] width 85 height 11
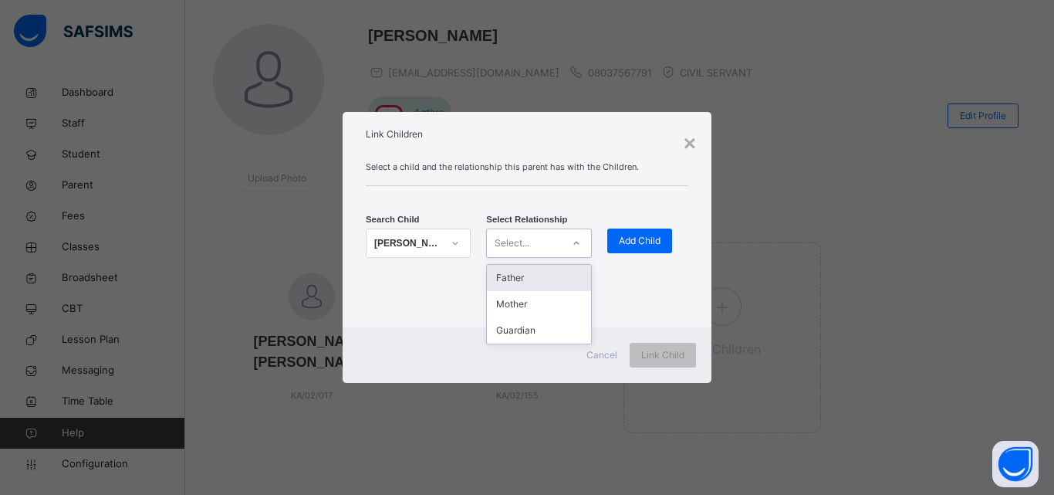
click at [539, 273] on div "Father" at bounding box center [538, 278] width 103 height 26
click at [652, 236] on span "Add Child" at bounding box center [640, 241] width 42 height 14
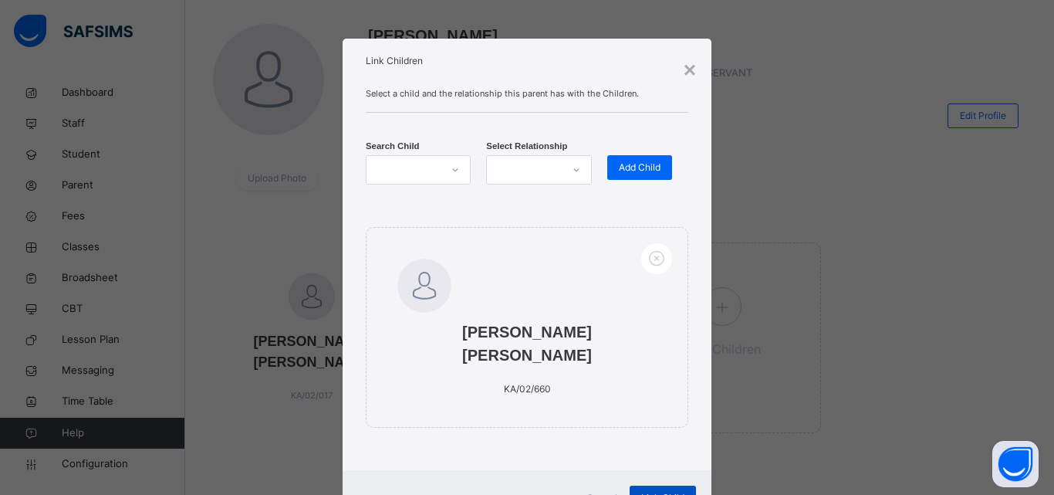
click at [662, 485] on div "Link Child" at bounding box center [663, 497] width 66 height 25
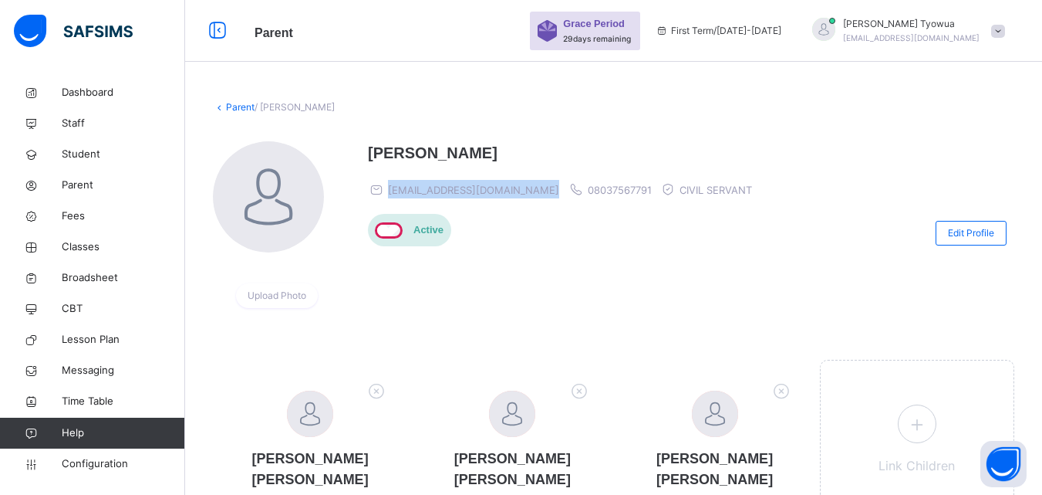
copy span "[EMAIL_ADDRESS][DOMAIN_NAME]"
click at [840, 39] on div at bounding box center [824, 31] width 39 height 27
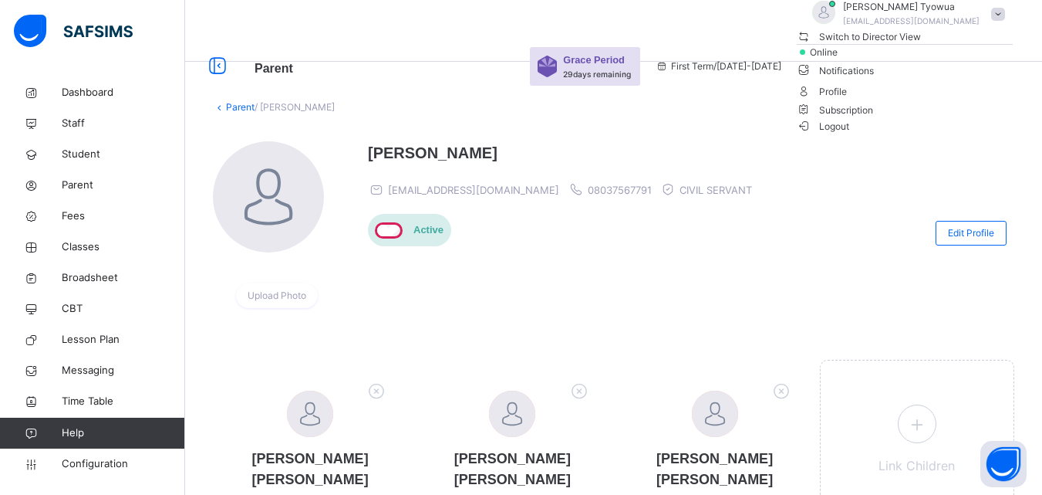
click at [850, 134] on span "Logout" at bounding box center [823, 126] width 53 height 16
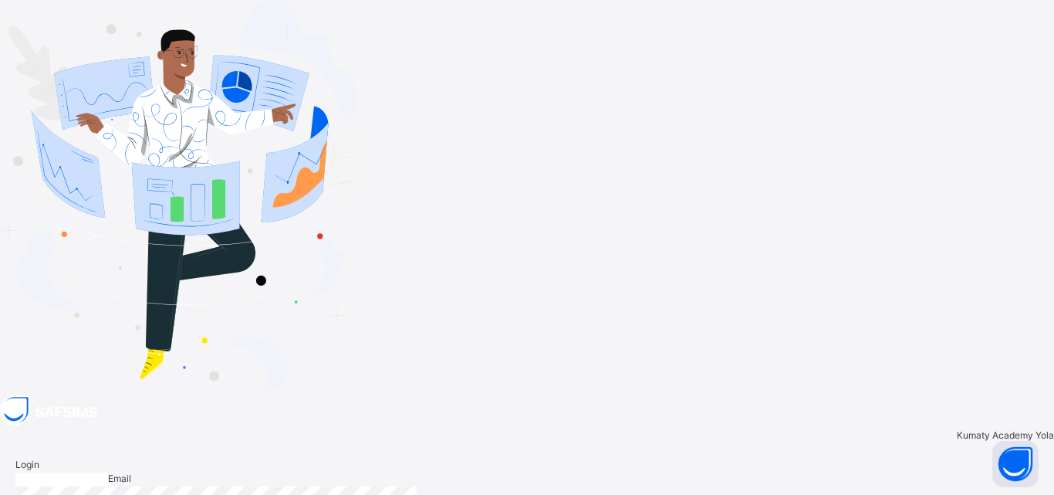
click at [108, 472] on input "email" at bounding box center [61, 479] width 93 height 14
paste input "**********"
type input "**********"
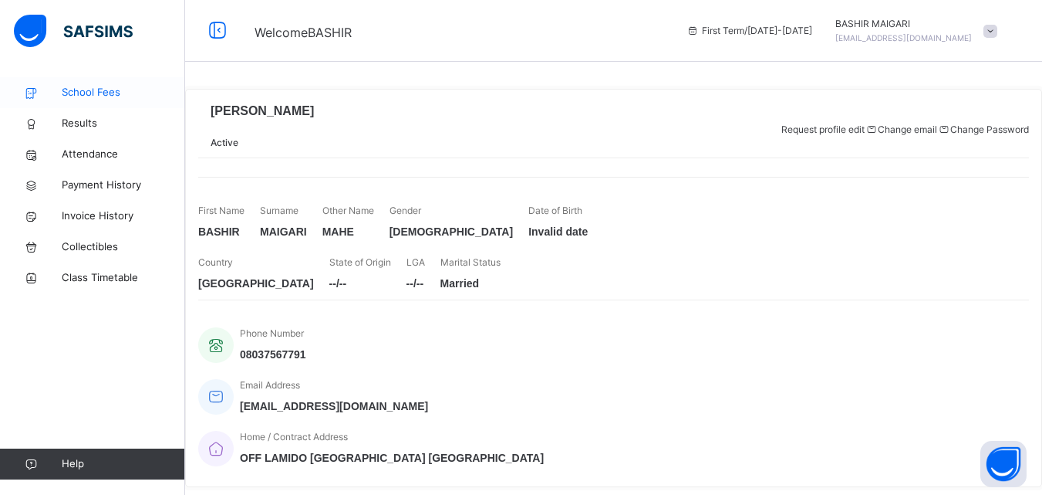
click at [103, 94] on span "School Fees" at bounding box center [123, 92] width 123 height 15
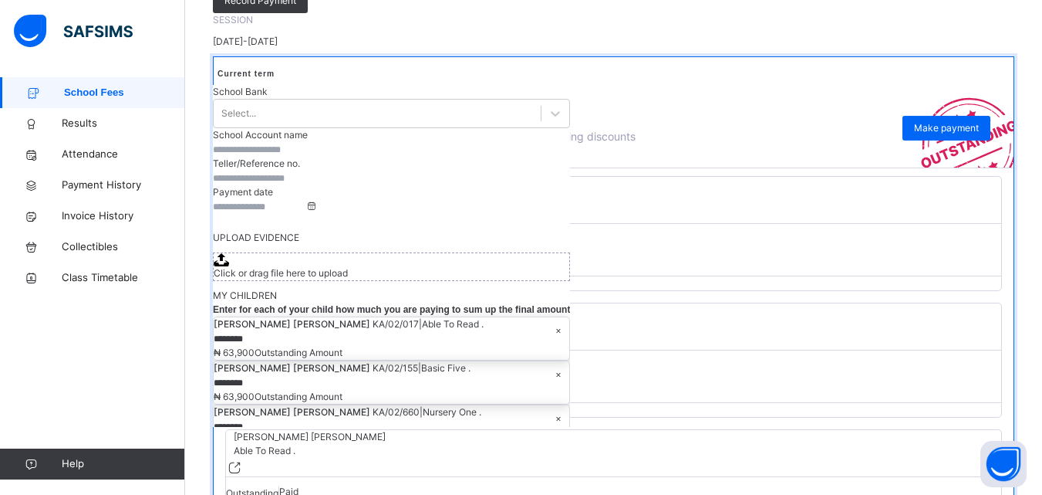
scroll to position [219, 0]
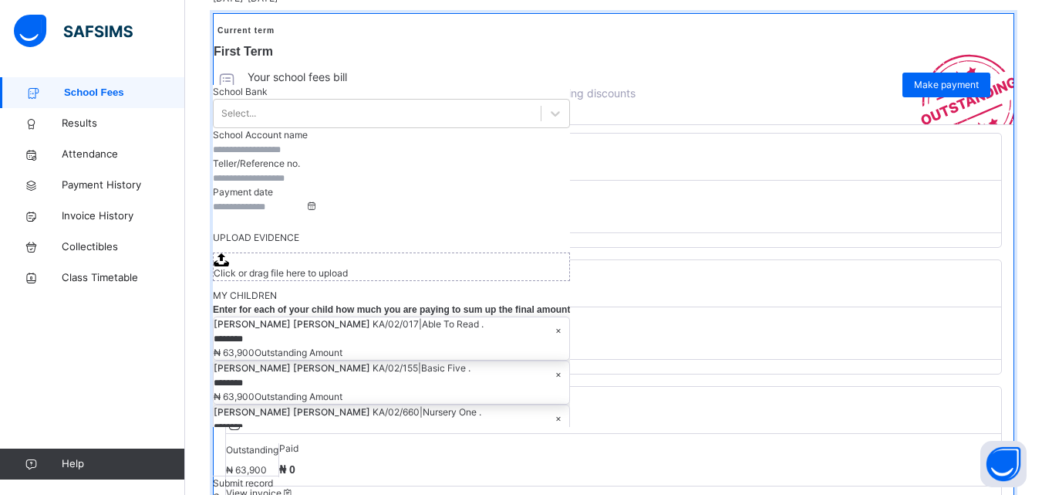
click at [279, 224] on div "Outstanding ₦ 72,000" at bounding box center [252, 207] width 53 height 34
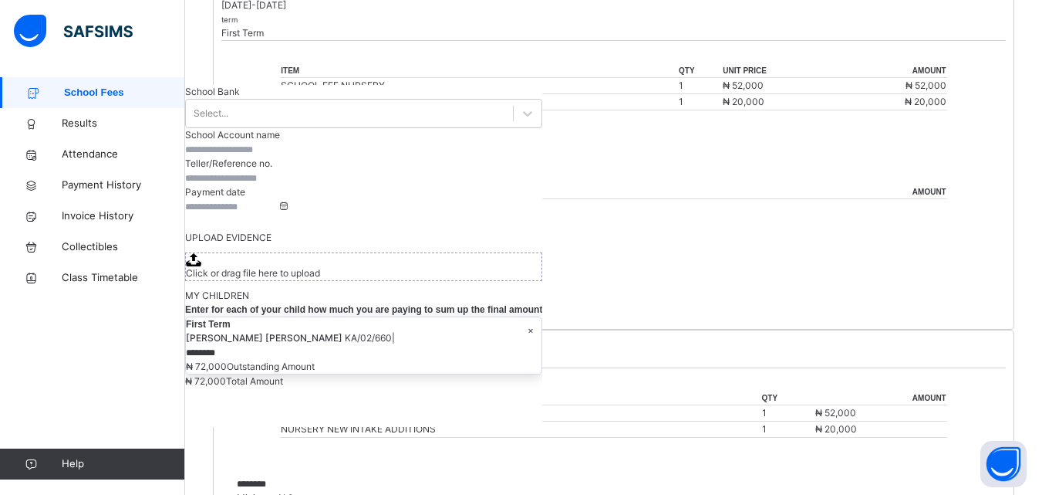
scroll to position [448, 0]
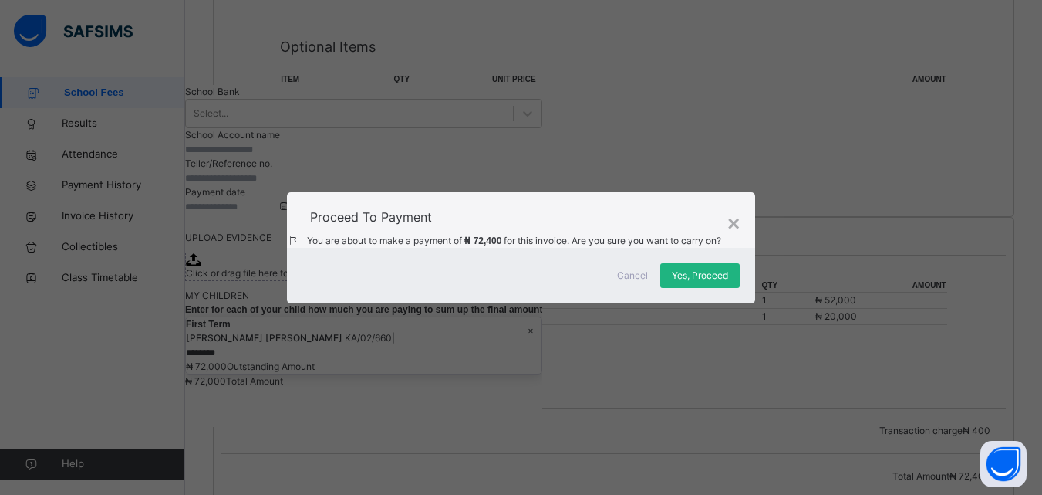
click at [717, 282] on span "Yes, Proceed" at bounding box center [700, 276] width 56 height 14
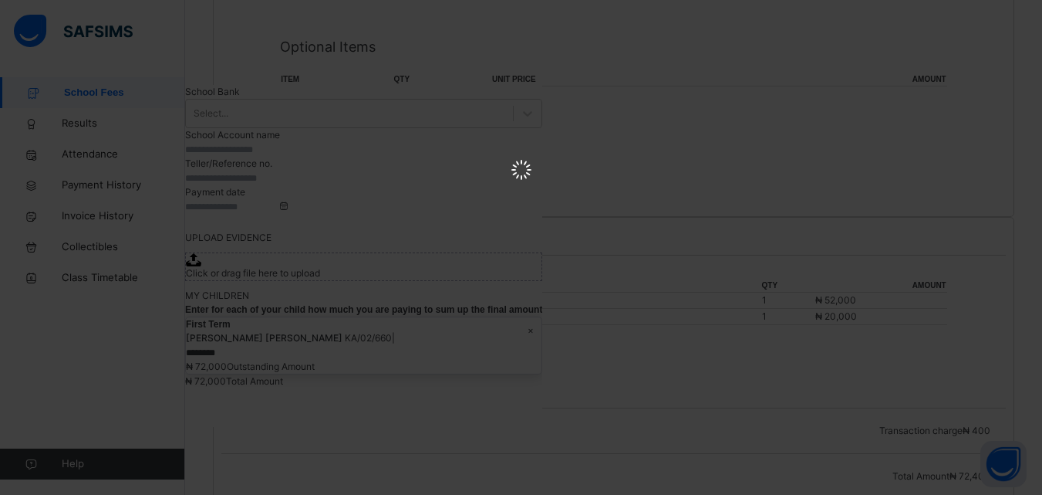
scroll to position [0, 0]
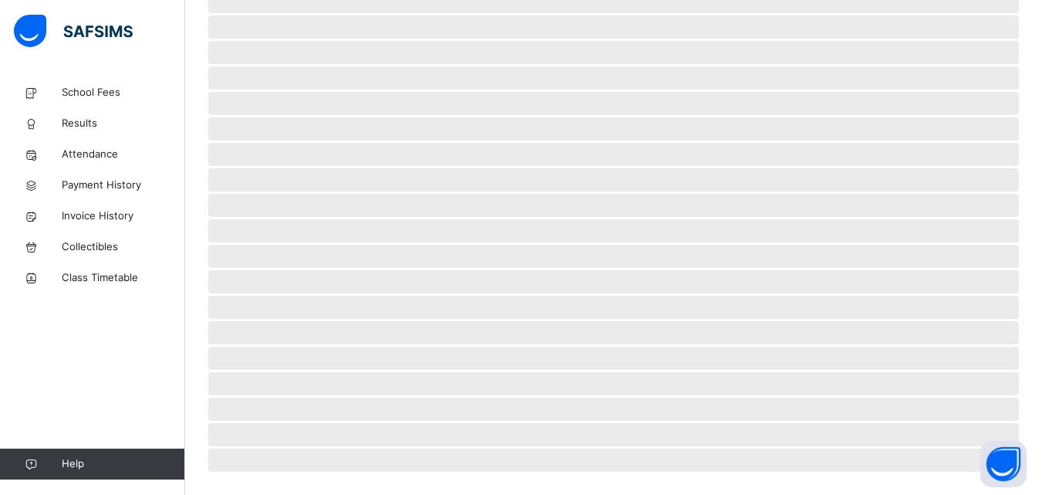
scroll to position [103, 0]
